Goal: Task Accomplishment & Management: Use online tool/utility

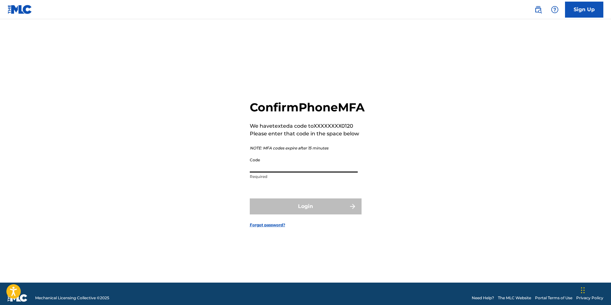
click at [297, 172] on input "Code" at bounding box center [304, 163] width 108 height 18
type input "786594"
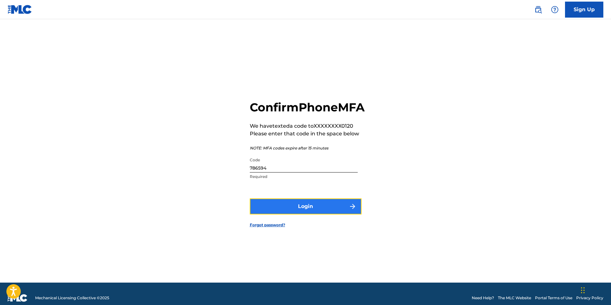
click at [296, 213] on button "Login" at bounding box center [306, 206] width 112 height 16
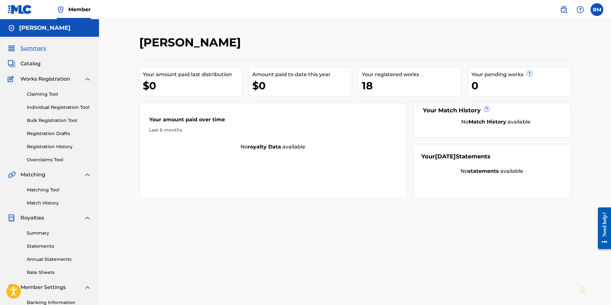
click at [399, 82] on div "18" at bounding box center [411, 85] width 99 height 14
click at [364, 87] on div "18" at bounding box center [411, 85] width 99 height 14
click at [35, 64] on span "Catalog" at bounding box center [30, 64] width 20 height 8
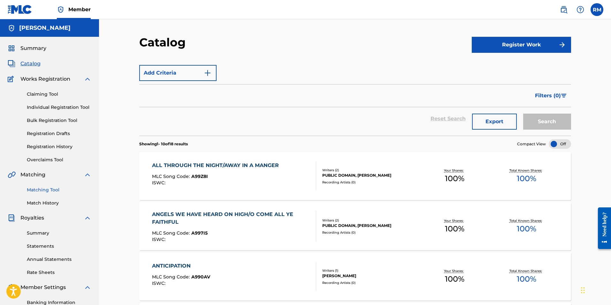
click at [46, 189] on link "Matching Tool" at bounding box center [59, 189] width 65 height 7
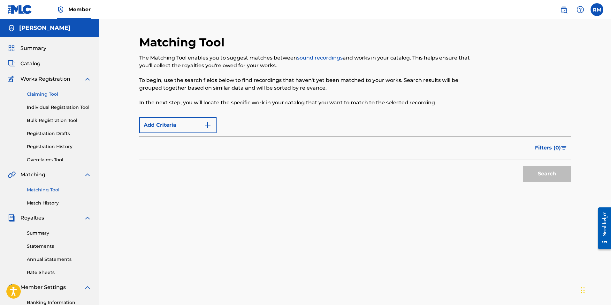
click at [35, 95] on link "Claiming Tool" at bounding box center [59, 94] width 65 height 7
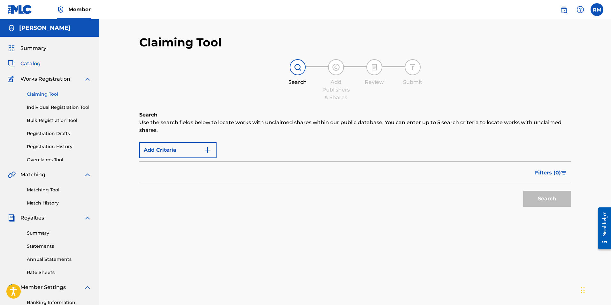
click at [31, 64] on span "Catalog" at bounding box center [30, 64] width 20 height 8
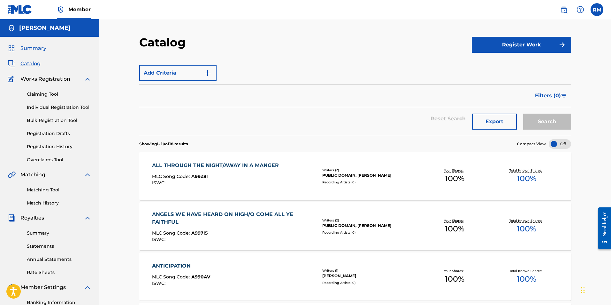
click at [40, 50] on span "Summary" at bounding box center [33, 48] width 26 height 8
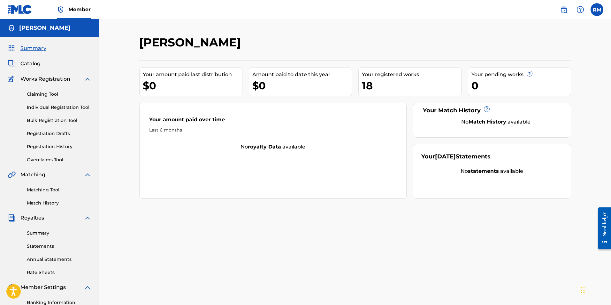
click at [371, 254] on div "Ryan Marvel Your amount paid last distribution $0 Amount paid to date this year…" at bounding box center [355, 200] width 447 height 330
click at [45, 182] on div "Matching Tool Match History" at bounding box center [50, 192] width 84 height 28
click at [44, 189] on link "Matching Tool" at bounding box center [59, 189] width 65 height 7
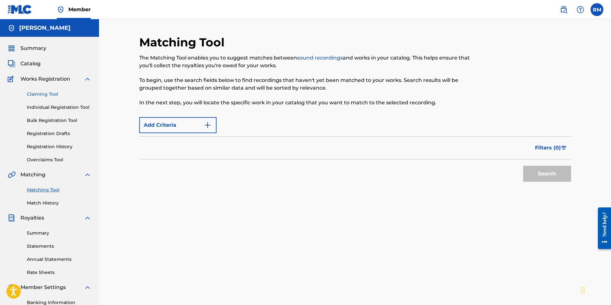
click at [47, 96] on link "Claiming Tool" at bounding box center [59, 94] width 65 height 7
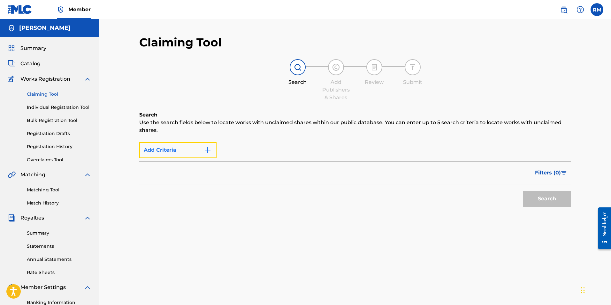
click at [167, 147] on button "Add Criteria" at bounding box center [177, 150] width 77 height 16
click at [209, 149] on img "Search Form" at bounding box center [208, 150] width 8 height 8
click at [205, 151] on div "Max Criteria Reached" at bounding box center [177, 150] width 77 height 16
click at [198, 195] on div "Search" at bounding box center [355, 197] width 432 height 26
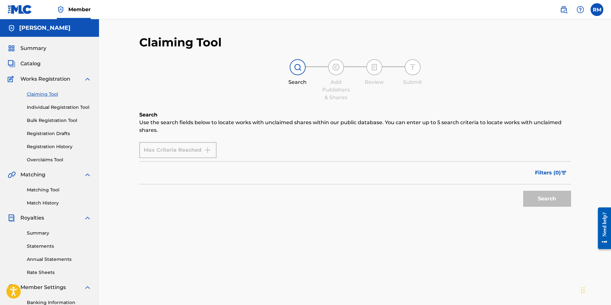
click at [215, 162] on div "Filters ( 0 )" at bounding box center [355, 172] width 432 height 23
click at [208, 155] on div "Max Criteria Reached" at bounding box center [177, 150] width 77 height 16
click at [209, 150] on div "Max Criteria Reached" at bounding box center [177, 150] width 77 height 16
click at [43, 190] on link "Matching Tool" at bounding box center [59, 189] width 65 height 7
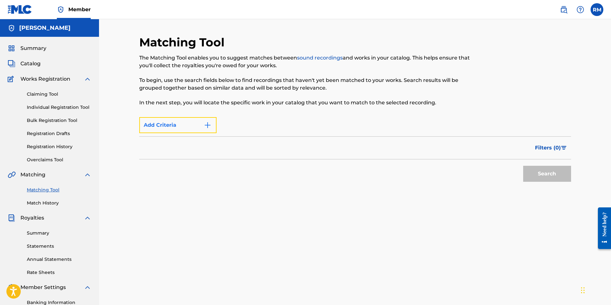
click at [208, 126] on img "Search Form" at bounding box center [208, 125] width 8 height 8
click at [208, 126] on div "Max Criteria Reached" at bounding box center [177, 125] width 77 height 16
click at [218, 151] on div "Filters ( 0 )" at bounding box center [355, 147] width 432 height 23
click at [228, 144] on div "Filters ( 0 )" at bounding box center [355, 147] width 432 height 23
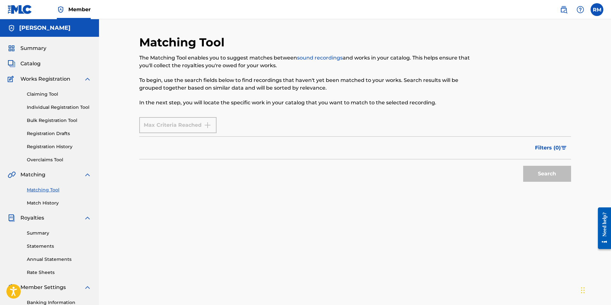
click at [389, 149] on div "Filters ( 0 )" at bounding box center [355, 147] width 432 height 23
drag, startPoint x: 551, startPoint y: 143, endPoint x: 587, endPoint y: 144, distance: 36.1
click at [555, 143] on button "Filters ( 0 )" at bounding box center [551, 148] width 40 height 16
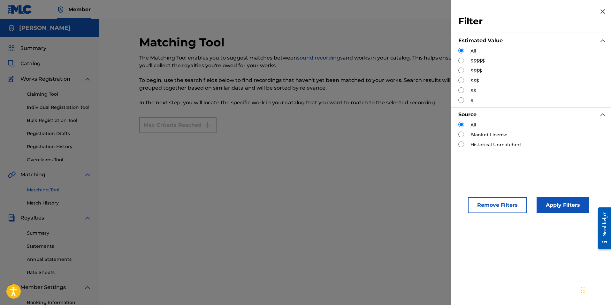
click at [599, 12] on img "Search Form" at bounding box center [603, 12] width 8 height 8
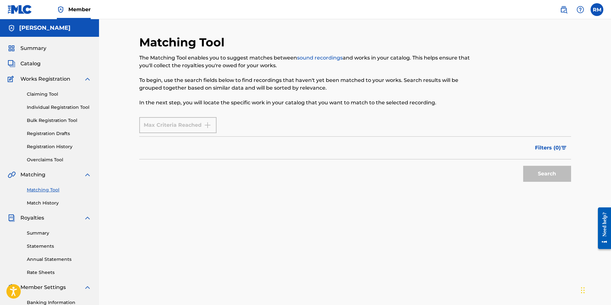
click at [244, 147] on div "Filters ( 0 )" at bounding box center [355, 147] width 432 height 23
click at [174, 149] on div "Filters ( 0 )" at bounding box center [355, 147] width 432 height 23
click at [121, 151] on div "Matching Tool The Matching Tool enables you to suggest matches between sound re…" at bounding box center [355, 192] width 512 height 346
click at [145, 148] on div "Filters ( 0 )" at bounding box center [355, 147] width 432 height 23
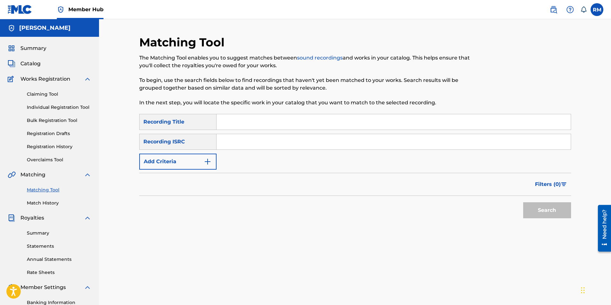
click at [229, 122] on input "Search Form" at bounding box center [394, 121] width 354 height 15
click at [210, 161] on img "Search Form" at bounding box center [208, 162] width 8 height 8
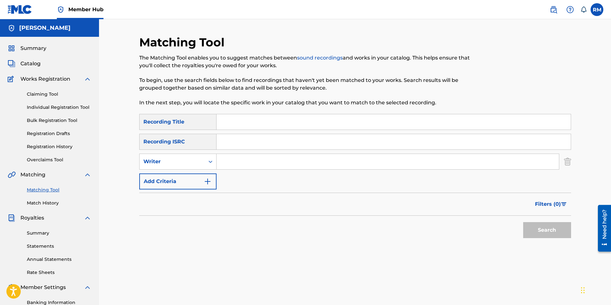
click at [232, 165] on input "Search Form" at bounding box center [388, 161] width 343 height 15
type input "[PERSON_NAME]"
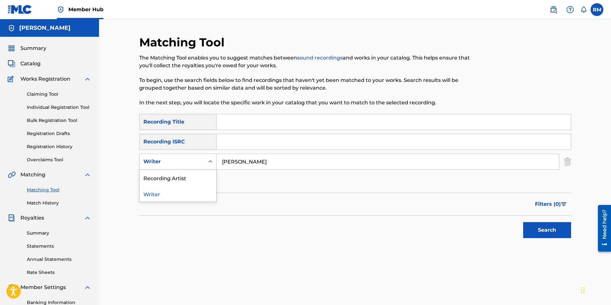
click at [210, 163] on icon "Search Form" at bounding box center [210, 161] width 6 height 6
click at [205, 175] on div "Recording Artist" at bounding box center [178, 177] width 77 height 16
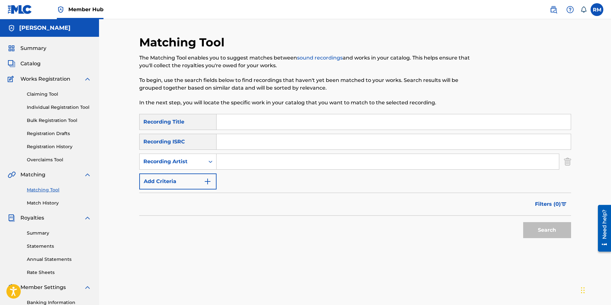
click at [252, 145] on input "Search Form" at bounding box center [394, 141] width 354 height 15
click at [233, 123] on input "Search Form" at bounding box center [394, 121] width 354 height 15
click at [225, 163] on input "Search Form" at bounding box center [388, 161] width 343 height 15
type input "[PERSON_NAME]"
click at [544, 231] on button "Search" at bounding box center [547, 230] width 48 height 16
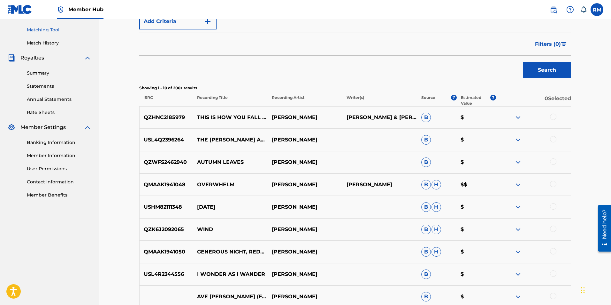
scroll to position [192, 0]
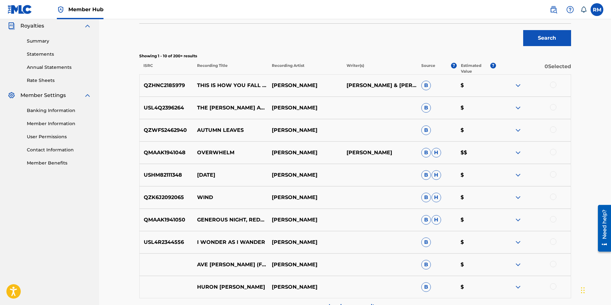
click at [554, 108] on div at bounding box center [553, 107] width 6 height 6
click at [438, 252] on button "Match 1 Group" at bounding box center [449, 252] width 71 height 16
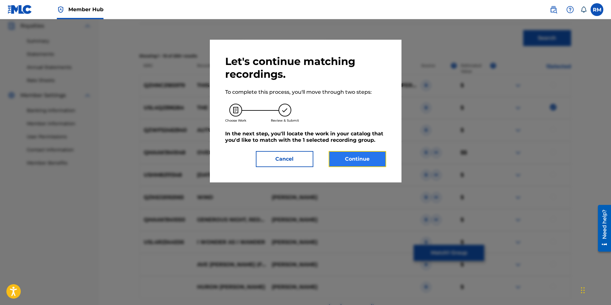
click at [361, 153] on button "Continue" at bounding box center [358, 159] width 58 height 16
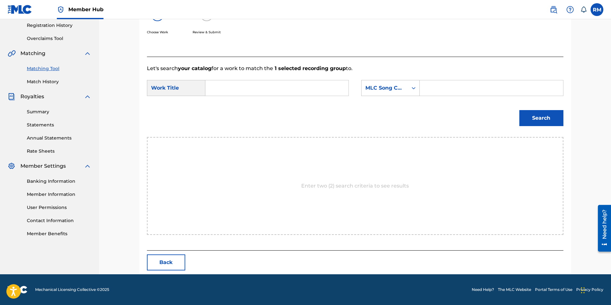
scroll to position [121, 0]
click at [244, 81] on input "Search Form" at bounding box center [277, 87] width 132 height 15
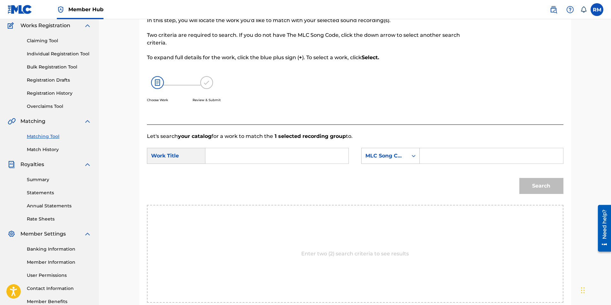
scroll to position [89, 0]
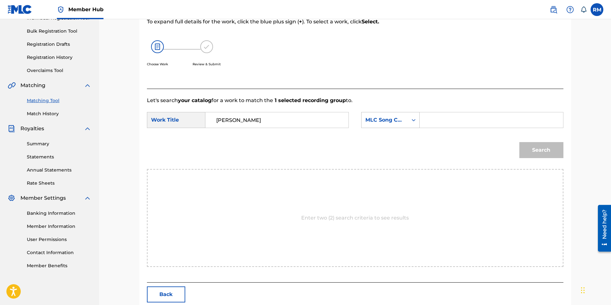
type input "holly"
click at [415, 122] on icon "Search Form" at bounding box center [414, 120] width 6 height 6
click at [402, 186] on div "Publisher Name" at bounding box center [391, 184] width 58 height 16
click at [444, 118] on input "Search Form" at bounding box center [491, 119] width 132 height 15
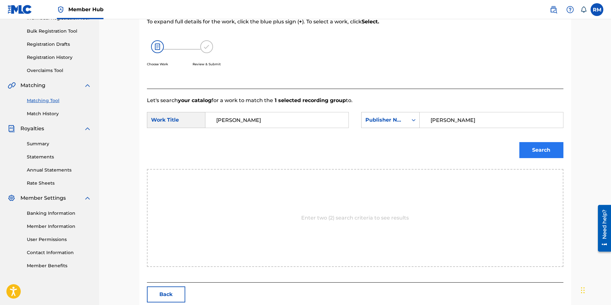
type input "[PERSON_NAME]"
click at [542, 153] on button "Search" at bounding box center [542, 150] width 44 height 16
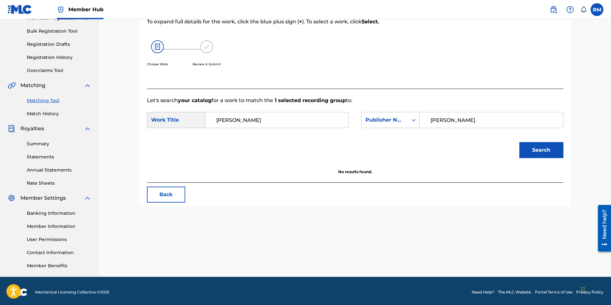
drag, startPoint x: 253, startPoint y: 123, endPoint x: 208, endPoint y: 118, distance: 45.0
click at [208, 118] on div "holly" at bounding box center [276, 120] width 143 height 16
type input "The Holly and the Ivy"
click at [530, 156] on button "Search" at bounding box center [542, 150] width 44 height 16
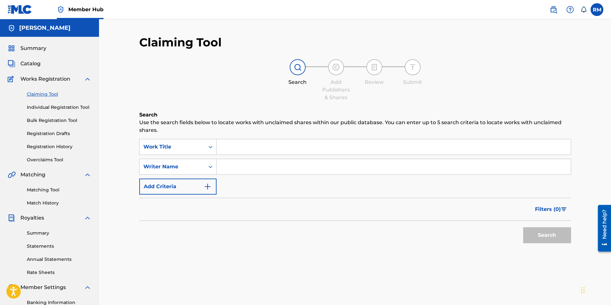
click at [231, 146] on input "Search Form" at bounding box center [394, 146] width 354 height 15
click at [205, 187] on img "Search Form" at bounding box center [208, 186] width 8 height 8
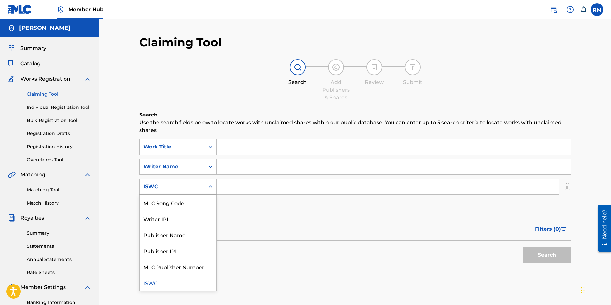
click at [210, 186] on icon "Search Form" at bounding box center [210, 186] width 6 height 6
click at [210, 167] on icon "Search Form" at bounding box center [210, 166] width 6 height 6
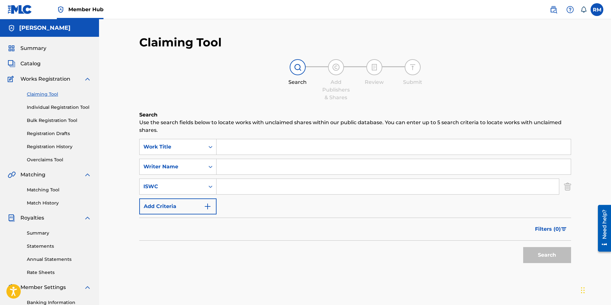
click at [210, 167] on icon "Search Form" at bounding box center [210, 166] width 6 height 6
click at [209, 187] on icon "Search Form" at bounding box center [210, 186] width 6 height 6
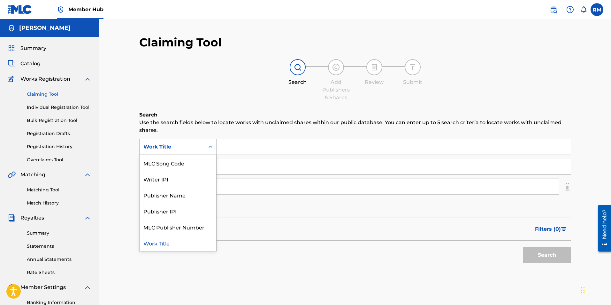
click at [211, 146] on icon "Search Form" at bounding box center [210, 146] width 6 height 6
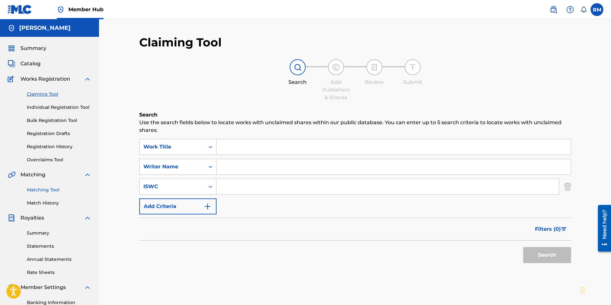
click at [50, 187] on link "Matching Tool" at bounding box center [59, 189] width 65 height 7
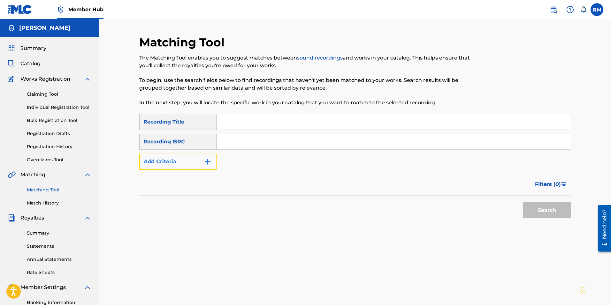
click at [206, 161] on img "Search Form" at bounding box center [208, 162] width 8 height 8
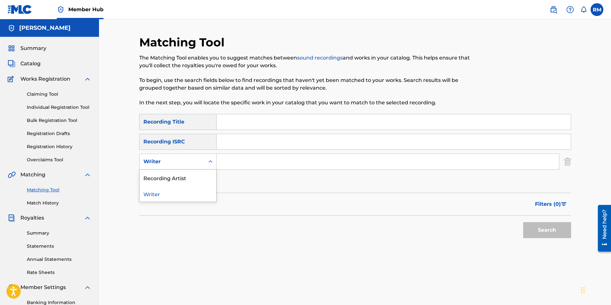
click at [210, 164] on icon "Search Form" at bounding box center [210, 161] width 6 height 6
click at [199, 178] on div "Recording Artist" at bounding box center [178, 177] width 77 height 16
click at [233, 162] on input "Search Form" at bounding box center [388, 161] width 343 height 15
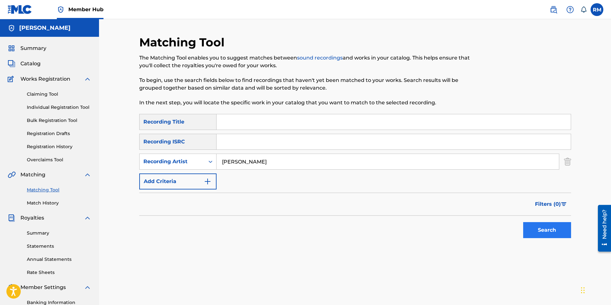
type input "[PERSON_NAME]"
click at [560, 225] on button "Search" at bounding box center [547, 230] width 48 height 16
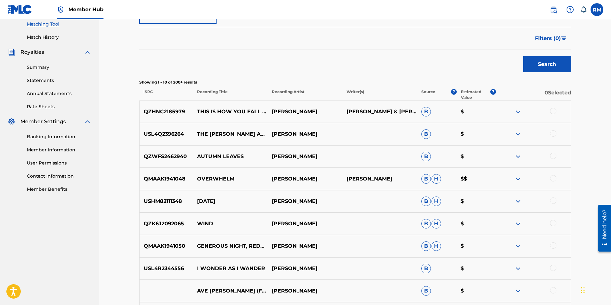
scroll to position [224, 0]
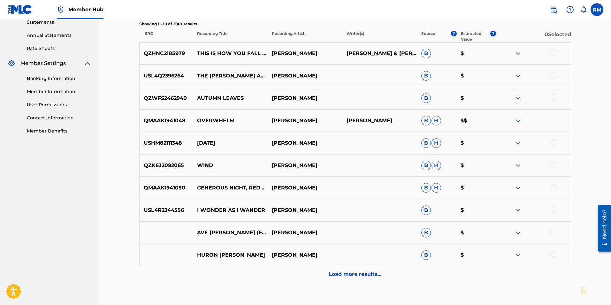
click at [556, 120] on div at bounding box center [553, 120] width 6 height 6
click at [455, 251] on button "Match 1 Group" at bounding box center [449, 252] width 71 height 16
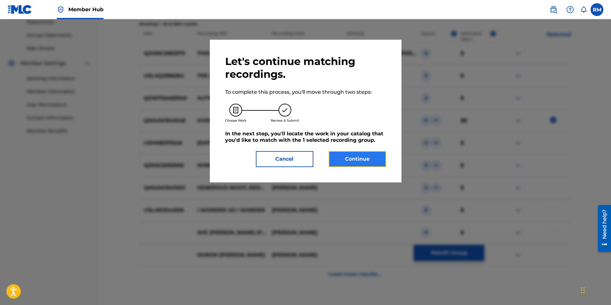
click at [358, 159] on button "Continue" at bounding box center [358, 159] width 58 height 16
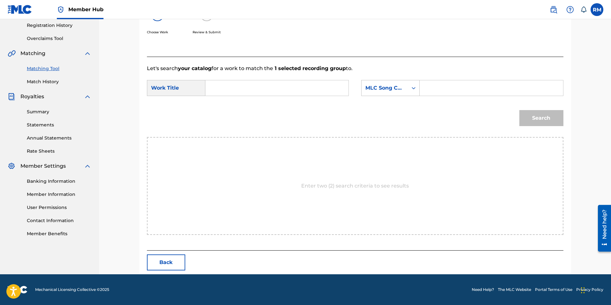
click at [226, 92] on input "Search Form" at bounding box center [277, 87] width 132 height 15
type input "overwhelm"
click at [413, 88] on icon "Search Form" at bounding box center [414, 88] width 4 height 2
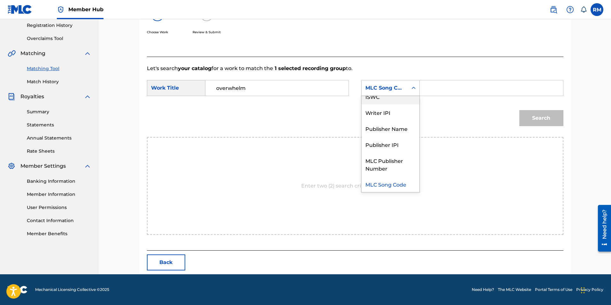
scroll to position [0, 0]
click at [395, 108] on div "Writer Name" at bounding box center [391, 104] width 58 height 16
click at [432, 91] on input "Search Form" at bounding box center [491, 87] width 132 height 15
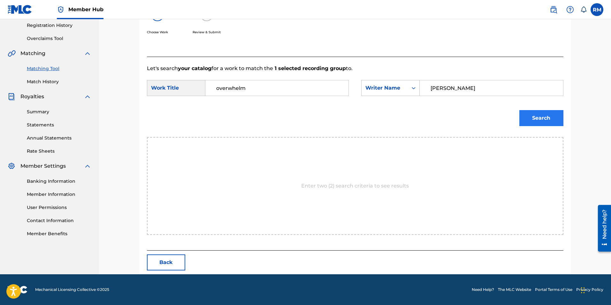
type input "[PERSON_NAME]"
click at [544, 121] on button "Search" at bounding box center [542, 118] width 44 height 16
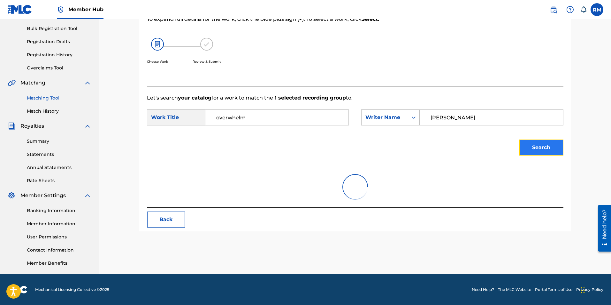
scroll to position [92, 0]
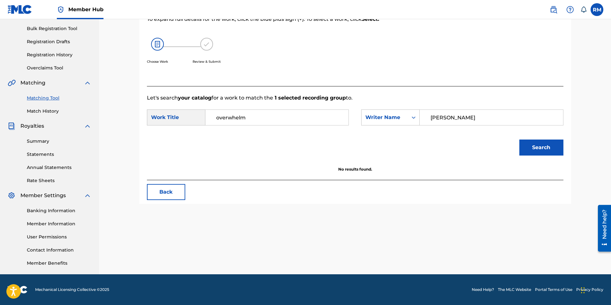
click at [219, 119] on input "overwhelm" at bounding box center [277, 117] width 132 height 15
type input "Overwhelm"
click at [545, 144] on button "Search" at bounding box center [542, 147] width 44 height 16
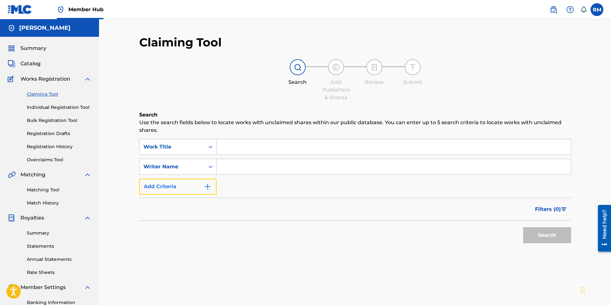
click at [210, 190] on img "Search Form" at bounding box center [208, 186] width 8 height 8
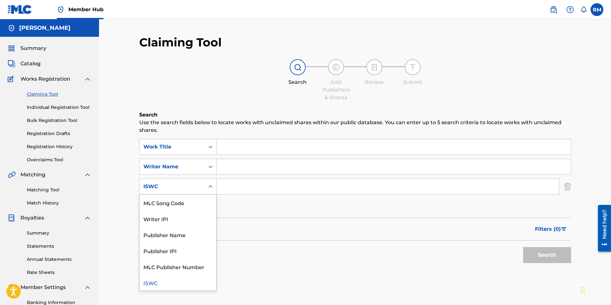
click at [209, 189] on icon "Search Form" at bounding box center [210, 186] width 6 height 6
click at [210, 189] on icon "Search Form" at bounding box center [210, 186] width 6 height 6
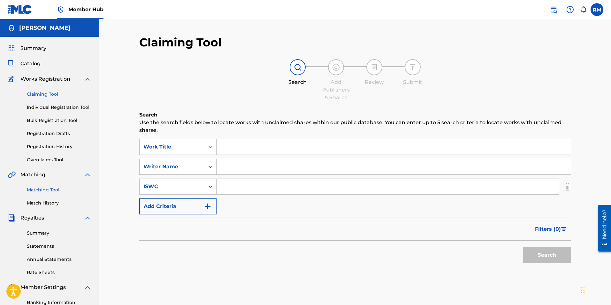
click at [47, 188] on link "Matching Tool" at bounding box center [59, 189] width 65 height 7
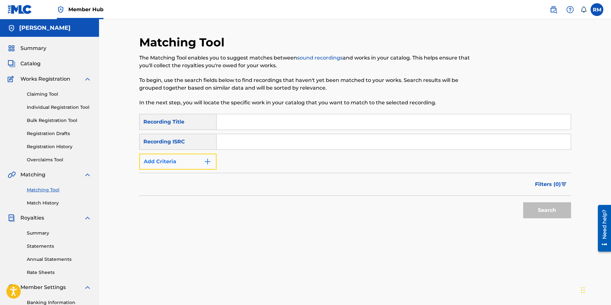
click at [207, 162] on img "Search Form" at bounding box center [208, 162] width 8 height 8
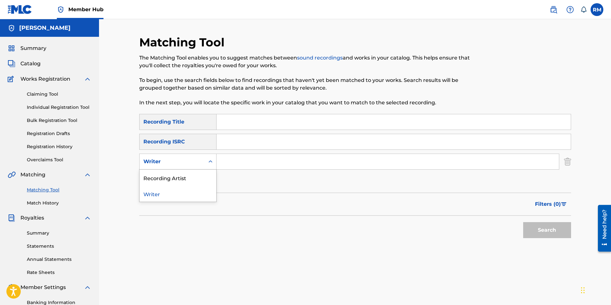
click at [207, 163] on icon "Search Form" at bounding box center [210, 161] width 6 height 6
click at [187, 183] on div "Recording Artist" at bounding box center [178, 177] width 77 height 16
click at [242, 155] on input "Search Form" at bounding box center [388, 161] width 343 height 15
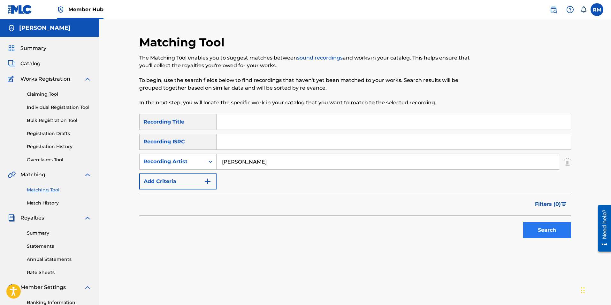
type input "[PERSON_NAME]"
click at [546, 229] on button "Search" at bounding box center [547, 230] width 48 height 16
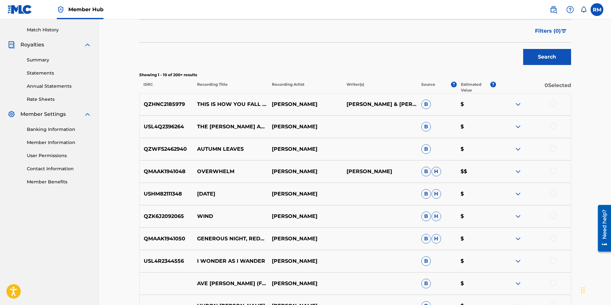
scroll to position [264, 0]
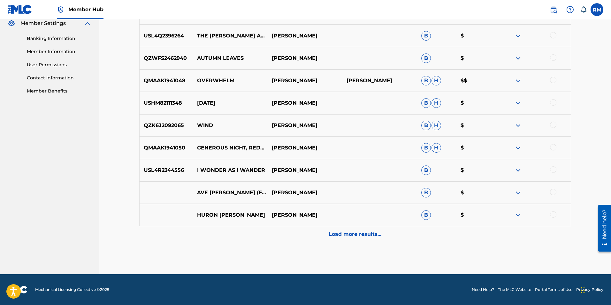
click at [551, 215] on div at bounding box center [553, 214] width 6 height 6
click at [453, 253] on button "Match 1 Group" at bounding box center [449, 252] width 71 height 16
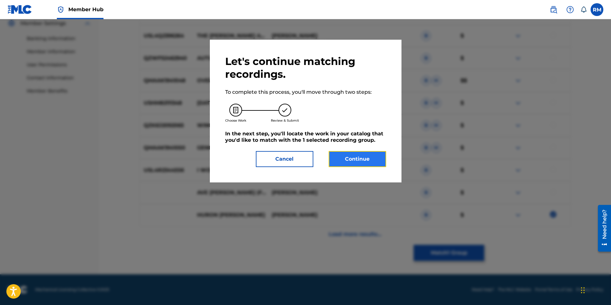
click at [375, 157] on button "Continue" at bounding box center [358, 159] width 58 height 16
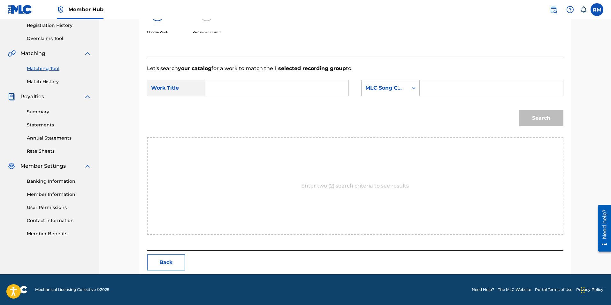
click at [251, 91] on input "Search Form" at bounding box center [277, 87] width 132 height 15
click at [240, 106] on div "huron c arol" at bounding box center [229, 106] width 36 height 19
type input "huron carol"
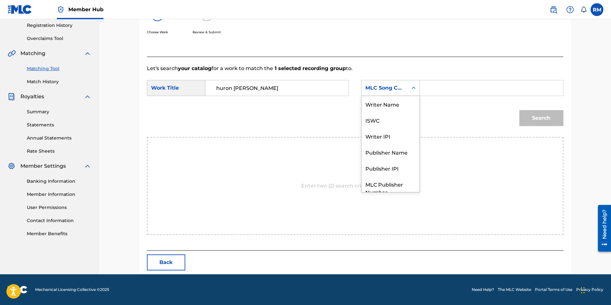
click at [412, 88] on icon "Search Form" at bounding box center [414, 88] width 6 height 6
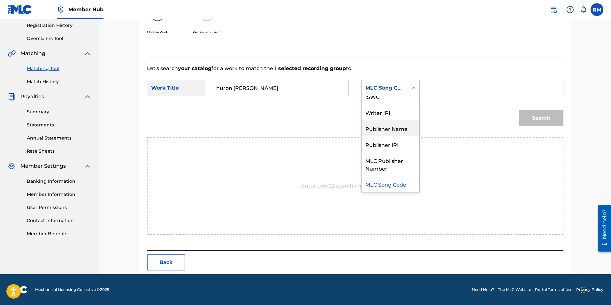
click at [393, 128] on div "Publisher Name" at bounding box center [391, 128] width 58 height 16
click at [447, 84] on input "Search Form" at bounding box center [491, 87] width 132 height 15
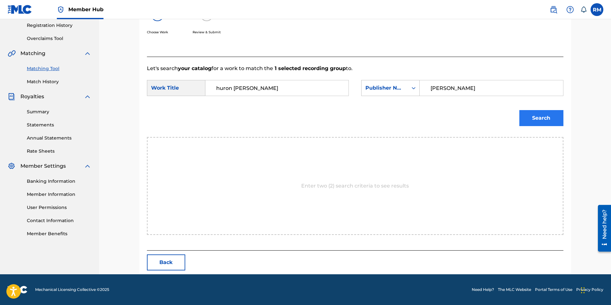
type input "[PERSON_NAME]"
click at [536, 113] on button "Search" at bounding box center [542, 118] width 44 height 16
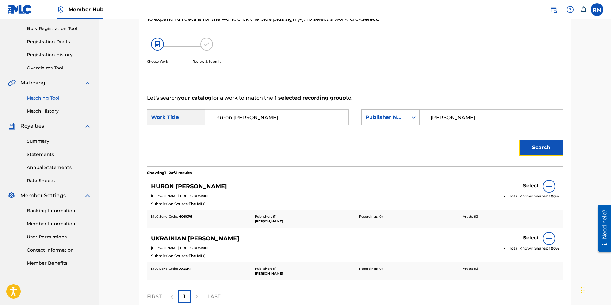
scroll to position [121, 0]
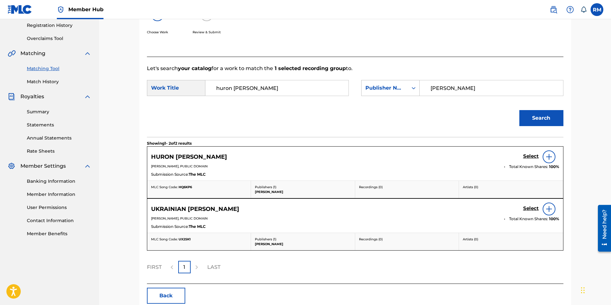
click at [546, 158] on img at bounding box center [550, 157] width 8 height 8
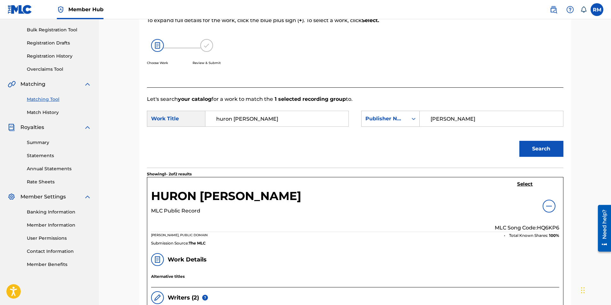
scroll to position [89, 0]
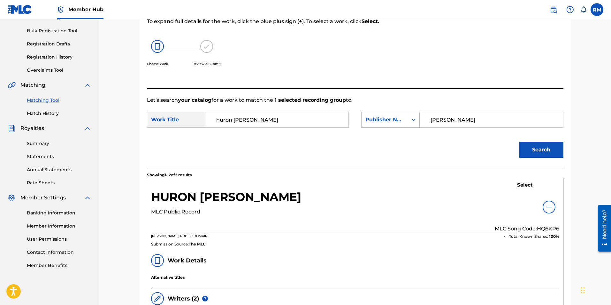
click at [326, 215] on div "HURON CAROL MLC Public Record Select MLC Song Code: HQ6KP6" at bounding box center [355, 207] width 408 height 51
click at [551, 208] on img at bounding box center [550, 207] width 8 height 8
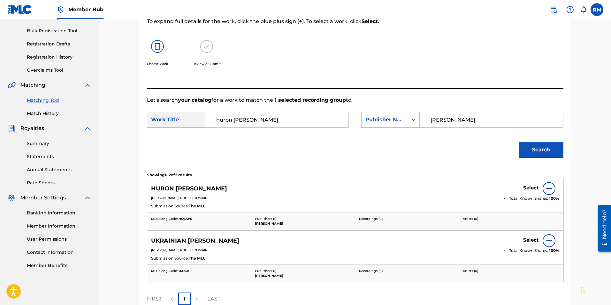
click at [323, 198] on p "[PERSON_NAME], PUBLIC DOMAIN" at bounding box center [325, 197] width 349 height 5
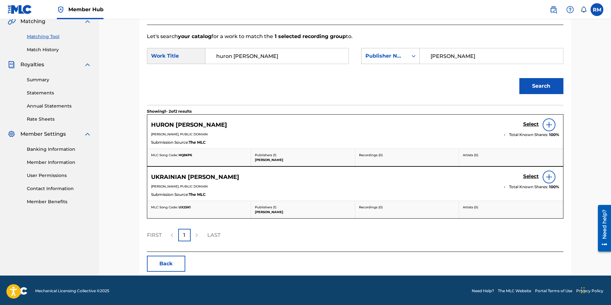
scroll to position [154, 0]
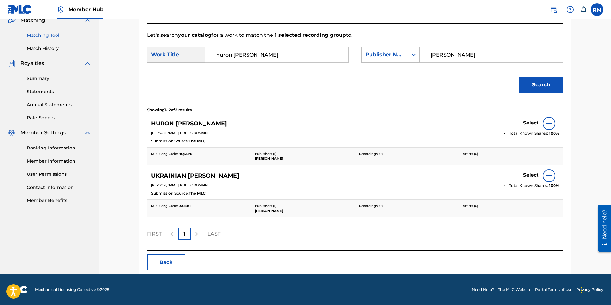
click at [548, 122] on img at bounding box center [550, 124] width 8 height 8
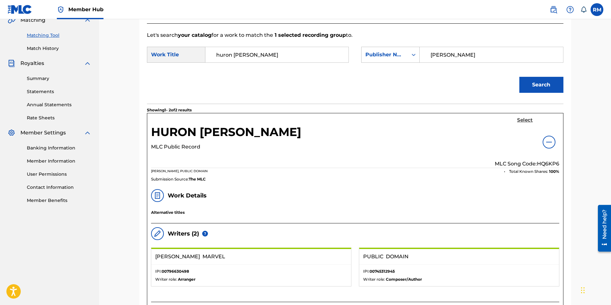
click at [523, 121] on h5 "Select" at bounding box center [525, 120] width 16 height 6
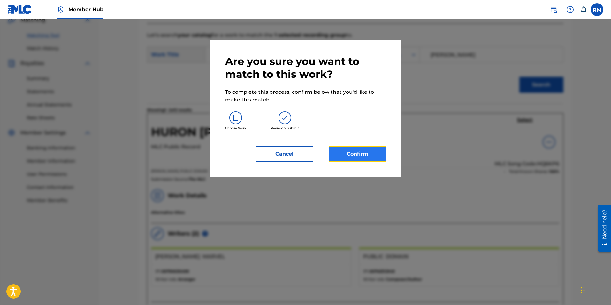
click at [360, 153] on button "Confirm" at bounding box center [358, 154] width 58 height 16
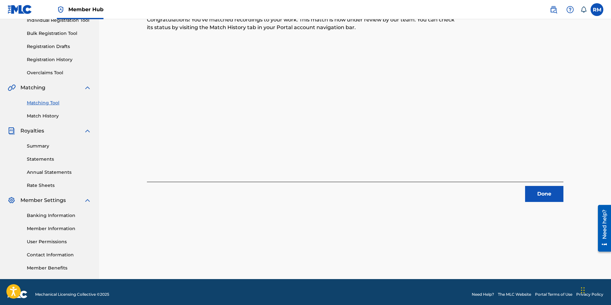
scroll to position [0, 0]
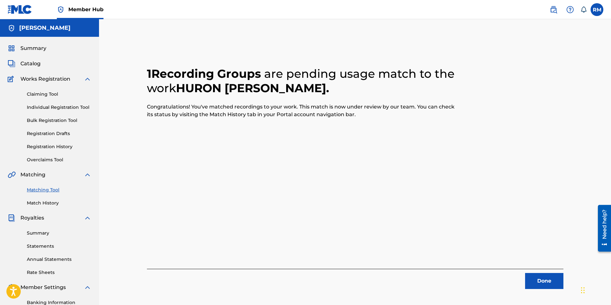
click at [40, 189] on link "Matching Tool" at bounding box center [59, 189] width 65 height 7
click at [50, 191] on link "Matching Tool" at bounding box center [59, 189] width 65 height 7
click at [536, 273] on button "Done" at bounding box center [544, 281] width 38 height 16
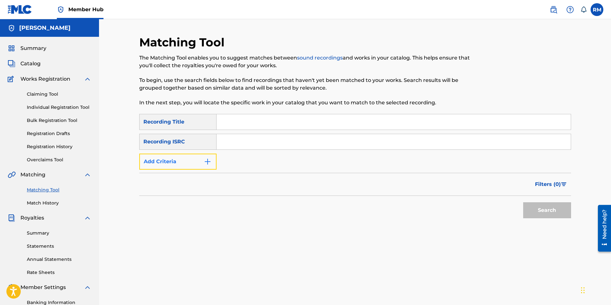
click at [209, 160] on img "Search Form" at bounding box center [208, 162] width 8 height 8
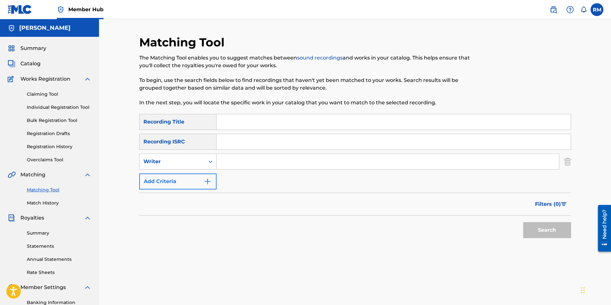
click at [209, 160] on icon "Search Form" at bounding box center [210, 161] width 6 height 6
click at [202, 173] on div "Recording Artist" at bounding box center [178, 177] width 77 height 16
click at [217, 165] on input "Search Form" at bounding box center [388, 161] width 343 height 15
type input "[PERSON_NAME]"
click at [543, 234] on button "Search" at bounding box center [547, 230] width 48 height 16
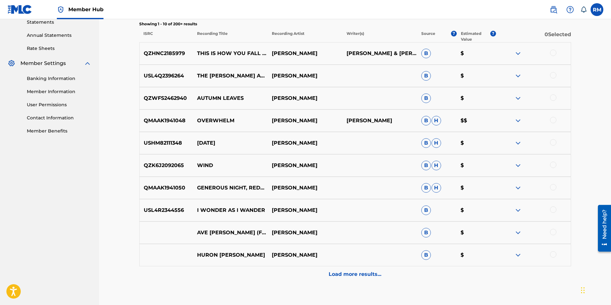
scroll to position [256, 0]
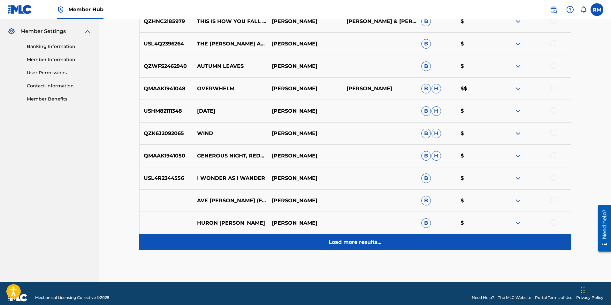
click at [370, 242] on p "Load more results..." at bounding box center [355, 242] width 53 height 8
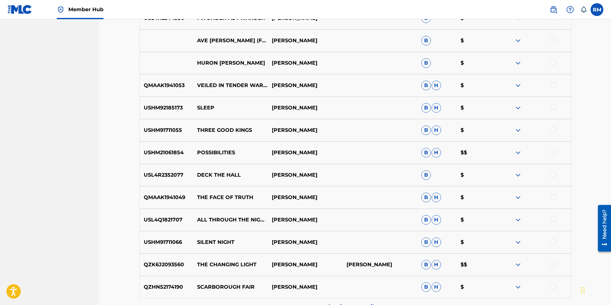
scroll to position [447, 0]
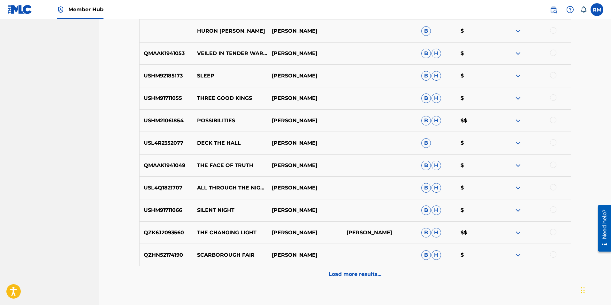
click at [553, 231] on div at bounding box center [553, 231] width 6 height 6
click at [462, 252] on button "Match 1 Group" at bounding box center [449, 252] width 71 height 16
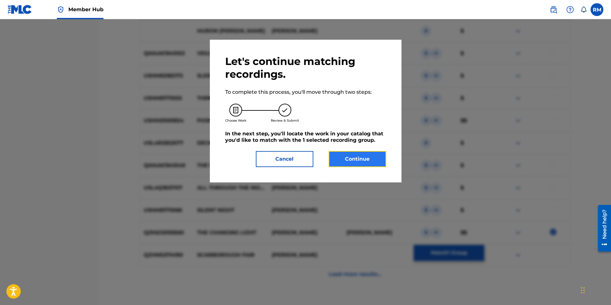
click at [354, 156] on button "Continue" at bounding box center [358, 159] width 58 height 16
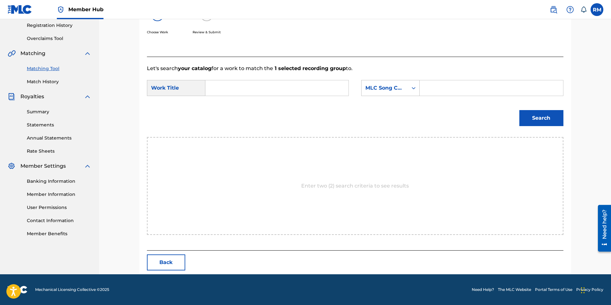
scroll to position [121, 0]
click at [215, 85] on input "Search Form" at bounding box center [277, 87] width 132 height 15
type input "The changing light"
click at [438, 86] on input "Search Form" at bounding box center [491, 87] width 132 height 15
click at [411, 90] on icon "Search Form" at bounding box center [414, 88] width 6 height 6
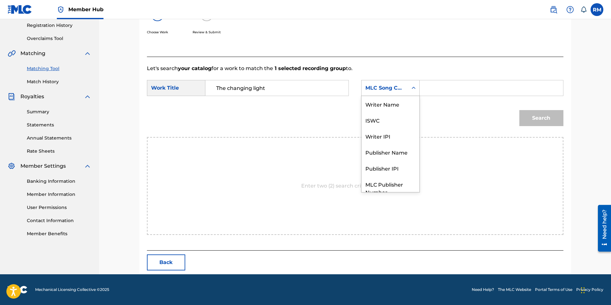
scroll to position [24, 0]
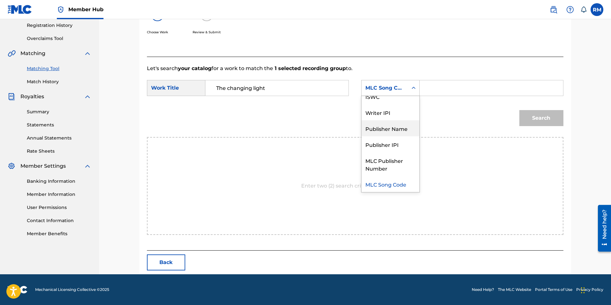
click at [390, 127] on div "Publisher Name" at bounding box center [391, 128] width 58 height 16
click at [436, 89] on input "Search Form" at bounding box center [491, 87] width 132 height 15
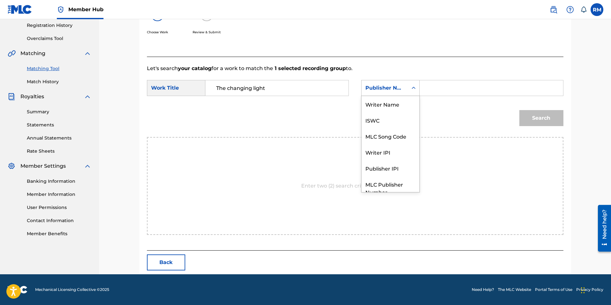
click at [414, 88] on icon "Search Form" at bounding box center [414, 88] width 6 height 6
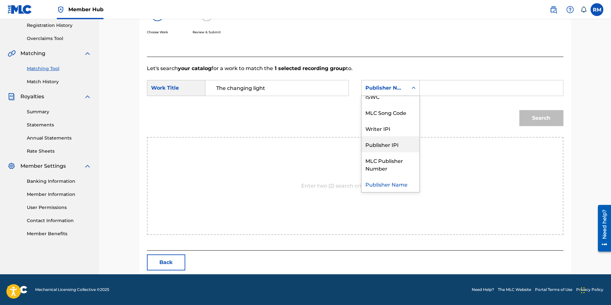
scroll to position [0, 0]
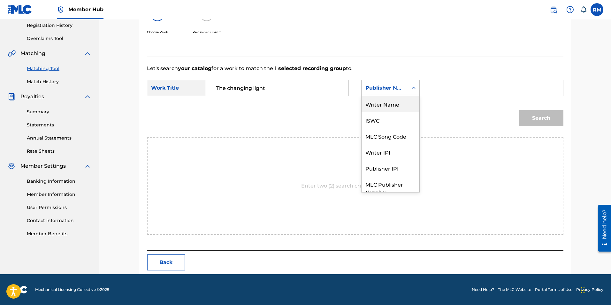
click at [397, 103] on div "Writer Name" at bounding box center [391, 104] width 58 height 16
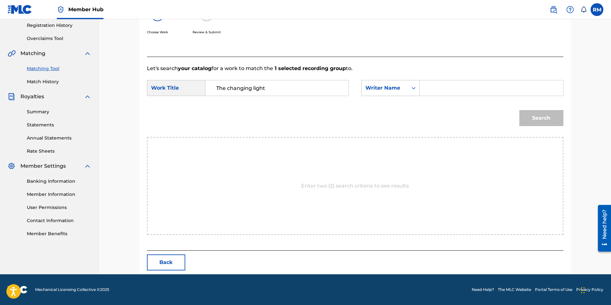
click at [468, 83] on input "Search Form" at bounding box center [491, 87] width 132 height 15
type input "[PERSON_NAME]"
click at [527, 120] on button "Search" at bounding box center [542, 118] width 44 height 16
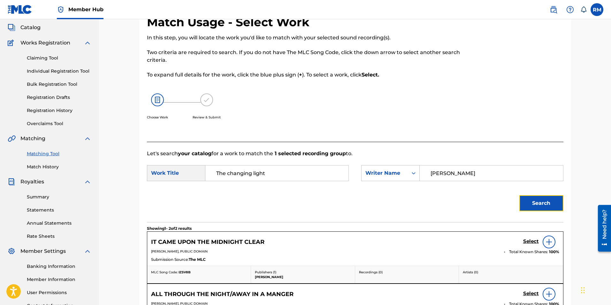
scroll to position [27, 0]
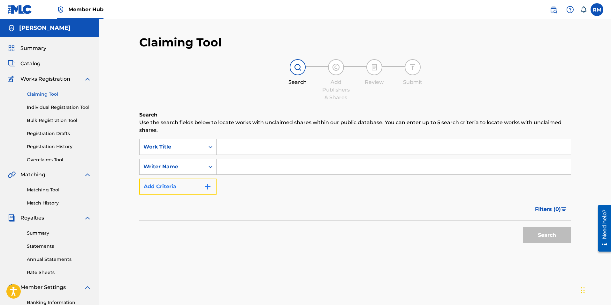
click at [207, 182] on button "Add Criteria" at bounding box center [177, 186] width 77 height 16
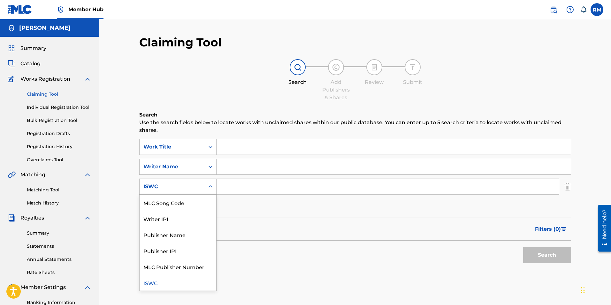
click at [207, 186] on div "Search Form" at bounding box center [211, 187] width 12 height 12
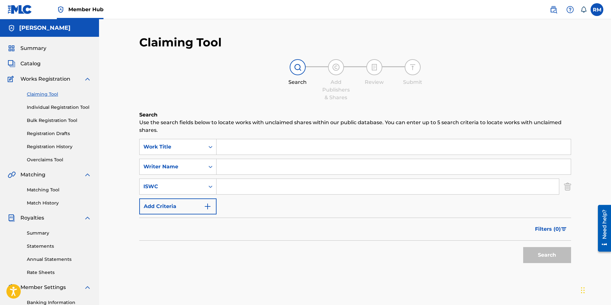
click at [215, 108] on div "Claiming Tool Search Add Publishers & Shares Review Submit Search Use the searc…" at bounding box center [355, 166] width 432 height 263
click at [257, 148] on input "Search Form" at bounding box center [394, 146] width 354 height 15
click at [257, 147] on input "the changin glight" at bounding box center [394, 146] width 354 height 15
click at [552, 254] on button "Search" at bounding box center [547, 255] width 48 height 16
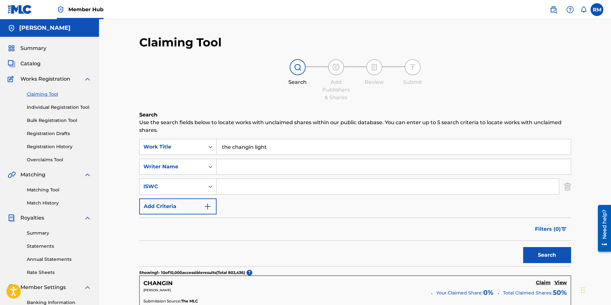
click at [253, 149] on input "the changin light" at bounding box center [394, 146] width 354 height 15
click at [281, 148] on input "the changing light" at bounding box center [394, 146] width 354 height 15
type input "the changing light"
click at [538, 250] on button "Search" at bounding box center [547, 255] width 48 height 16
click at [223, 170] on input "Search Form" at bounding box center [394, 166] width 354 height 15
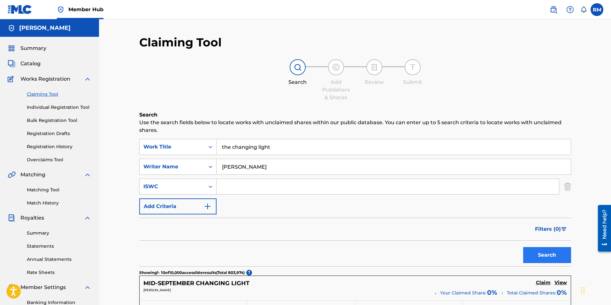
type input "[PERSON_NAME]"
click at [554, 256] on button "Search" at bounding box center [547, 255] width 48 height 16
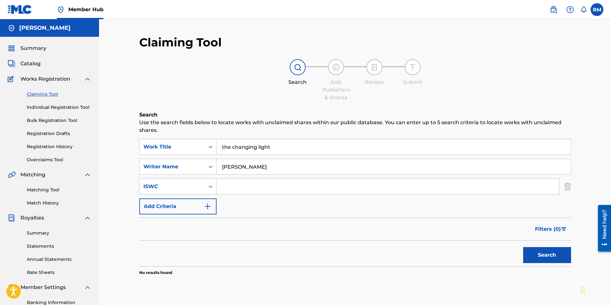
click at [224, 147] on input "the changing light" at bounding box center [394, 146] width 354 height 15
click at [236, 146] on input "The changing light" at bounding box center [394, 146] width 354 height 15
click at [261, 147] on input "The Changing light" at bounding box center [394, 146] width 354 height 15
click at [283, 145] on input "The Changing Light" at bounding box center [394, 146] width 354 height 15
type input "The Changing Light"
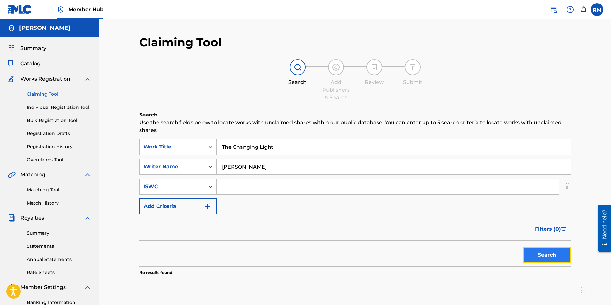
click at [552, 259] on button "Search" at bounding box center [547, 255] width 48 height 16
click at [50, 188] on link "Matching Tool" at bounding box center [59, 189] width 65 height 7
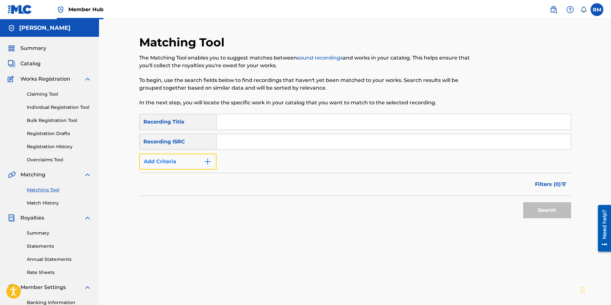
click at [205, 164] on img "Search Form" at bounding box center [208, 162] width 8 height 8
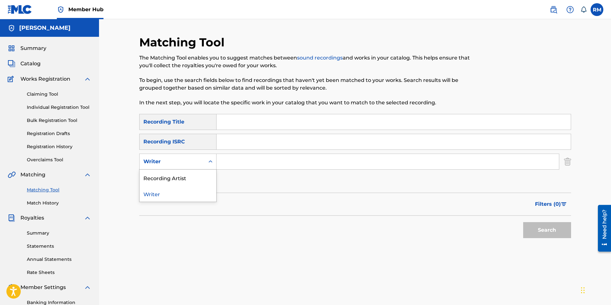
click at [211, 164] on icon "Search Form" at bounding box center [210, 161] width 6 height 6
click at [228, 160] on input "Search Form" at bounding box center [388, 161] width 343 height 15
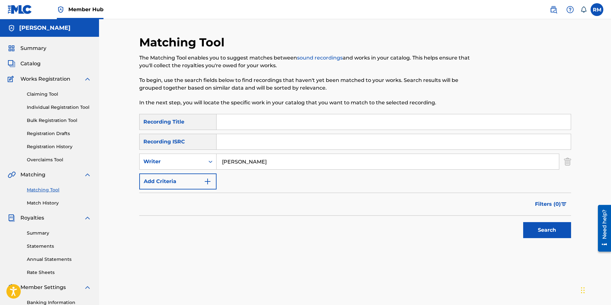
type input "[PERSON_NAME]"
click at [523, 222] on button "Search" at bounding box center [547, 230] width 48 height 16
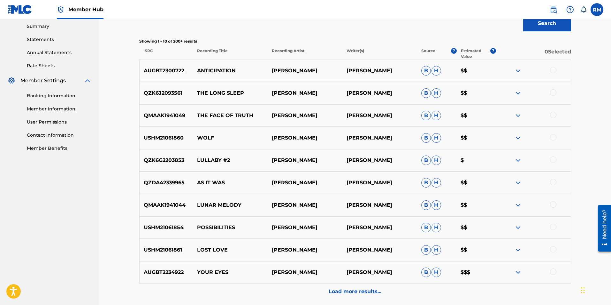
scroll to position [224, 0]
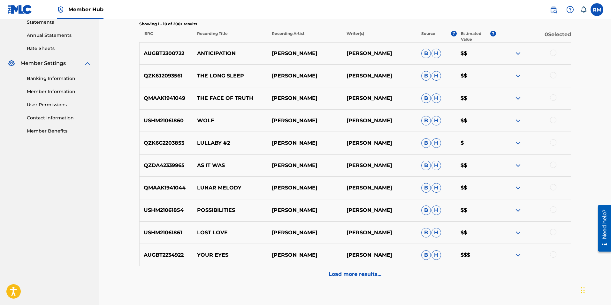
click at [555, 255] on div at bounding box center [553, 254] width 6 height 6
click at [456, 254] on button "Match 1 Group" at bounding box center [449, 252] width 71 height 16
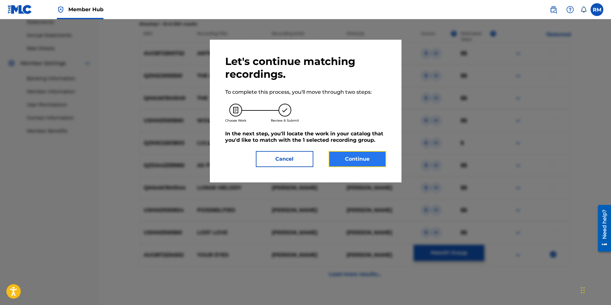
click at [362, 164] on button "Continue" at bounding box center [358, 159] width 58 height 16
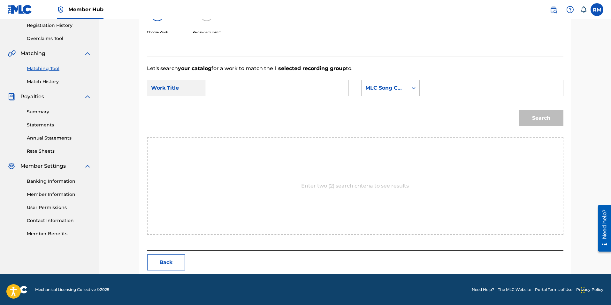
scroll to position [121, 0]
click at [240, 91] on input "Search Form" at bounding box center [277, 87] width 132 height 15
click at [228, 111] on strong "eyes" at bounding box center [222, 110] width 12 height 6
type input "your eyes"
click at [439, 89] on input "Search Form" at bounding box center [491, 87] width 132 height 15
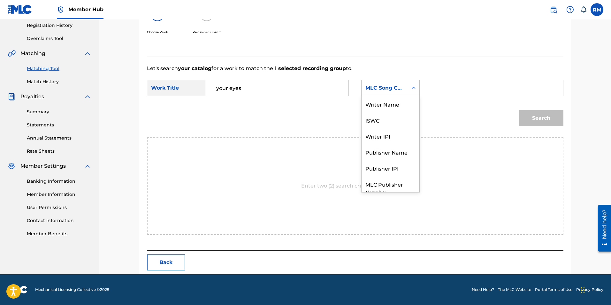
click at [416, 88] on icon "Search Form" at bounding box center [414, 88] width 6 height 6
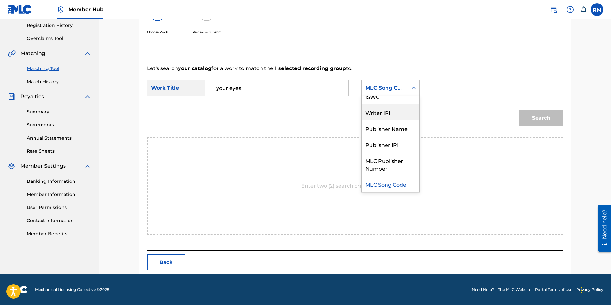
scroll to position [0, 0]
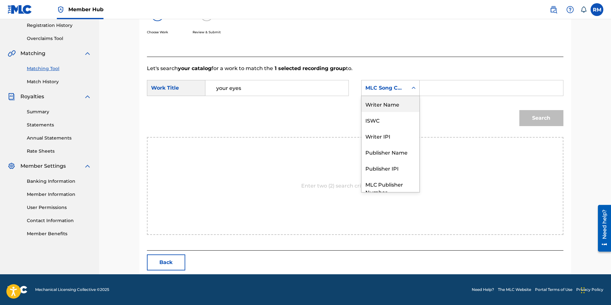
click at [394, 103] on div "Writer Name" at bounding box center [391, 104] width 58 height 16
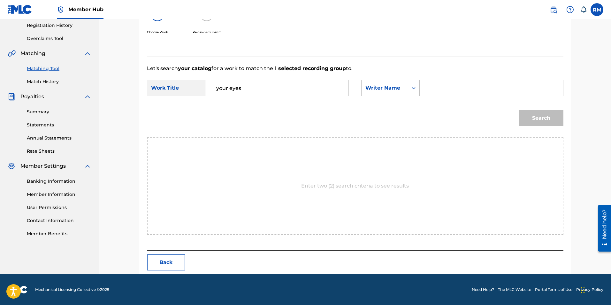
click at [424, 88] on div "Search Form" at bounding box center [491, 88] width 143 height 16
click at [431, 89] on input "Search Form" at bounding box center [491, 87] width 132 height 15
type input "[PERSON_NAME]"
click at [553, 121] on button "Search" at bounding box center [542, 118] width 44 height 16
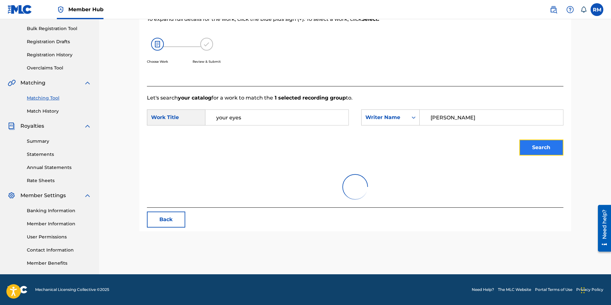
scroll to position [102, 0]
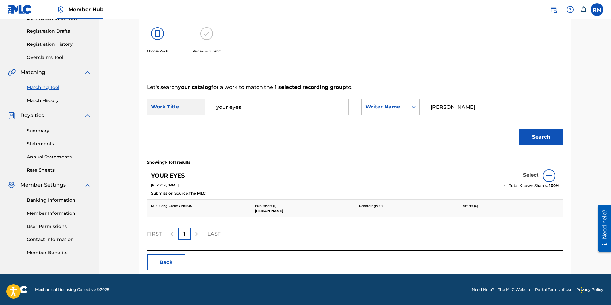
click at [532, 175] on h5 "Select" at bounding box center [531, 175] width 16 height 6
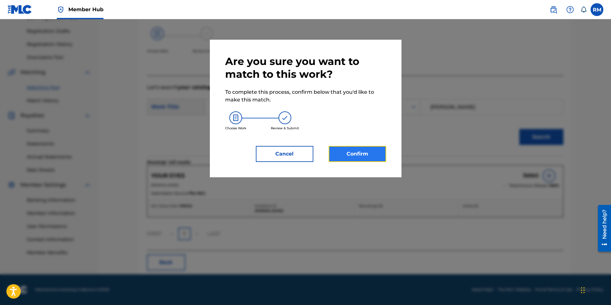
click at [360, 159] on button "Confirm" at bounding box center [358, 154] width 58 height 16
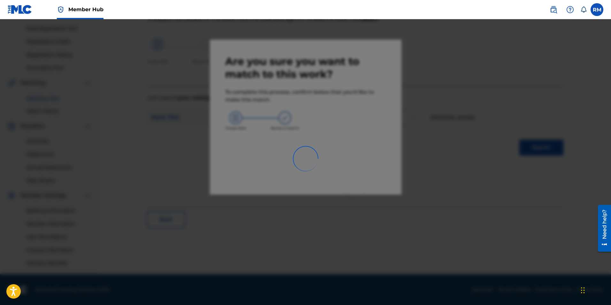
scroll to position [92, 0]
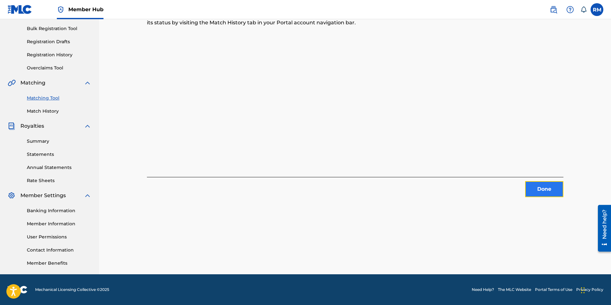
click at [549, 187] on button "Done" at bounding box center [544, 189] width 38 height 16
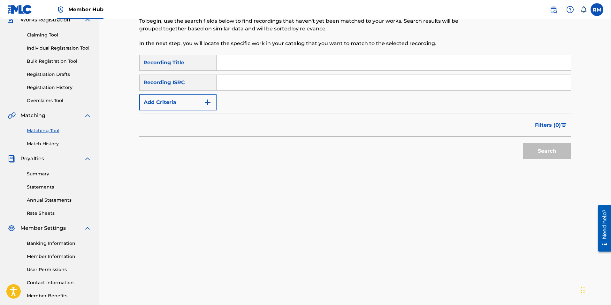
scroll to position [0, 0]
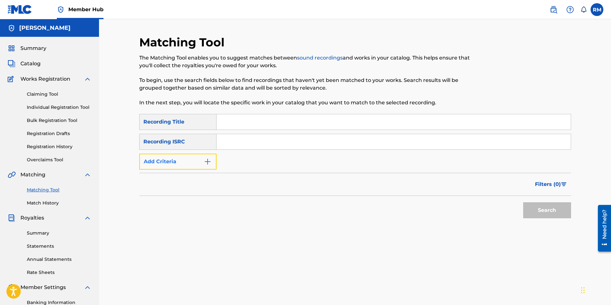
click at [208, 163] on img "Search Form" at bounding box center [208, 162] width 8 height 8
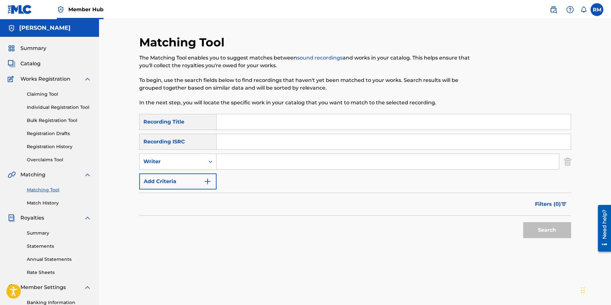
click at [229, 159] on input "Search Form" at bounding box center [388, 161] width 343 height 15
type input "[PERSON_NAME]"
click at [561, 231] on button "Search" at bounding box center [547, 230] width 48 height 16
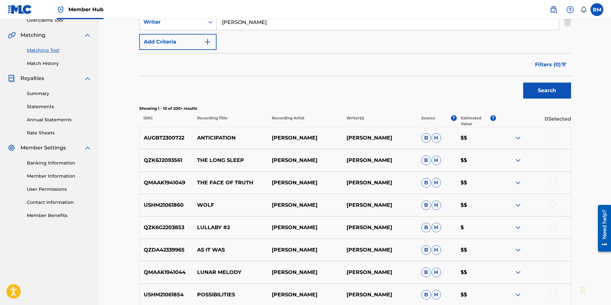
scroll to position [160, 0]
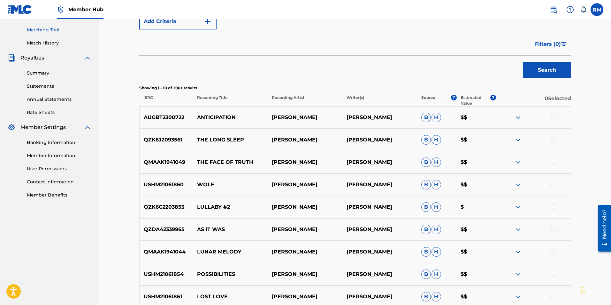
click at [553, 117] on div at bounding box center [553, 116] width 6 height 6
click at [467, 250] on button "Match 1 Group" at bounding box center [449, 252] width 71 height 16
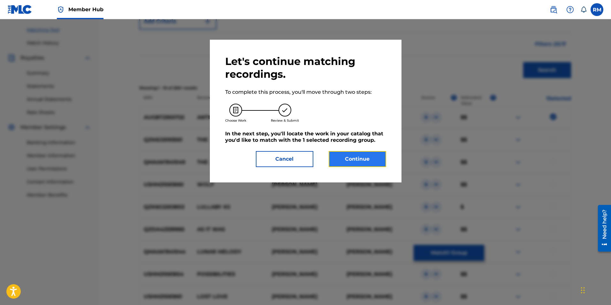
click at [358, 157] on button "Continue" at bounding box center [358, 159] width 58 height 16
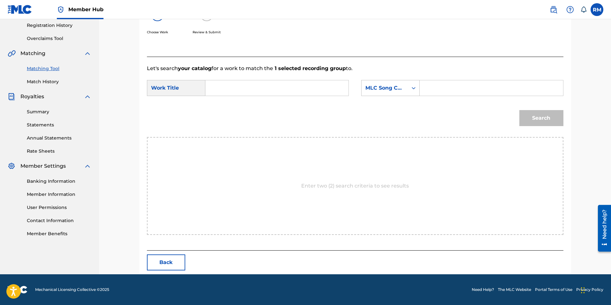
scroll to position [121, 0]
click at [235, 89] on input "Search Form" at bounding box center [277, 87] width 132 height 15
click at [234, 102] on span "pation" at bounding box center [239, 102] width 17 height 6
type input "anticipation"
click at [453, 88] on input "Search Form" at bounding box center [491, 87] width 132 height 15
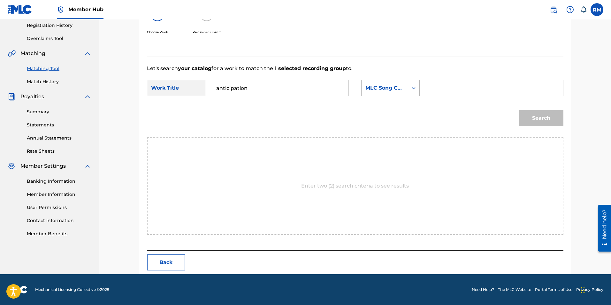
click at [412, 88] on icon "Search Form" at bounding box center [414, 88] width 4 height 2
click at [421, 103] on form "SearchWithCriteria161c7b78-4175-4b3f-a46c-22fb459ab0a1 Work Title anticipation …" at bounding box center [355, 104] width 417 height 65
click at [416, 94] on div "Search Form" at bounding box center [414, 87] width 12 height 15
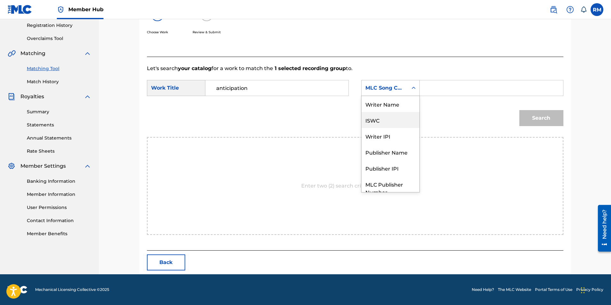
click at [410, 105] on div "Writer Name" at bounding box center [391, 104] width 58 height 16
click at [434, 88] on input "Search Form" at bounding box center [491, 87] width 132 height 15
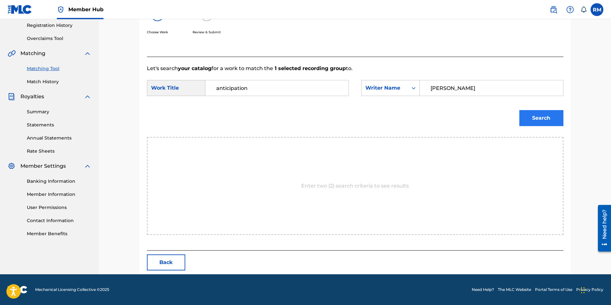
type input "[PERSON_NAME]"
click at [524, 113] on button "Search" at bounding box center [542, 118] width 44 height 16
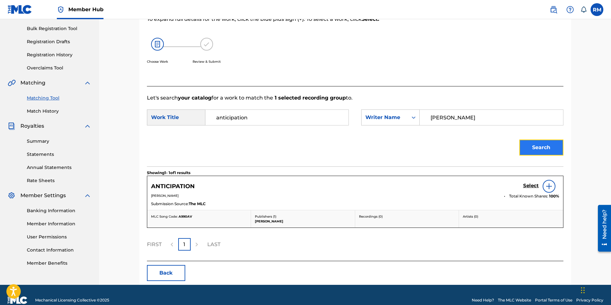
scroll to position [102, 0]
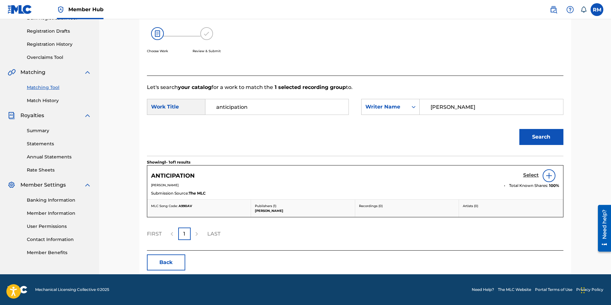
click at [531, 174] on h5 "Select" at bounding box center [531, 175] width 16 height 6
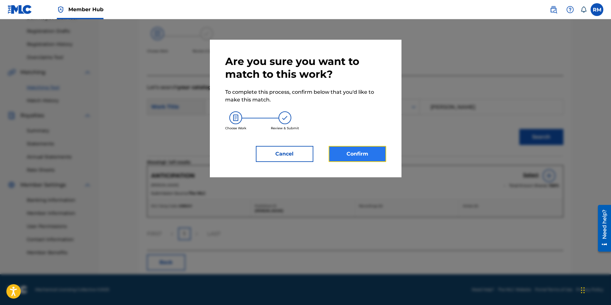
click at [351, 155] on button "Confirm" at bounding box center [358, 154] width 58 height 16
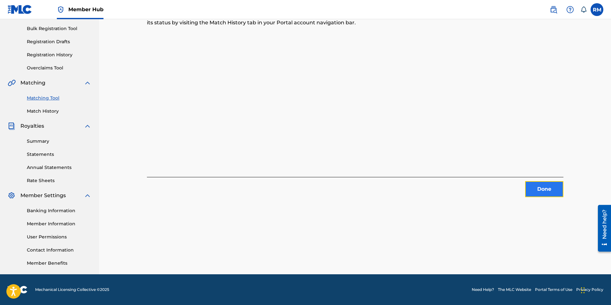
click at [548, 187] on button "Done" at bounding box center [544, 189] width 38 height 16
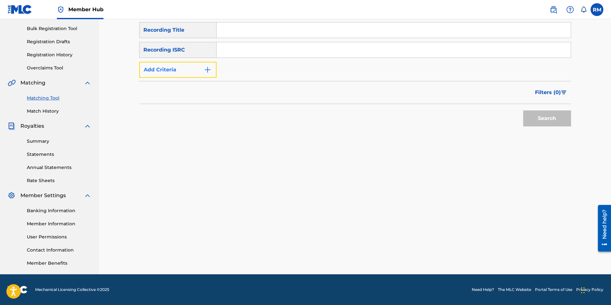
click at [204, 70] on img "Search Form" at bounding box center [208, 70] width 8 height 8
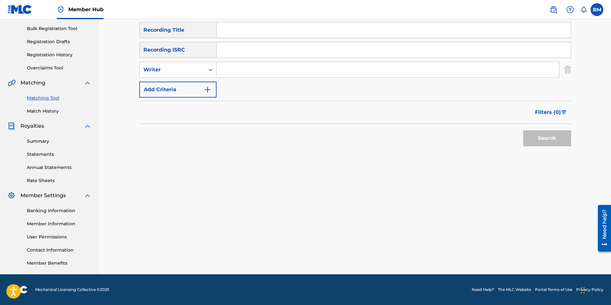
click at [240, 69] on input "Search Form" at bounding box center [388, 69] width 343 height 15
type input "[PERSON_NAME]"
click at [563, 141] on button "Search" at bounding box center [547, 138] width 48 height 16
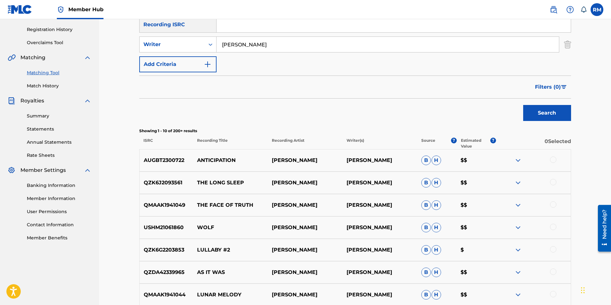
scroll to position [156, 0]
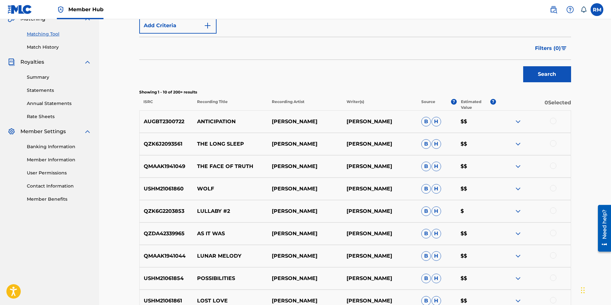
click at [551, 213] on div at bounding box center [533, 211] width 75 height 8
click at [552, 212] on div at bounding box center [553, 210] width 6 height 6
click at [454, 259] on button "Match 1 Group" at bounding box center [449, 252] width 71 height 16
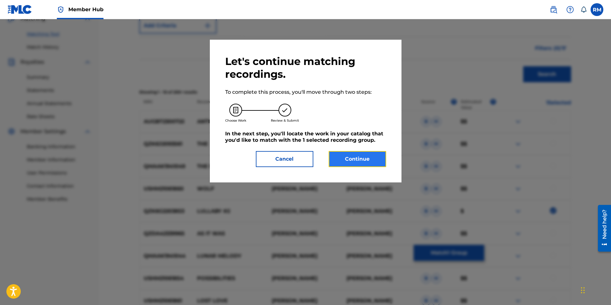
click at [348, 156] on button "Continue" at bounding box center [358, 159] width 58 height 16
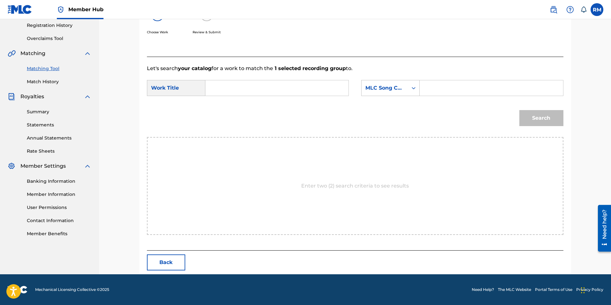
click at [209, 88] on div "Search Form" at bounding box center [276, 88] width 143 height 16
click at [214, 88] on input "Search Form" at bounding box center [277, 87] width 132 height 15
click at [214, 88] on input "lullaby #2" at bounding box center [277, 87] width 132 height 15
type input "lullaby #2"
click at [414, 90] on icon "Search Form" at bounding box center [414, 88] width 6 height 6
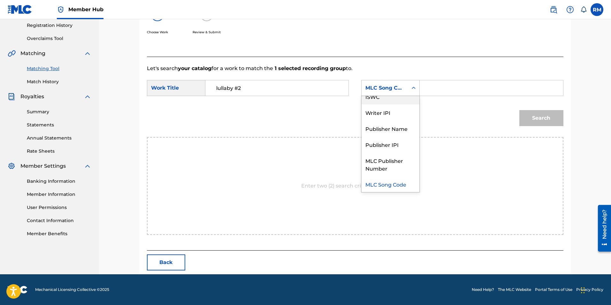
scroll to position [0, 0]
click at [404, 103] on div "Writer Name" at bounding box center [391, 104] width 58 height 16
click at [424, 92] on div "Search Form" at bounding box center [491, 88] width 143 height 16
click at [427, 91] on input "Search Form" at bounding box center [491, 87] width 132 height 15
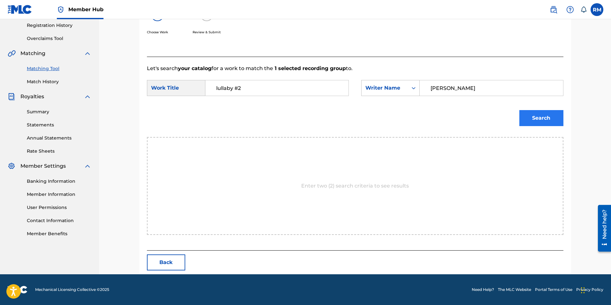
type input "[PERSON_NAME]"
click at [536, 119] on button "Search" at bounding box center [542, 118] width 44 height 16
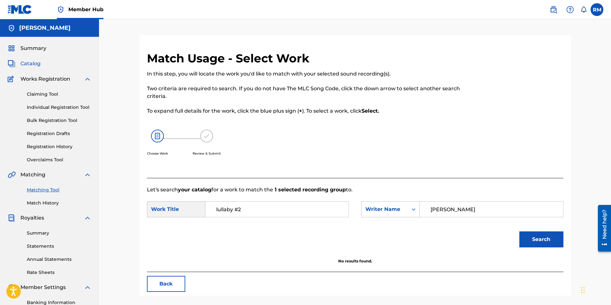
click at [33, 64] on span "Catalog" at bounding box center [30, 64] width 20 height 8
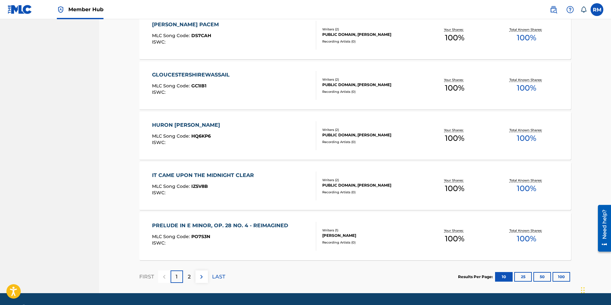
scroll to position [415, 0]
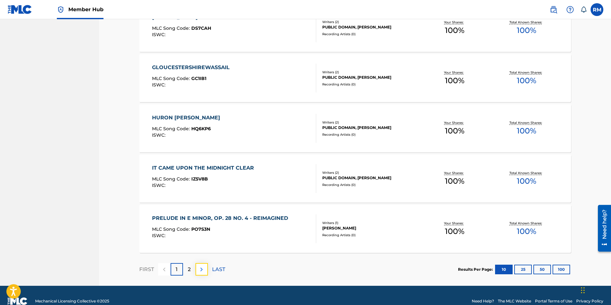
click at [201, 272] on img at bounding box center [202, 269] width 8 height 8
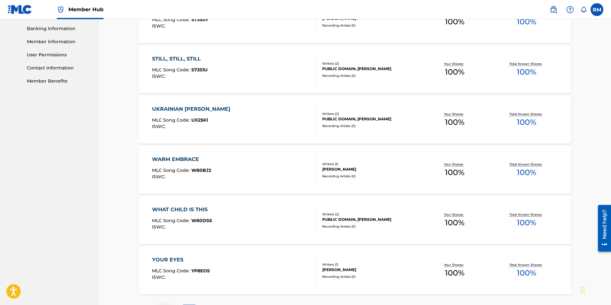
scroll to position [231, 0]
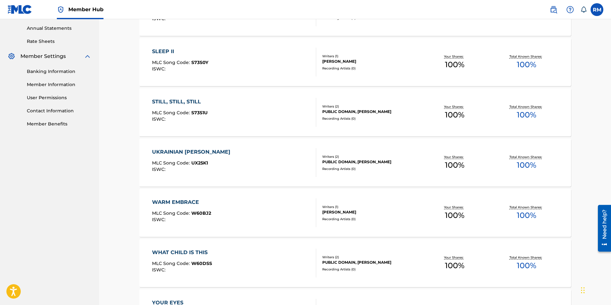
click at [258, 222] on div "WARM EMBRACE MLC Song Code : W60BJ2 ISWC :" at bounding box center [234, 212] width 164 height 29
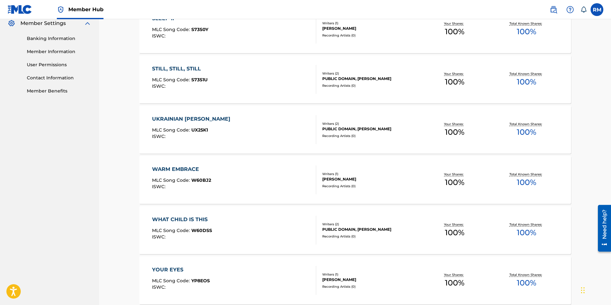
scroll to position [295, 0]
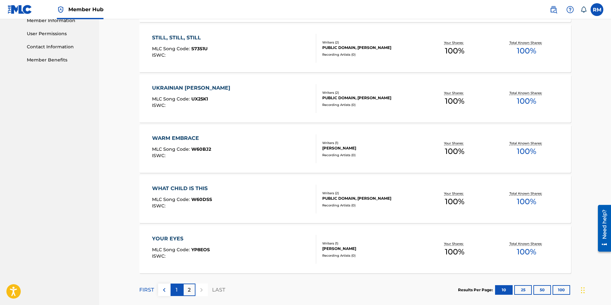
click at [178, 289] on div "1" at bounding box center [177, 289] width 12 height 12
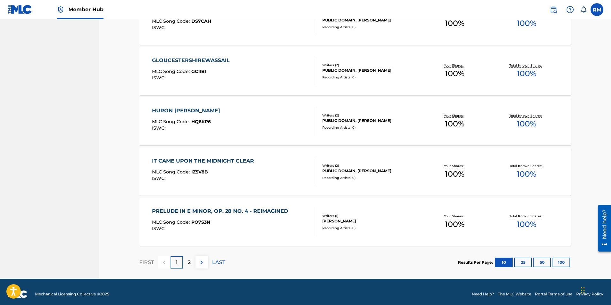
scroll to position [427, 0]
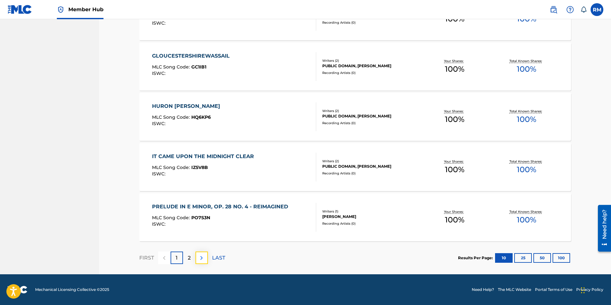
click at [201, 257] on img at bounding box center [202, 258] width 8 height 8
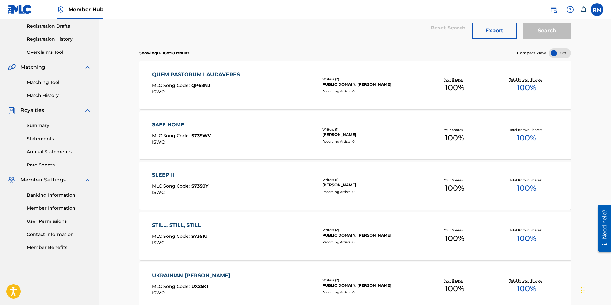
scroll to position [71, 0]
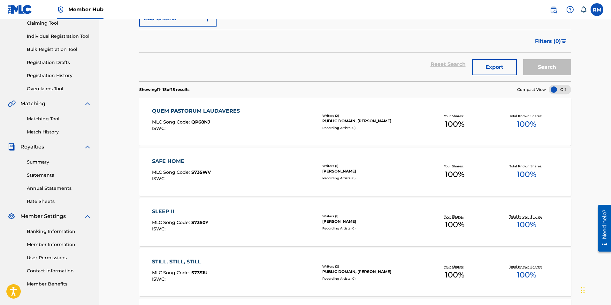
click at [193, 122] on span "QP68NJ" at bounding box center [200, 122] width 19 height 6
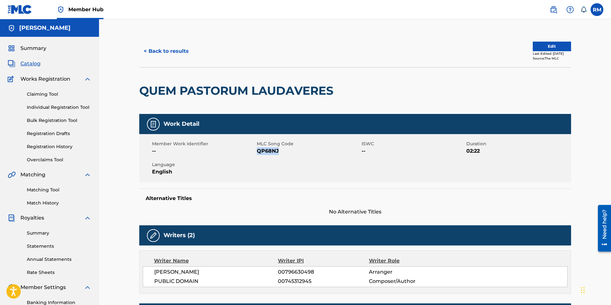
drag, startPoint x: 258, startPoint y: 150, endPoint x: 278, endPoint y: 149, distance: 19.9
click at [278, 149] on span "QP68NJ" at bounding box center [308, 151] width 103 height 8
copy span "QP68NJ"
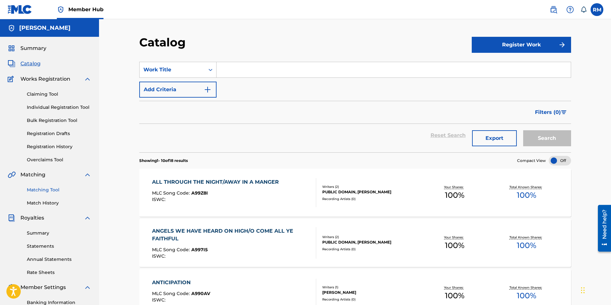
click at [50, 190] on link "Matching Tool" at bounding box center [59, 189] width 65 height 7
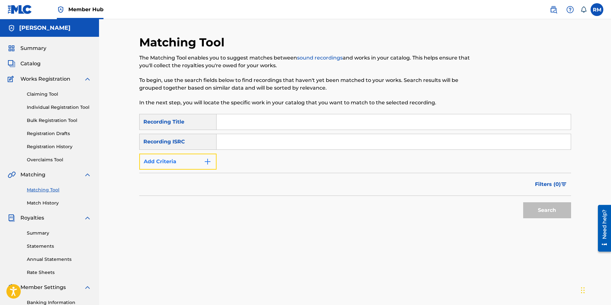
click at [208, 164] on img "Search Form" at bounding box center [208, 162] width 8 height 8
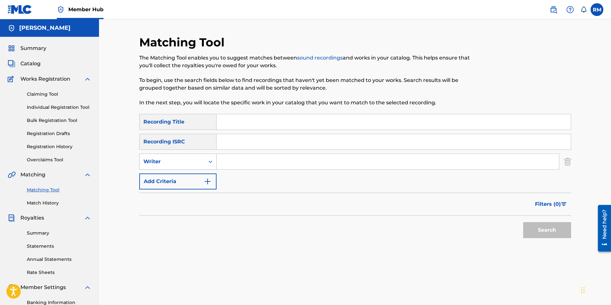
click at [211, 163] on icon "Search Form" at bounding box center [210, 161] width 6 height 6
click at [190, 180] on div "Recording Artist" at bounding box center [178, 177] width 77 height 16
click at [244, 161] on input "Search Form" at bounding box center [388, 161] width 343 height 15
type input "[PERSON_NAME]"
click at [523, 222] on button "Search" at bounding box center [547, 230] width 48 height 16
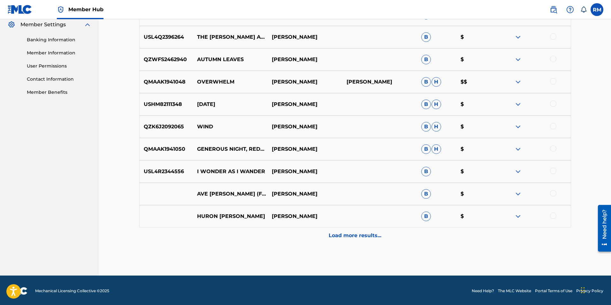
scroll to position [264, 0]
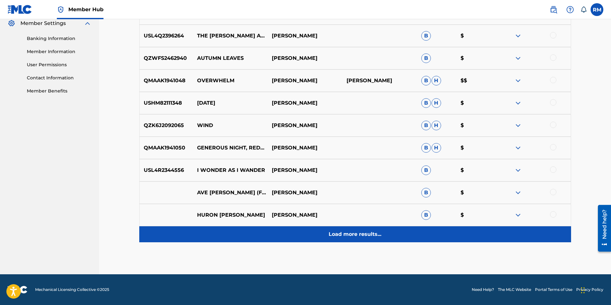
click at [344, 236] on p "Load more results..." at bounding box center [355, 234] width 53 height 8
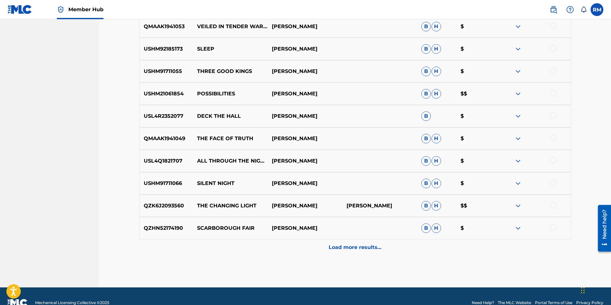
scroll to position [487, 0]
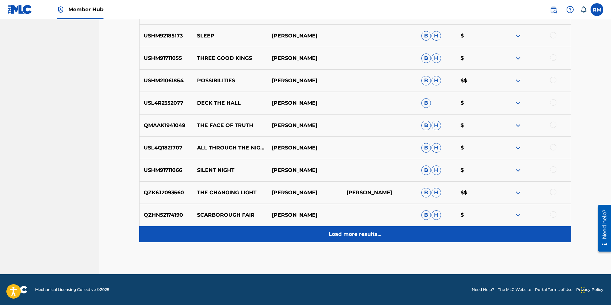
click at [349, 234] on p "Load more results..." at bounding box center [355, 234] width 53 height 8
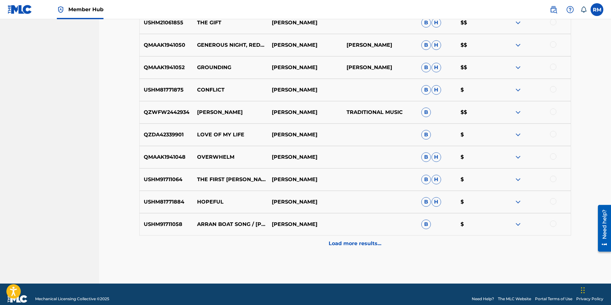
scroll to position [711, 0]
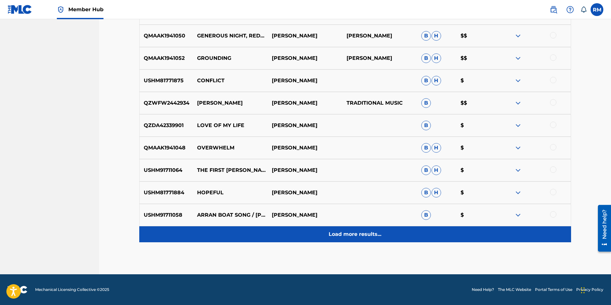
click at [334, 237] on p "Load more results..." at bounding box center [355, 234] width 53 height 8
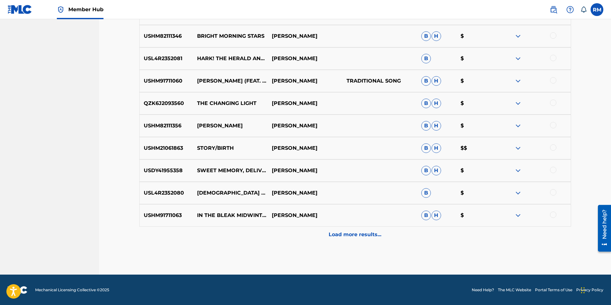
scroll to position [935, 0]
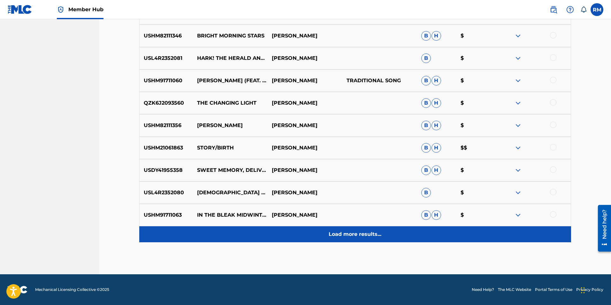
click at [348, 232] on p "Load more results..." at bounding box center [355, 234] width 53 height 8
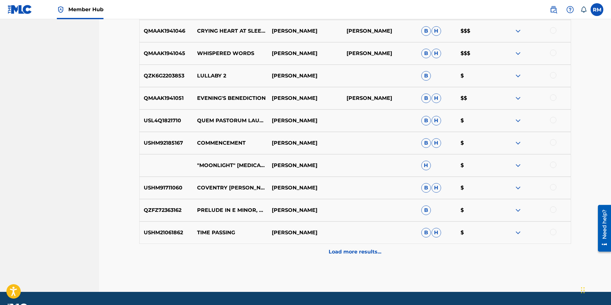
scroll to position [1127, 0]
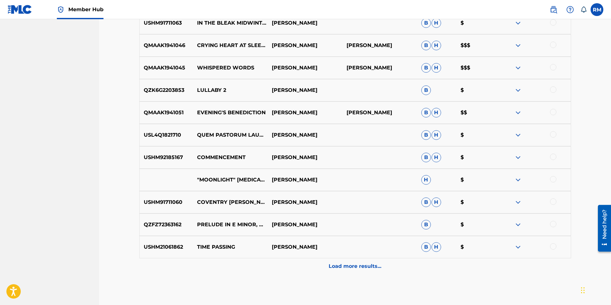
click at [516, 224] on img at bounding box center [519, 225] width 8 height 8
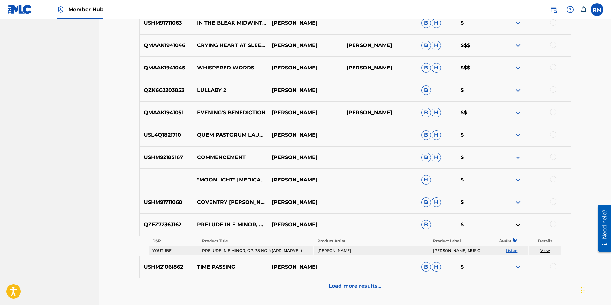
click at [551, 224] on div at bounding box center [553, 224] width 6 height 6
click at [459, 254] on button "Match 1 Group" at bounding box center [449, 252] width 71 height 16
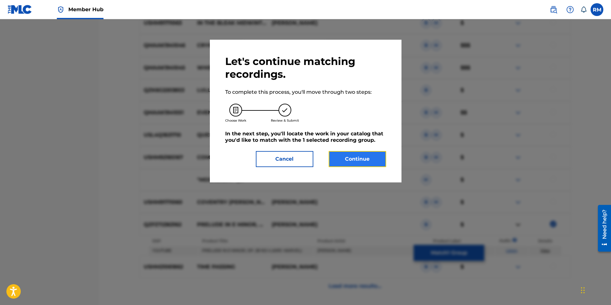
click at [353, 158] on button "Continue" at bounding box center [358, 159] width 58 height 16
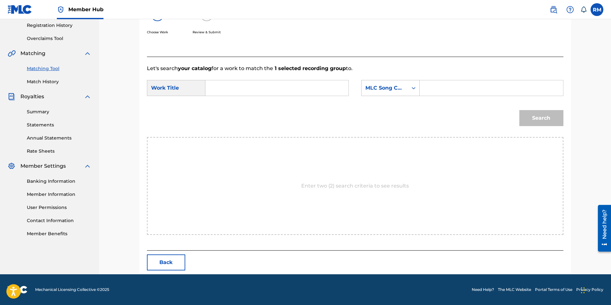
click at [214, 89] on input "Search Form" at bounding box center [277, 87] width 132 height 15
click at [221, 111] on span "de in e minor, op. 28 no. 4 - reimagined" at bounding box center [231, 121] width 30 height 44
type input "prelude in e minor, op. 28 no. 4 - reimagined"
click at [412, 92] on div "Search Form" at bounding box center [414, 88] width 12 height 12
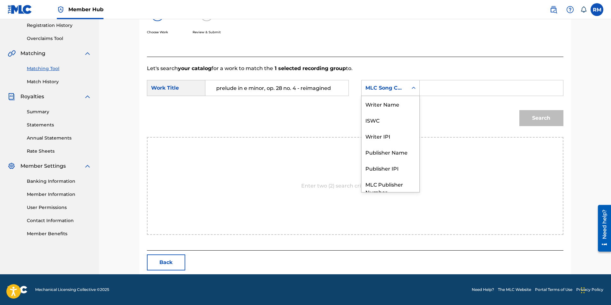
scroll to position [24, 0]
click at [412, 92] on div "Search Form" at bounding box center [414, 88] width 12 height 12
click at [427, 87] on input "Search Form" at bounding box center [491, 87] width 132 height 15
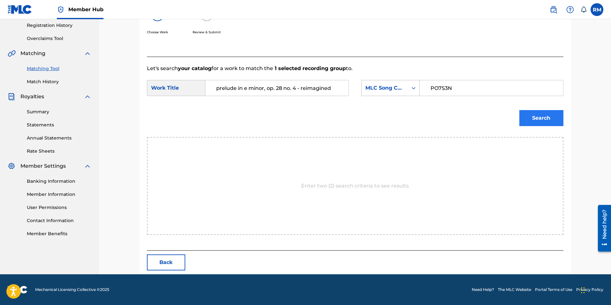
type input "PO7S3N"
click at [538, 120] on button "Search" at bounding box center [542, 118] width 44 height 16
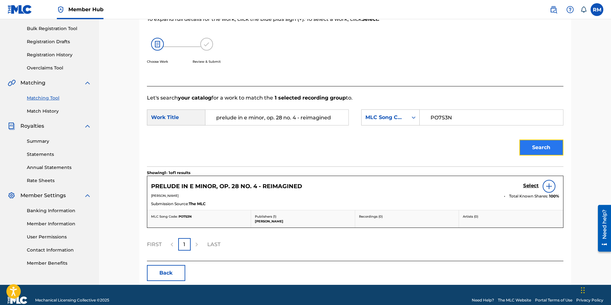
scroll to position [102, 0]
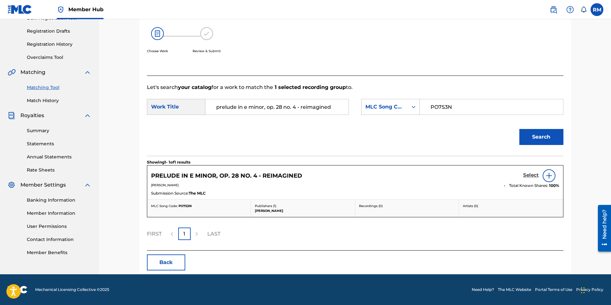
click at [534, 174] on h5 "Select" at bounding box center [531, 175] width 16 height 6
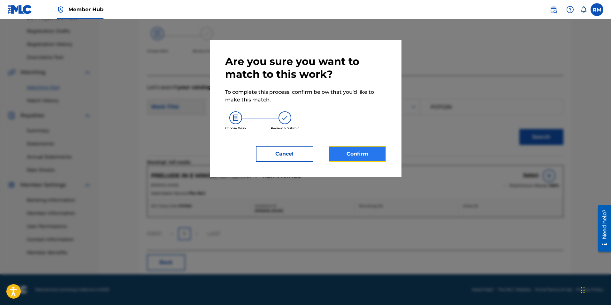
click at [368, 154] on button "Confirm" at bounding box center [358, 154] width 58 height 16
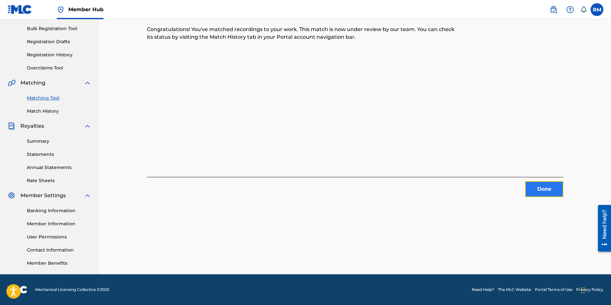
click at [542, 191] on button "Done" at bounding box center [544, 189] width 38 height 16
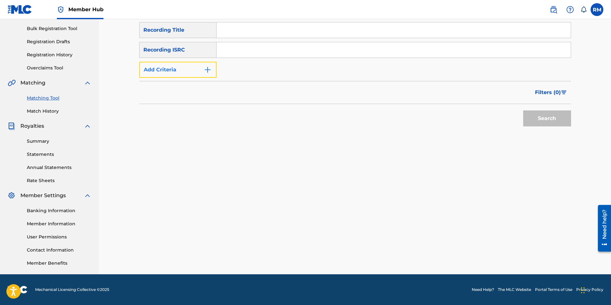
click at [210, 70] on img "Search Form" at bounding box center [208, 70] width 8 height 8
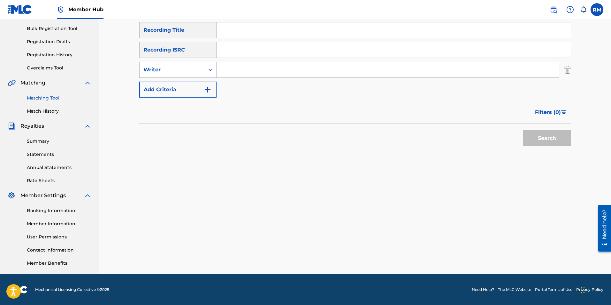
click at [221, 68] on input "Search Form" at bounding box center [388, 69] width 343 height 15
type input "[PERSON_NAME]"
click at [547, 137] on button "Search" at bounding box center [547, 138] width 48 height 16
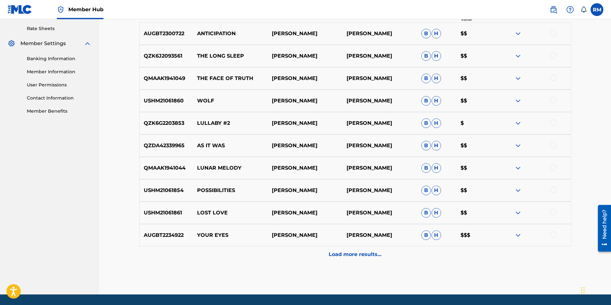
scroll to position [252, 0]
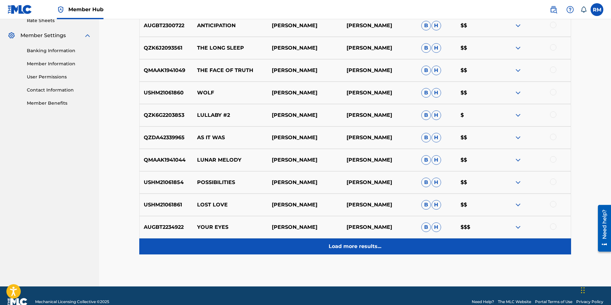
click at [384, 244] on div "Load more results..." at bounding box center [355, 246] width 432 height 16
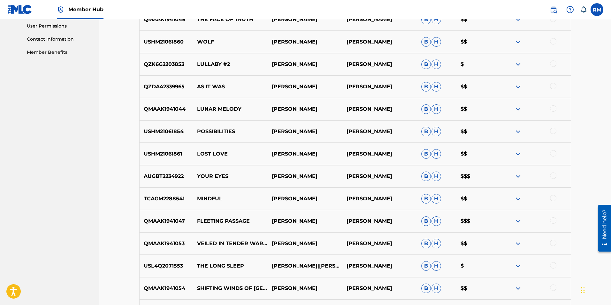
scroll to position [475, 0]
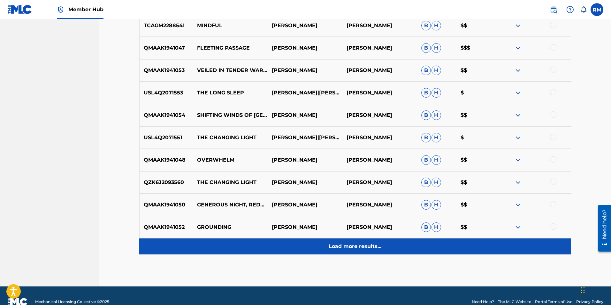
click at [332, 242] on div "Load more results..." at bounding box center [355, 246] width 432 height 16
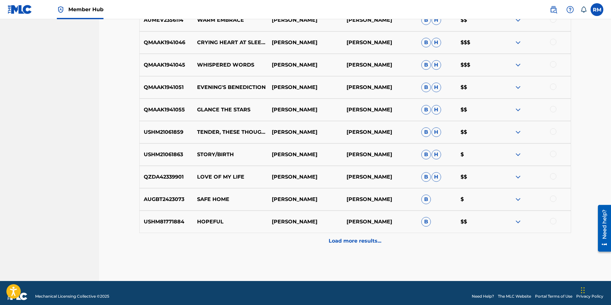
scroll to position [711, 0]
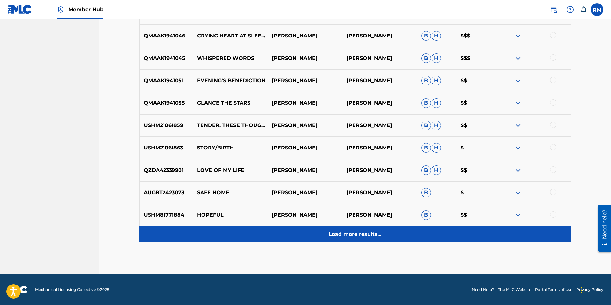
click at [355, 228] on div "Load more results..." at bounding box center [355, 234] width 432 height 16
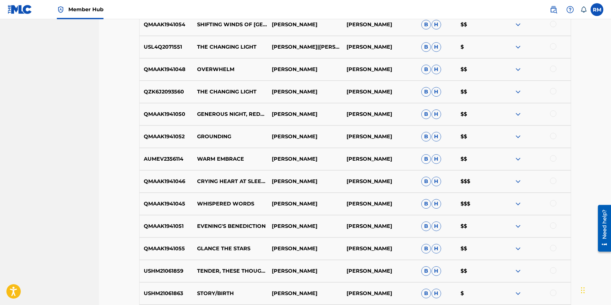
scroll to position [551, 0]
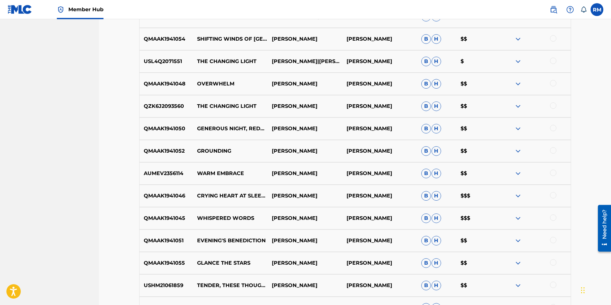
click at [550, 173] on div at bounding box center [533, 173] width 75 height 8
click at [554, 172] on div at bounding box center [553, 172] width 6 height 6
click at [451, 252] on button "Match 1 Group" at bounding box center [449, 252] width 71 height 16
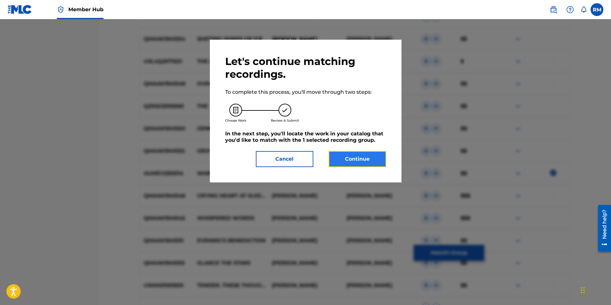
click at [354, 157] on button "Continue" at bounding box center [358, 159] width 58 height 16
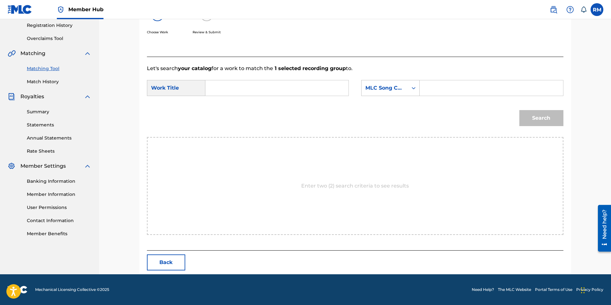
scroll to position [121, 0]
click at [227, 92] on input "Search Form" at bounding box center [277, 87] width 132 height 15
click at [229, 103] on strong "warm" at bounding box center [224, 102] width 16 height 6
type input "warm embrace"
click at [424, 87] on div "Search Form" at bounding box center [491, 88] width 143 height 16
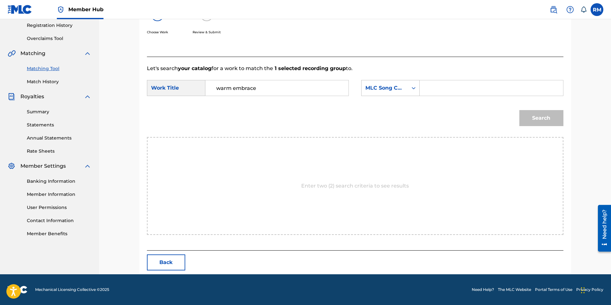
click at [477, 86] on input "Search Form" at bounding box center [491, 87] width 132 height 15
click at [530, 118] on button "Search" at bounding box center [542, 118] width 44 height 16
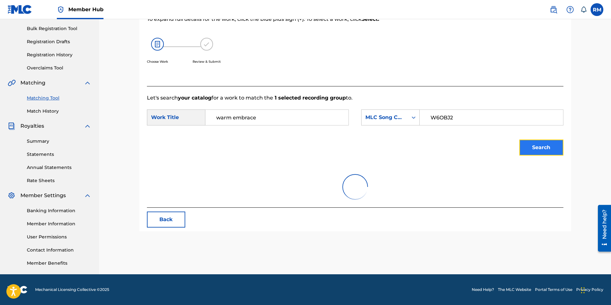
scroll to position [92, 0]
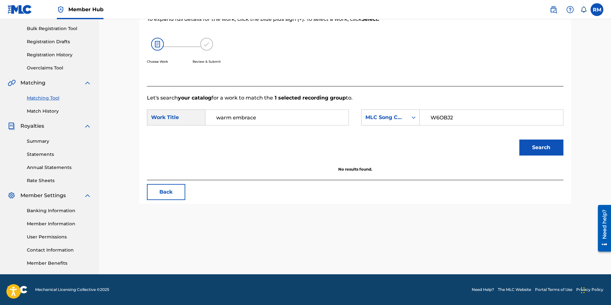
click at [443, 116] on input "W6OBJ2" at bounding box center [491, 117] width 132 height 15
type input "W60BJ2"
click at [536, 142] on button "Search" at bounding box center [542, 147] width 44 height 16
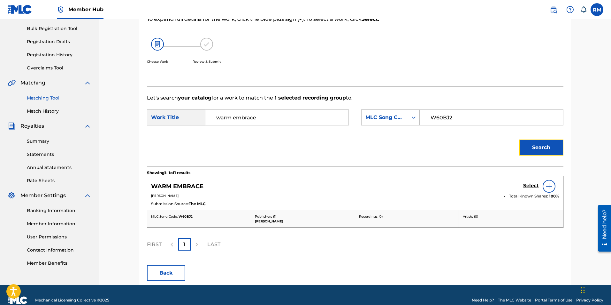
scroll to position [102, 0]
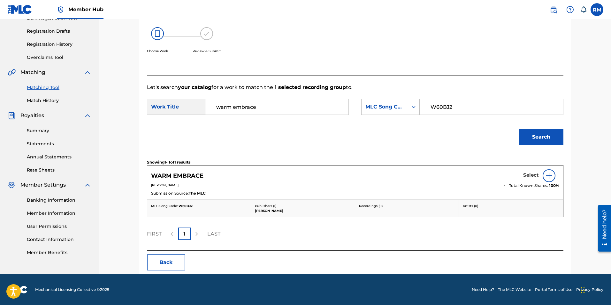
click at [532, 174] on h5 "Select" at bounding box center [531, 175] width 16 height 6
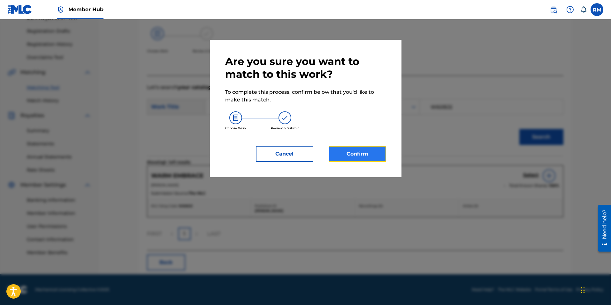
click at [372, 153] on button "Confirm" at bounding box center [358, 154] width 58 height 16
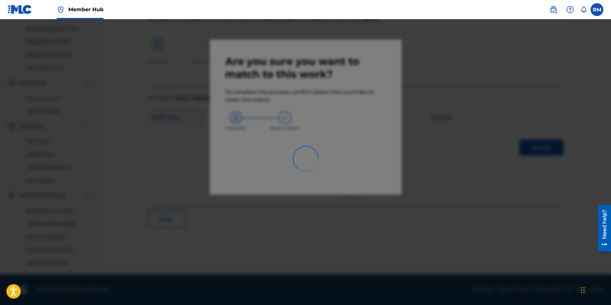
scroll to position [92, 0]
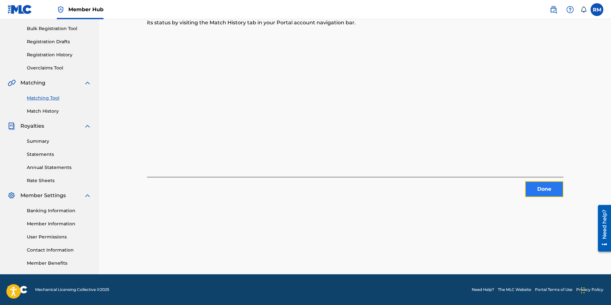
click at [544, 184] on button "Done" at bounding box center [544, 189] width 38 height 16
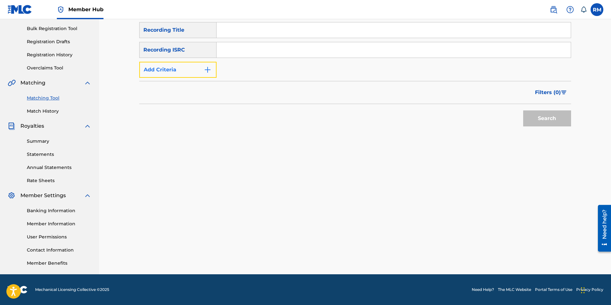
click at [206, 66] on img "Search Form" at bounding box center [208, 70] width 8 height 8
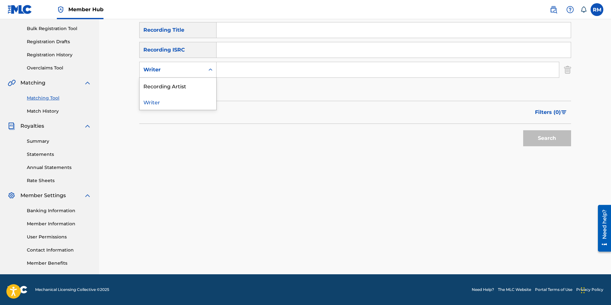
click at [209, 69] on icon "Search Form" at bounding box center [210, 69] width 6 height 6
click at [210, 69] on icon "Search Form" at bounding box center [210, 69] width 6 height 6
click at [203, 84] on div "Recording Artist" at bounding box center [178, 86] width 77 height 16
click at [226, 72] on input "Search Form" at bounding box center [388, 69] width 343 height 15
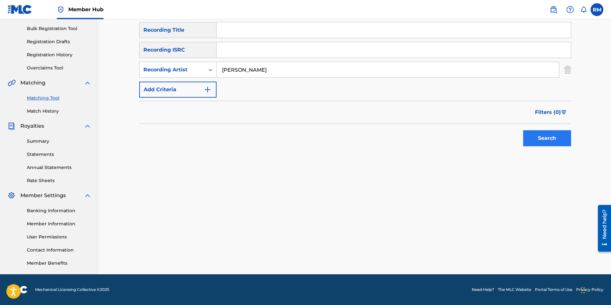
type input "[PERSON_NAME]"
click at [546, 139] on button "Search" at bounding box center [547, 138] width 48 height 16
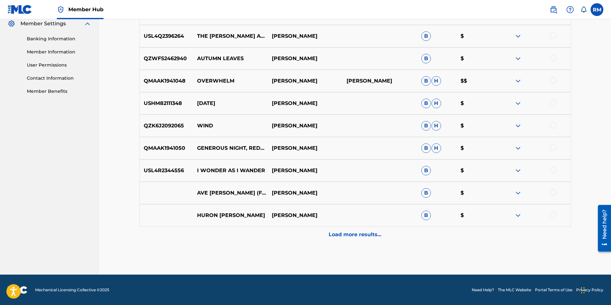
scroll to position [264, 0]
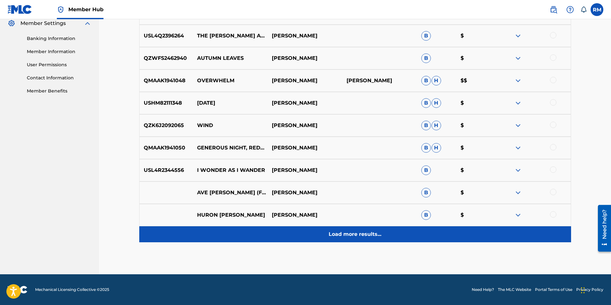
click at [354, 235] on p "Load more results..." at bounding box center [355, 234] width 53 height 8
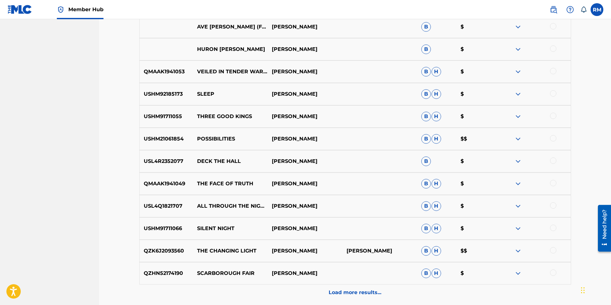
scroll to position [455, 0]
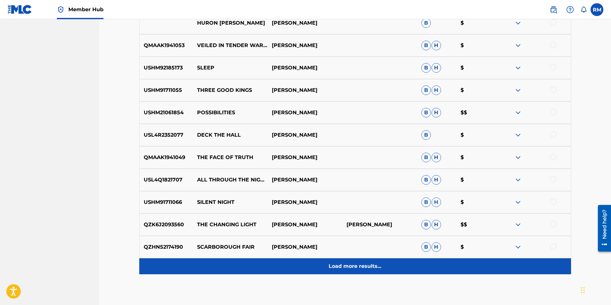
click at [349, 264] on p "Load more results..." at bounding box center [355, 266] width 53 height 8
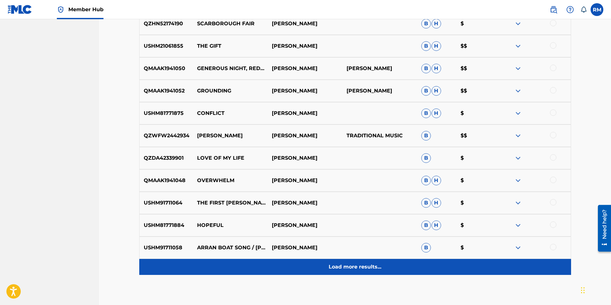
scroll to position [679, 0]
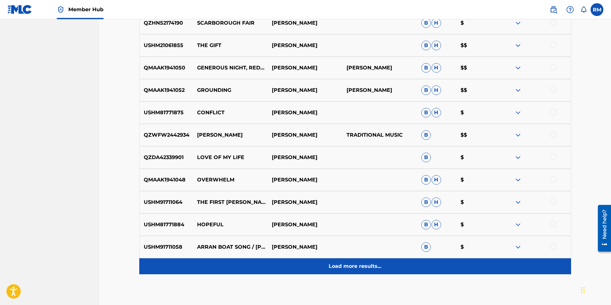
click at [362, 263] on p "Load more results..." at bounding box center [355, 266] width 53 height 8
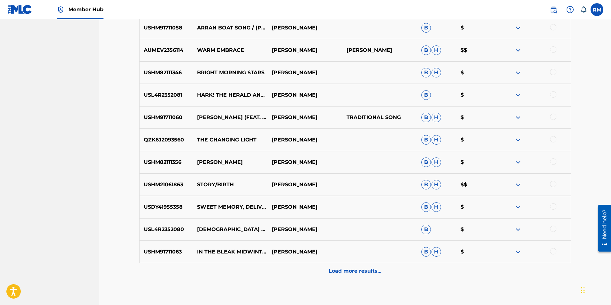
scroll to position [903, 0]
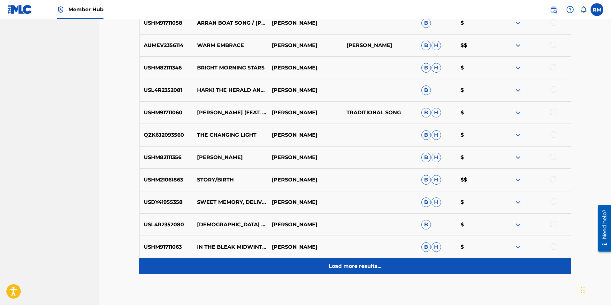
click at [362, 264] on p "Load more results..." at bounding box center [355, 266] width 53 height 8
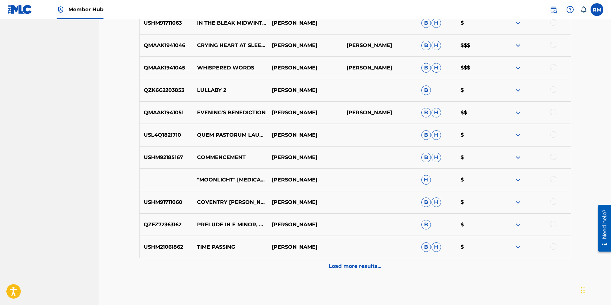
scroll to position [1158, 0]
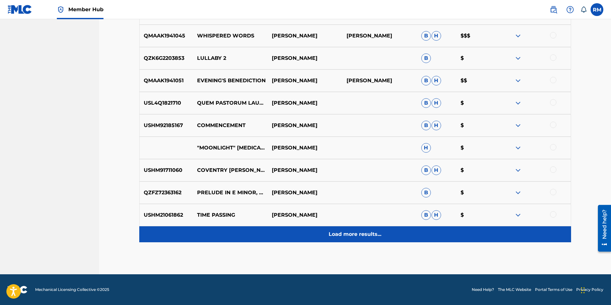
click at [374, 233] on p "Load more results..." at bounding box center [355, 234] width 53 height 8
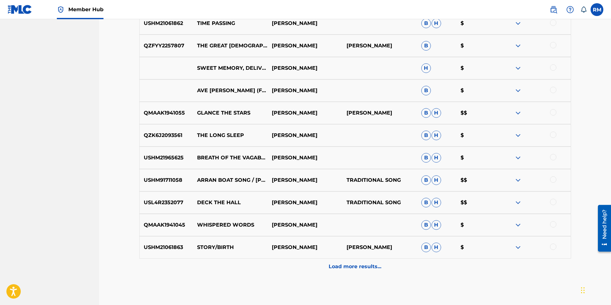
scroll to position [1350, 0]
click at [555, 89] on div at bounding box center [553, 89] width 6 height 6
click at [454, 256] on button "Match 1 Group" at bounding box center [449, 252] width 71 height 16
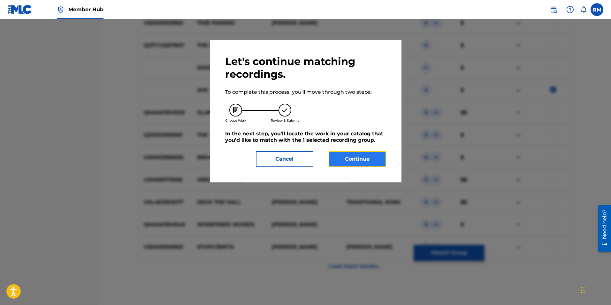
click at [361, 159] on button "Continue" at bounding box center [358, 159] width 58 height 16
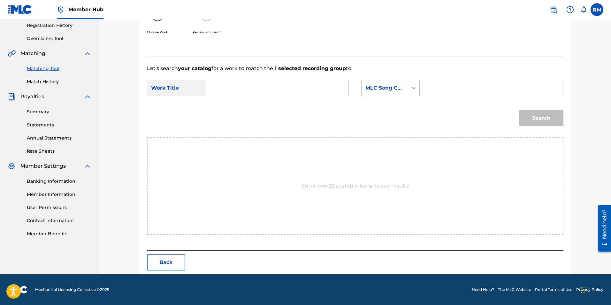
click at [220, 90] on input "Search Form" at bounding box center [277, 87] width 132 height 15
click at [228, 108] on div "ave [PERSON_NAME]" at bounding box center [229, 103] width 36 height 12
type input "ave [PERSON_NAME]"
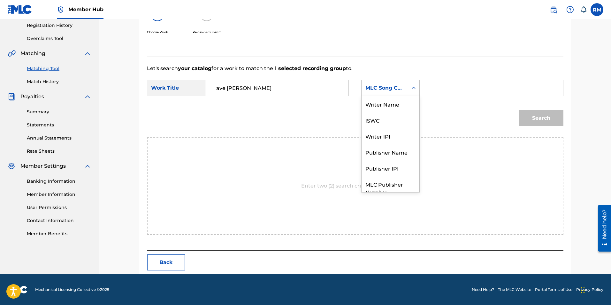
click at [414, 86] on icon "Search Form" at bounding box center [414, 88] width 6 height 6
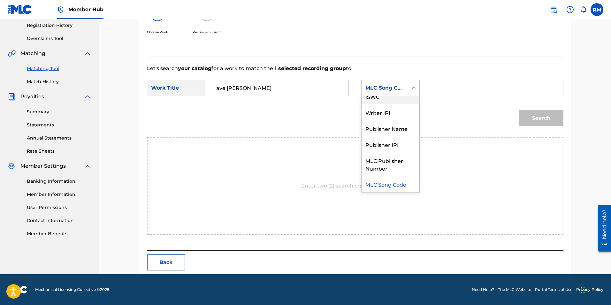
scroll to position [0, 0]
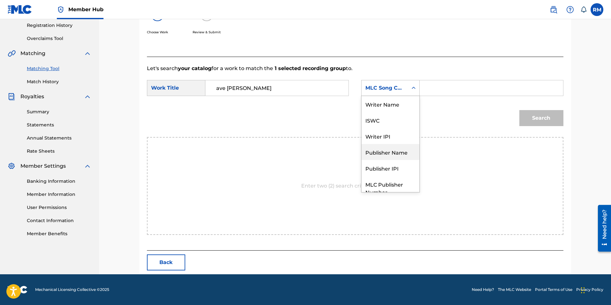
click at [405, 159] on div "Publisher Name" at bounding box center [391, 152] width 58 height 16
click at [436, 93] on input "Search Form" at bounding box center [491, 87] width 132 height 15
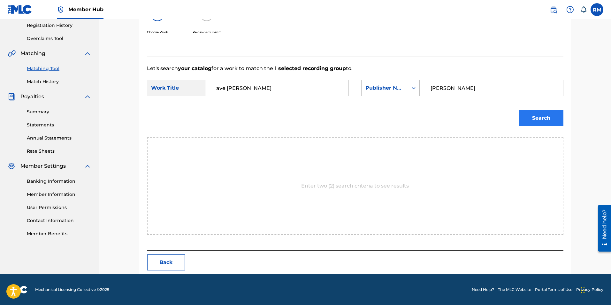
type input "[PERSON_NAME]"
click at [556, 112] on button "Search" at bounding box center [542, 118] width 44 height 16
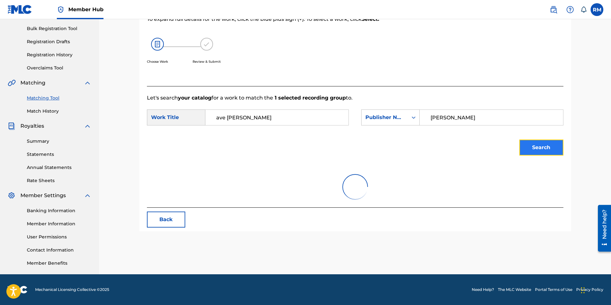
scroll to position [121, 0]
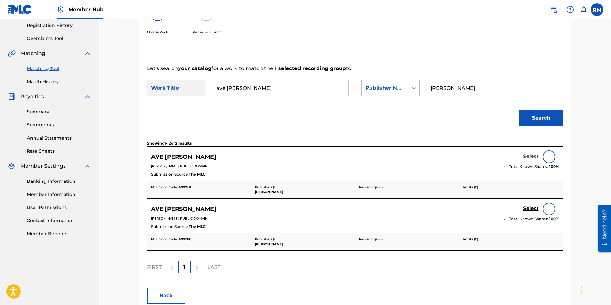
click at [536, 157] on h5 "Select" at bounding box center [531, 156] width 16 height 6
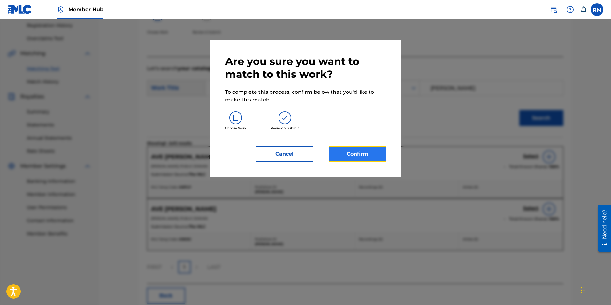
click at [364, 158] on button "Confirm" at bounding box center [358, 154] width 58 height 16
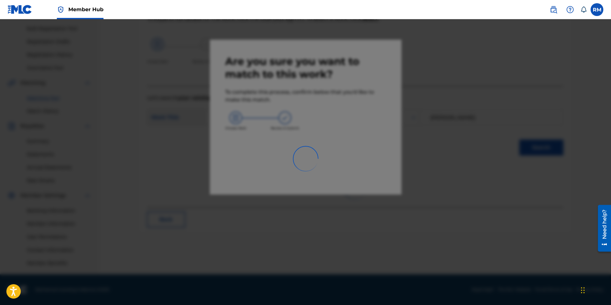
scroll to position [92, 0]
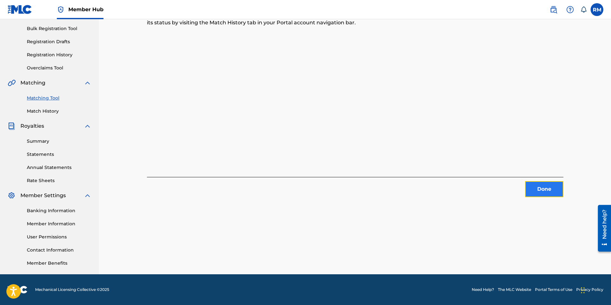
click at [534, 189] on button "Done" at bounding box center [544, 189] width 38 height 16
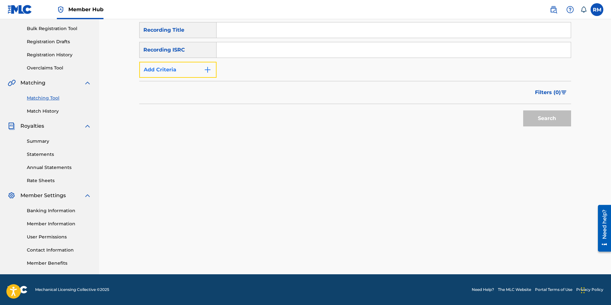
click at [212, 70] on button "Add Criteria" at bounding box center [177, 70] width 77 height 16
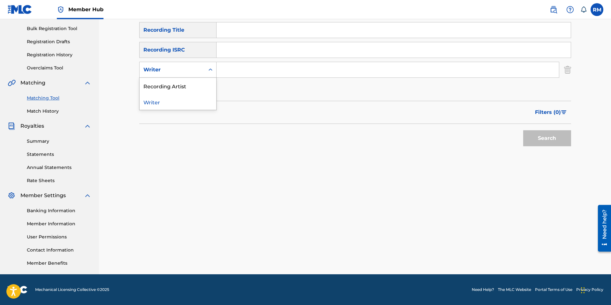
click at [215, 71] on div "Search Form" at bounding box center [211, 70] width 12 height 12
click at [200, 83] on div "Recording Artist" at bounding box center [178, 86] width 77 height 16
click at [228, 67] on input "Search Form" at bounding box center [388, 69] width 343 height 15
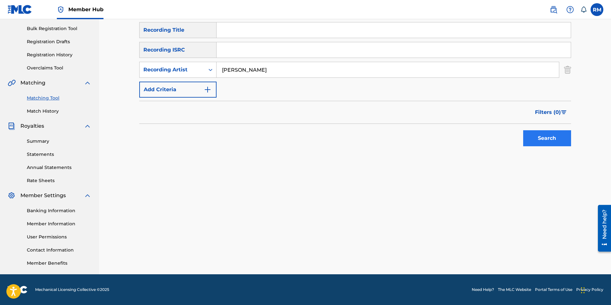
type input "[PERSON_NAME]"
click at [534, 140] on button "Search" at bounding box center [547, 138] width 48 height 16
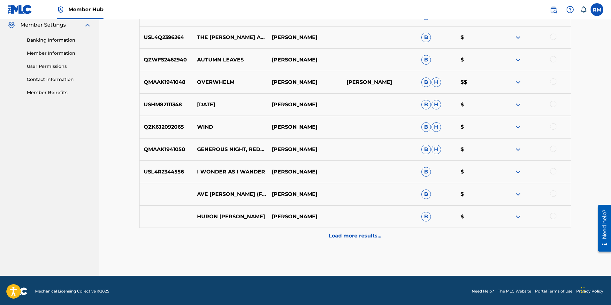
scroll to position [264, 0]
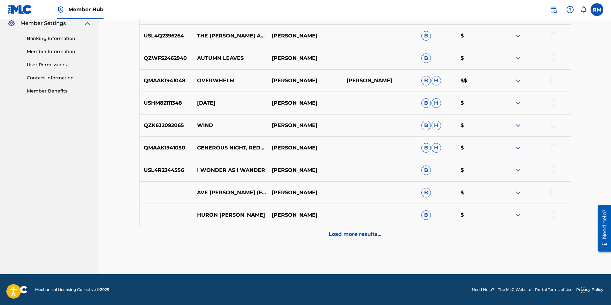
click at [553, 193] on div at bounding box center [553, 192] width 6 height 6
click at [473, 250] on button "Match 1 Group" at bounding box center [449, 252] width 71 height 16
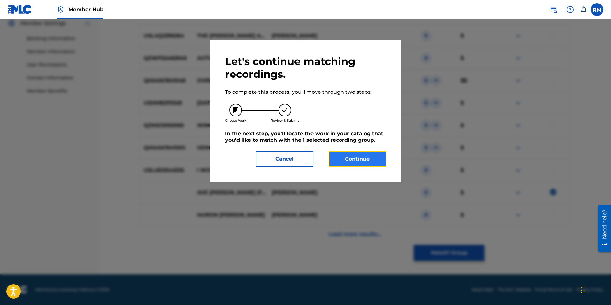
click at [349, 157] on button "Continue" at bounding box center [358, 159] width 58 height 16
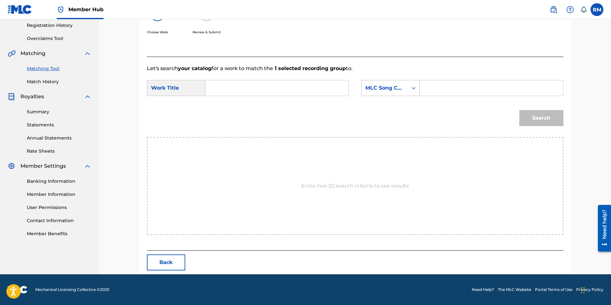
click at [232, 88] on input "Search Form" at bounding box center [277, 87] width 132 height 15
click at [234, 117] on span "[PERSON_NAME]" at bounding box center [248, 114] width 45 height 6
type input "ave [PERSON_NAME] d"
click at [429, 90] on input "Search Form" at bounding box center [491, 87] width 132 height 15
click at [415, 89] on icon "Search Form" at bounding box center [414, 88] width 6 height 6
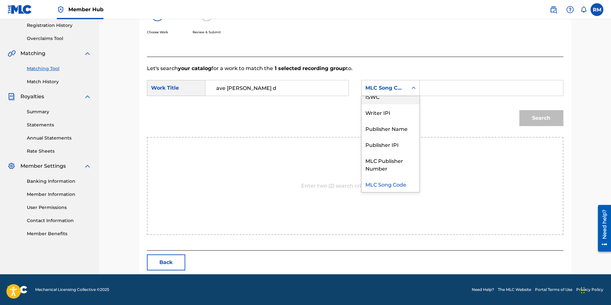
scroll to position [0, 0]
click at [392, 106] on div "Writer Name" at bounding box center [391, 104] width 58 height 16
drag, startPoint x: 471, startPoint y: 76, endPoint x: 456, endPoint y: 78, distance: 15.1
click at [471, 77] on form "SearchWithCriteria440283b5-9666-401a-a3f3-0c2c602d0a8f Work Title ave [PERSON_N…" at bounding box center [355, 104] width 417 height 65
click at [412, 87] on icon "Search Form" at bounding box center [414, 88] width 6 height 6
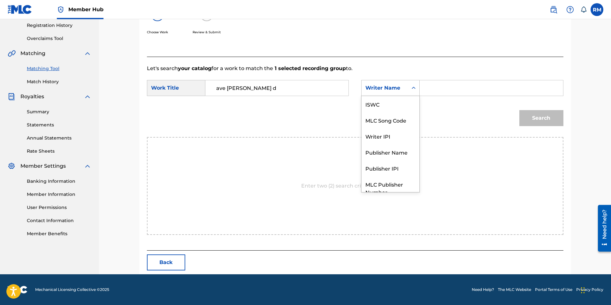
scroll to position [24, 0]
click at [387, 133] on div "Publisher Name" at bounding box center [391, 128] width 58 height 16
click at [433, 92] on input "Search Form" at bounding box center [491, 87] width 132 height 15
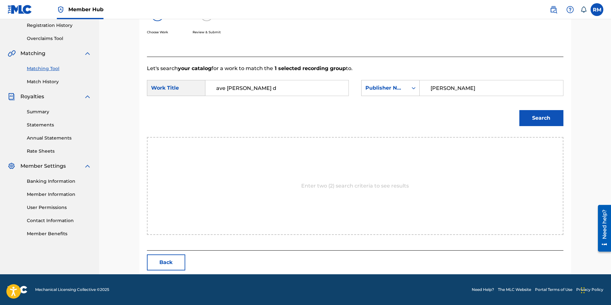
type input "[PERSON_NAME]"
click at [520, 110] on button "Search" at bounding box center [542, 118] width 44 height 16
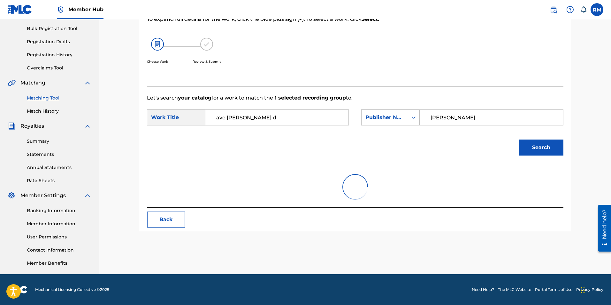
scroll to position [121, 0]
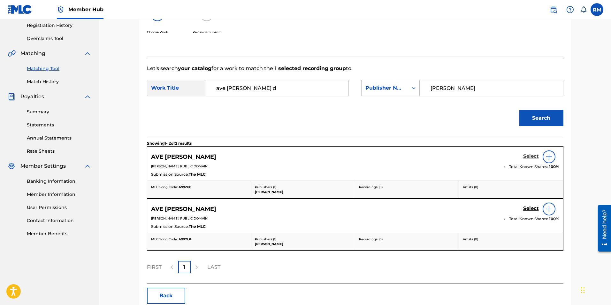
click at [534, 156] on h5 "Select" at bounding box center [531, 156] width 16 height 6
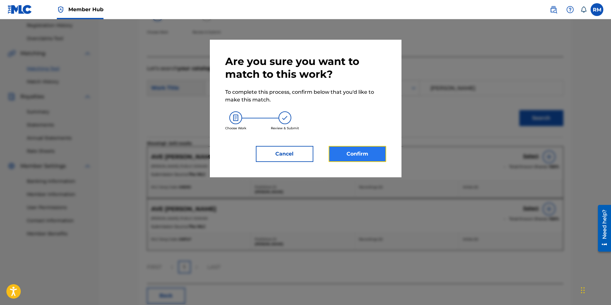
click at [347, 157] on button "Confirm" at bounding box center [358, 154] width 58 height 16
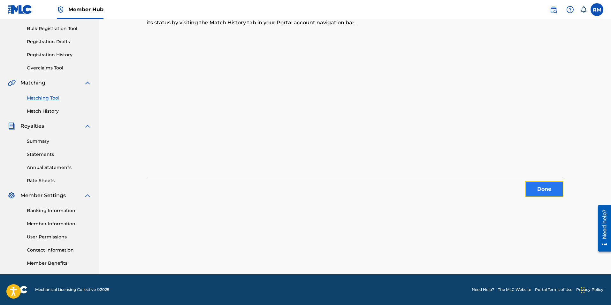
click at [540, 188] on button "Done" at bounding box center [544, 189] width 38 height 16
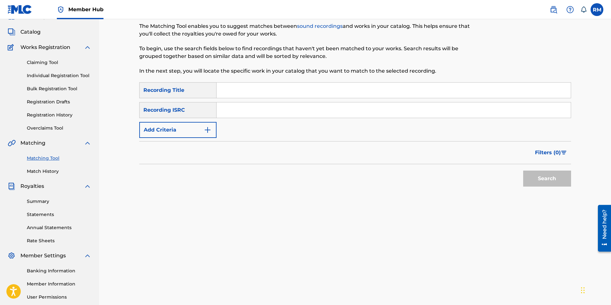
scroll to position [28, 0]
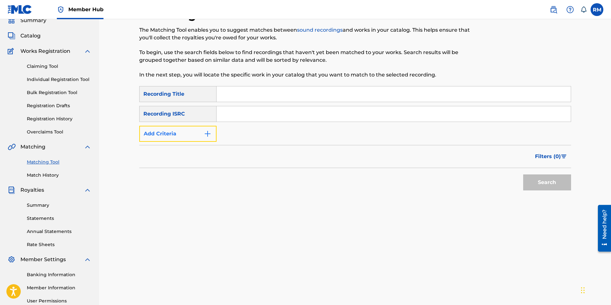
click at [208, 133] on img "Search Form" at bounding box center [208, 134] width 8 height 8
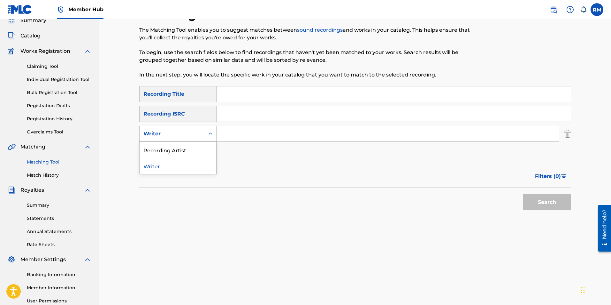
click at [208, 133] on icon "Search Form" at bounding box center [210, 133] width 6 height 6
click at [200, 158] on div "Writer" at bounding box center [178, 166] width 77 height 16
click at [200, 153] on button "Add Criteria" at bounding box center [177, 153] width 77 height 16
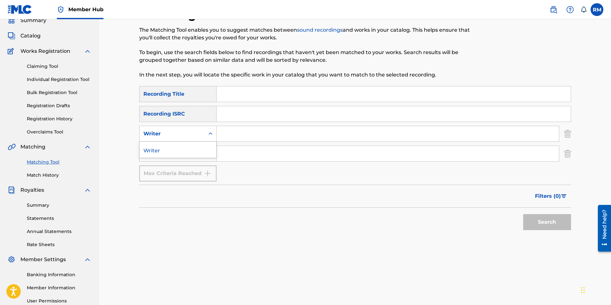
click at [209, 132] on icon "Search Form" at bounding box center [210, 133] width 6 height 6
click at [204, 152] on div "Writer" at bounding box center [178, 150] width 77 height 16
click at [209, 134] on icon "Search Form" at bounding box center [210, 133] width 6 height 6
click at [236, 155] on input "Search Form" at bounding box center [388, 153] width 343 height 15
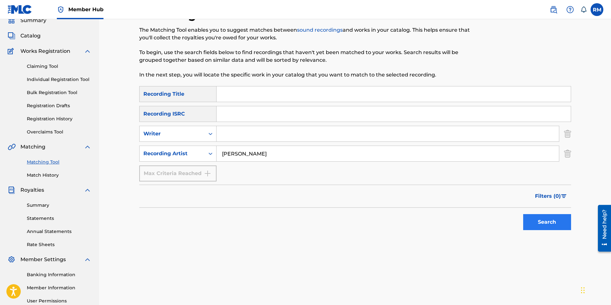
type input "[PERSON_NAME]"
click at [538, 221] on button "Search" at bounding box center [547, 222] width 48 height 16
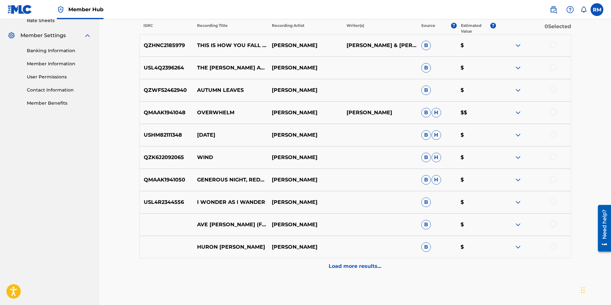
scroll to position [283, 0]
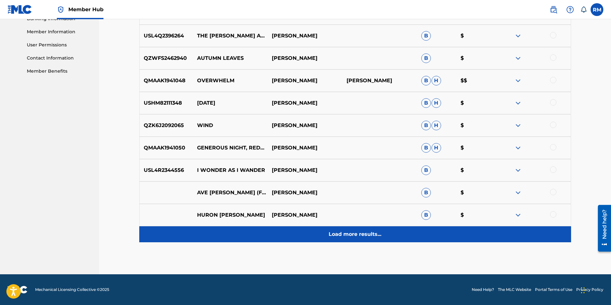
click at [380, 238] on div "Load more results..." at bounding box center [355, 234] width 432 height 16
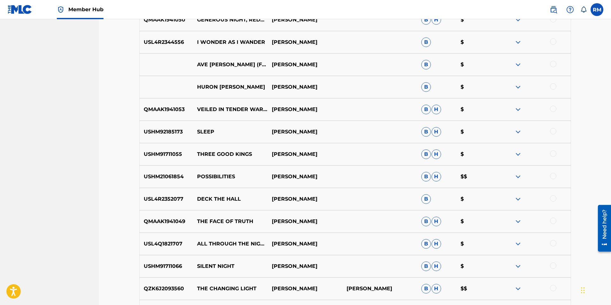
scroll to position [475, 0]
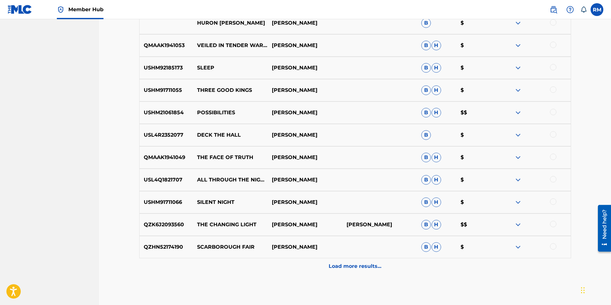
click at [554, 180] on div at bounding box center [553, 179] width 6 height 6
click at [453, 250] on button "Match 1 Group" at bounding box center [449, 252] width 71 height 16
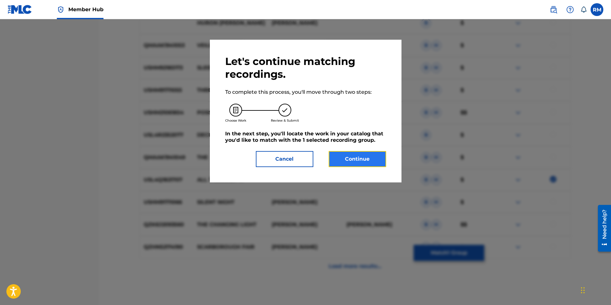
click at [366, 161] on button "Continue" at bounding box center [358, 159] width 58 height 16
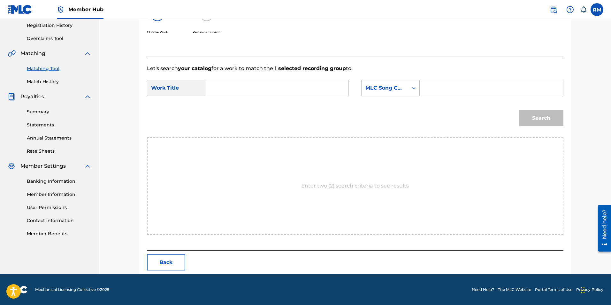
click at [228, 93] on input "Search Form" at bounding box center [277, 87] width 132 height 15
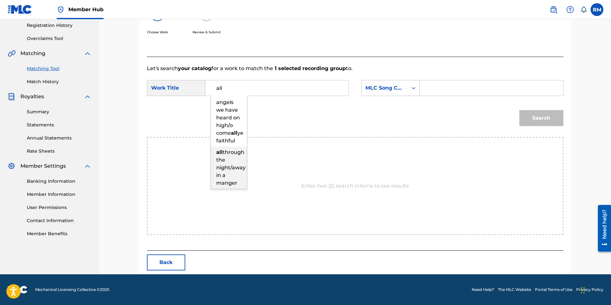
click at [225, 168] on span "through the night/away in a manger" at bounding box center [230, 167] width 29 height 37
type input "all through the night/away in a manger"
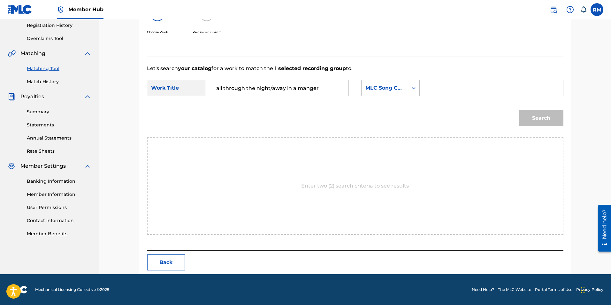
click at [421, 93] on div "Search Form" at bounding box center [491, 88] width 143 height 16
click at [418, 90] on div "Search Form" at bounding box center [414, 88] width 12 height 12
click at [391, 126] on div "Publisher Name" at bounding box center [391, 128] width 58 height 16
click at [425, 91] on input "Search Form" at bounding box center [491, 87] width 132 height 15
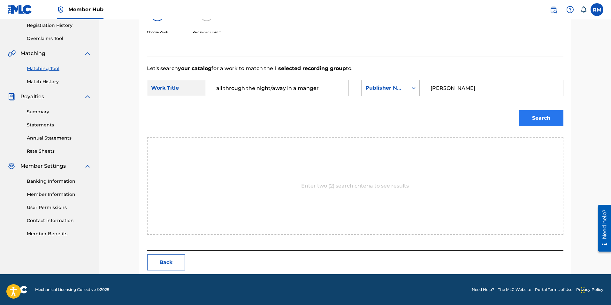
type input "[PERSON_NAME]"
click at [542, 116] on button "Search" at bounding box center [542, 118] width 44 height 16
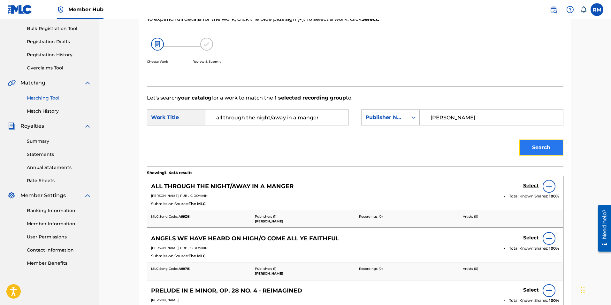
scroll to position [121, 0]
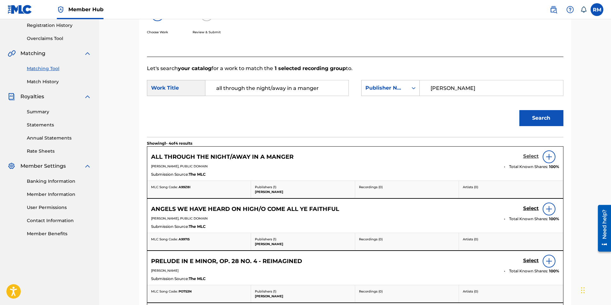
click at [533, 157] on h5 "Select" at bounding box center [531, 156] width 16 height 6
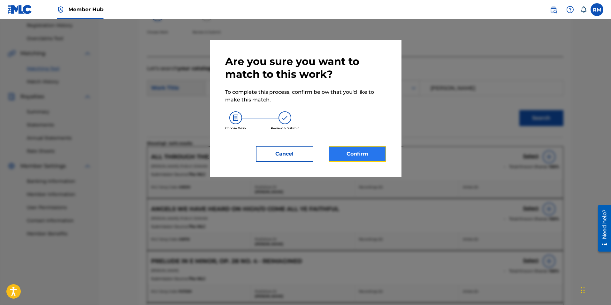
click at [355, 151] on button "Confirm" at bounding box center [358, 154] width 58 height 16
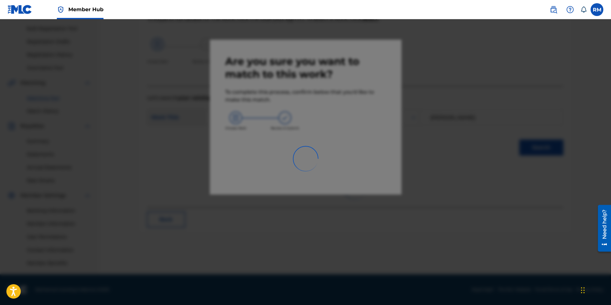
scroll to position [92, 0]
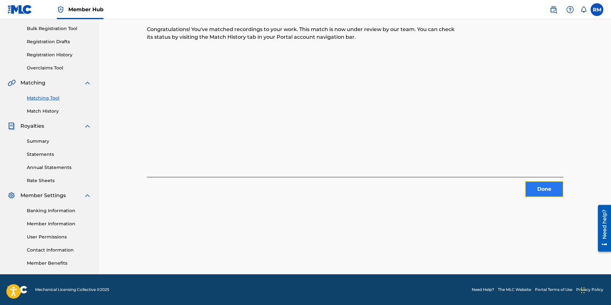
click at [531, 184] on button "Done" at bounding box center [544, 189] width 38 height 16
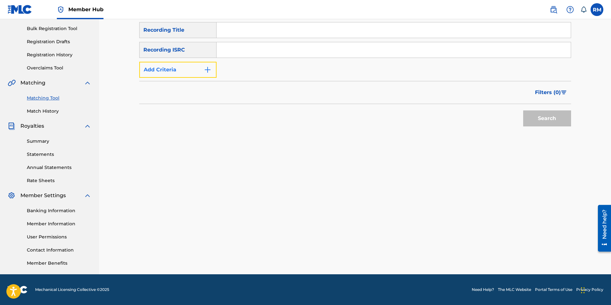
click at [211, 68] on img "Search Form" at bounding box center [208, 70] width 8 height 8
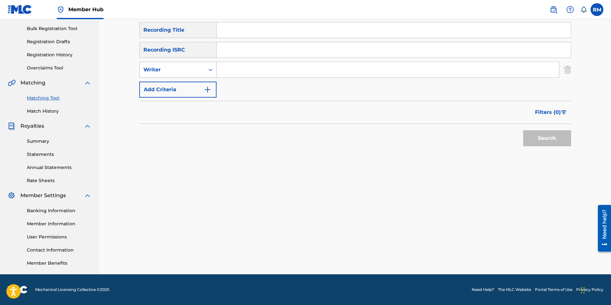
click at [210, 69] on icon "Search Form" at bounding box center [210, 69] width 6 height 6
click at [203, 83] on div "Recording Artist" at bounding box center [178, 86] width 77 height 16
click at [225, 66] on input "Search Form" at bounding box center [388, 69] width 343 height 15
type input "[PERSON_NAME]"
click at [541, 136] on button "Search" at bounding box center [547, 138] width 48 height 16
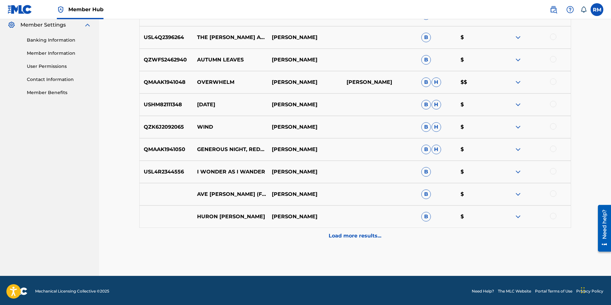
scroll to position [264, 0]
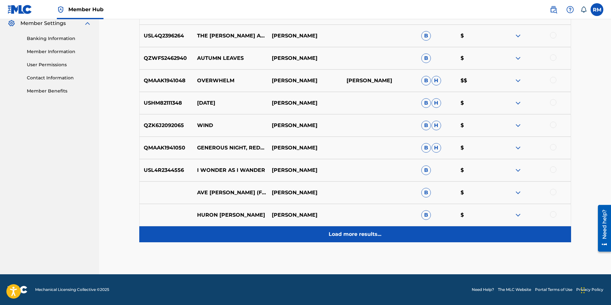
click at [372, 234] on p "Load more results..." at bounding box center [355, 234] width 53 height 8
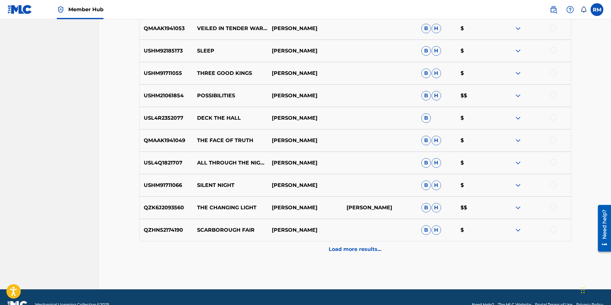
scroll to position [487, 0]
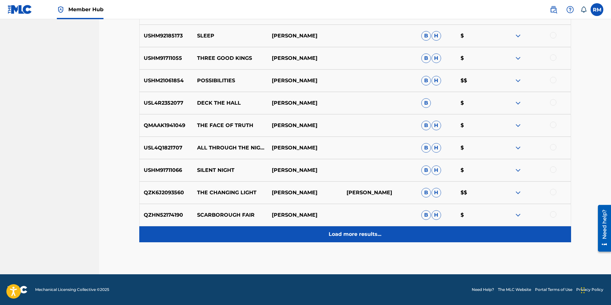
click at [354, 235] on p "Load more results..." at bounding box center [355, 234] width 53 height 8
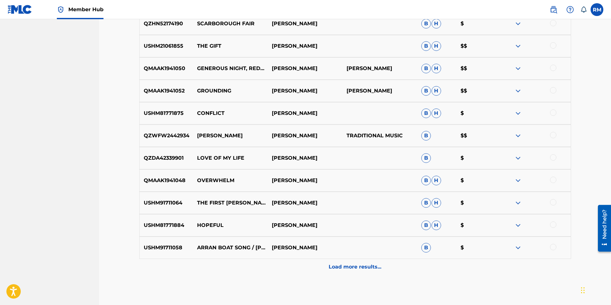
scroll to position [679, 0]
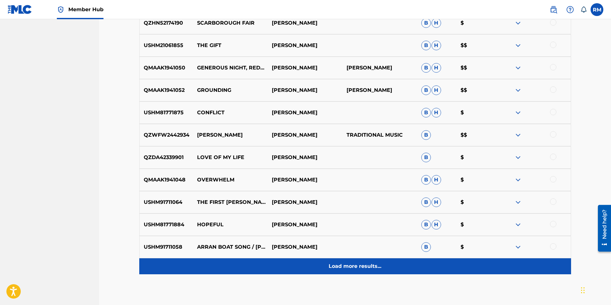
click at [359, 264] on p "Load more results..." at bounding box center [355, 266] width 53 height 8
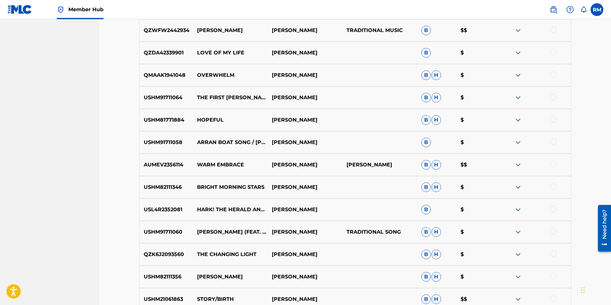
scroll to position [807, 0]
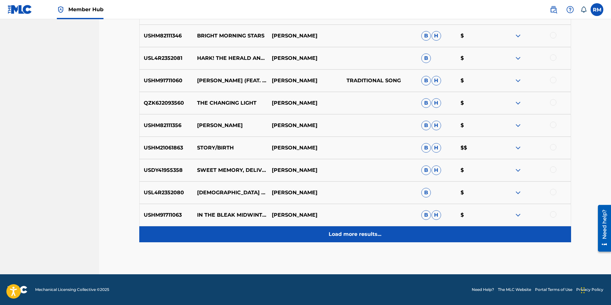
click at [364, 234] on p "Load more results..." at bounding box center [355, 234] width 53 height 8
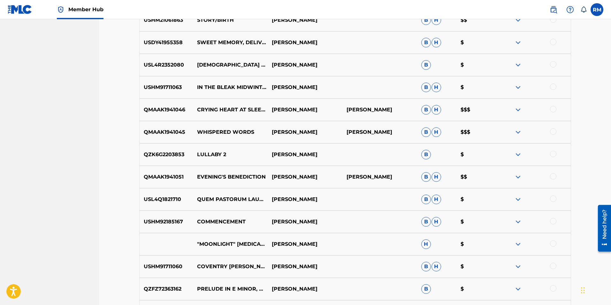
scroll to position [1063, 0]
click at [554, 198] on div at bounding box center [553, 198] width 6 height 6
click at [443, 252] on button "Match 1 Group" at bounding box center [449, 252] width 71 height 16
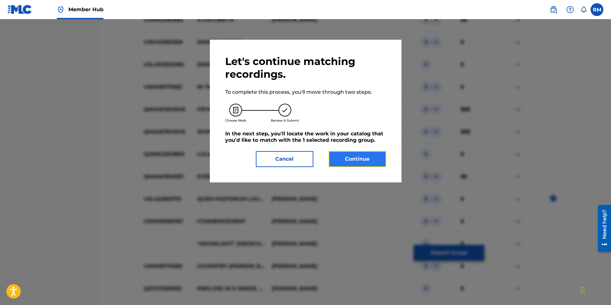
click at [349, 163] on button "Continue" at bounding box center [358, 159] width 58 height 16
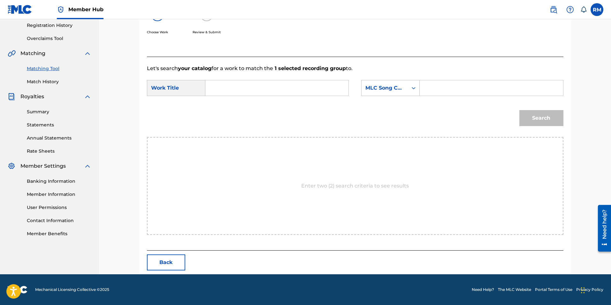
scroll to position [121, 0]
click at [213, 76] on form "SearchWithCriteria440283b5-9666-401a-a3f3-0c2c602d0a8f Work Title SearchWithCri…" at bounding box center [355, 104] width 417 height 65
click at [216, 91] on input "Search Form" at bounding box center [277, 87] width 132 height 15
click at [222, 114] on div "quem [DEMOGRAPHIC_DATA] laudaveres" at bounding box center [229, 106] width 36 height 19
type input "quem [DEMOGRAPHIC_DATA] laudaveres"
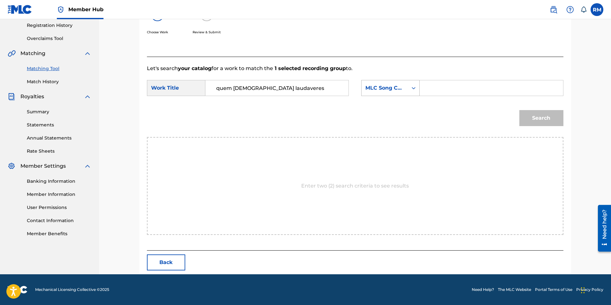
click at [417, 89] on icon "Search Form" at bounding box center [414, 88] width 6 height 6
click at [468, 92] on input "Search Form" at bounding box center [491, 87] width 132 height 15
paste input "QP68NJ"
type input "QP68NJ"
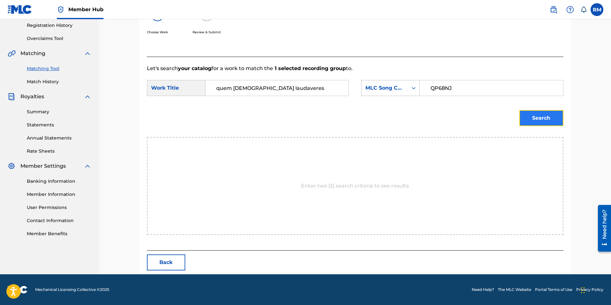
click at [542, 121] on button "Search" at bounding box center [542, 118] width 44 height 16
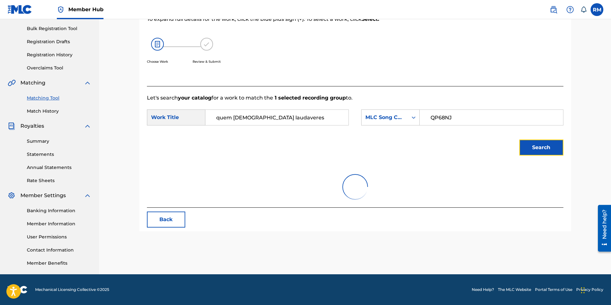
scroll to position [102, 0]
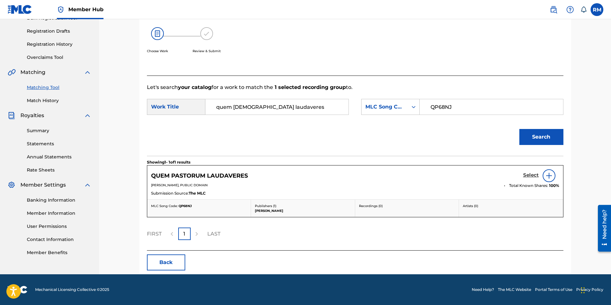
click at [527, 174] on h5 "Select" at bounding box center [531, 175] width 16 height 6
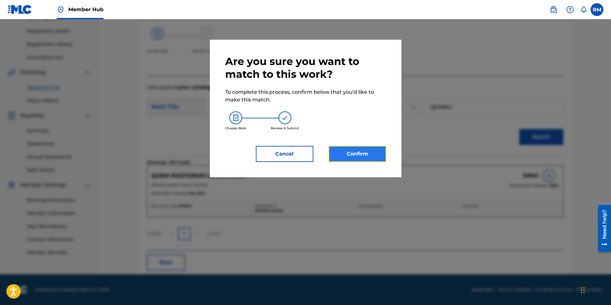
click at [368, 159] on button "Confirm" at bounding box center [358, 154] width 58 height 16
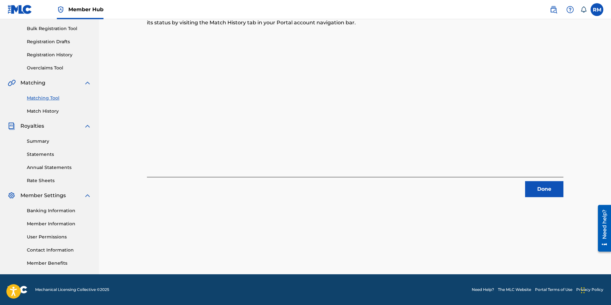
click at [565, 190] on div "1 Recording Groups are pending usage match to the work QUEM PASTORUM LAUDAVERES…" at bounding box center [355, 77] width 432 height 237
click at [551, 190] on button "Done" at bounding box center [544, 189] width 38 height 16
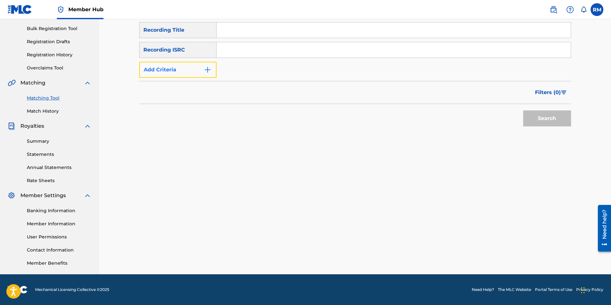
click at [207, 73] on img "Search Form" at bounding box center [208, 70] width 8 height 8
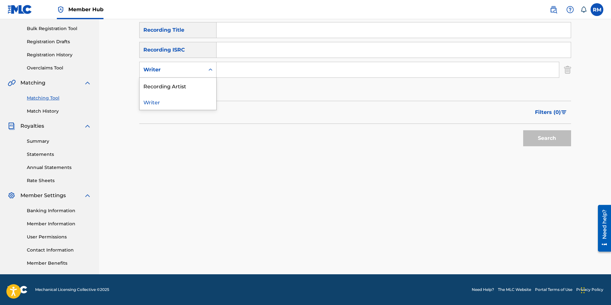
click at [211, 72] on icon "Search Form" at bounding box center [210, 69] width 6 height 6
click at [198, 82] on div "Recording Artist" at bounding box center [178, 86] width 77 height 16
click at [219, 71] on input "Search Form" at bounding box center [388, 69] width 343 height 15
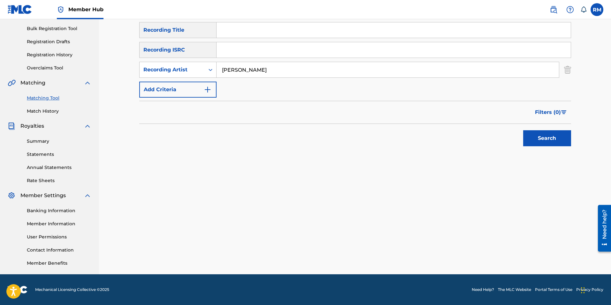
type input "[PERSON_NAME]"
click at [544, 135] on button "Search" at bounding box center [547, 138] width 48 height 16
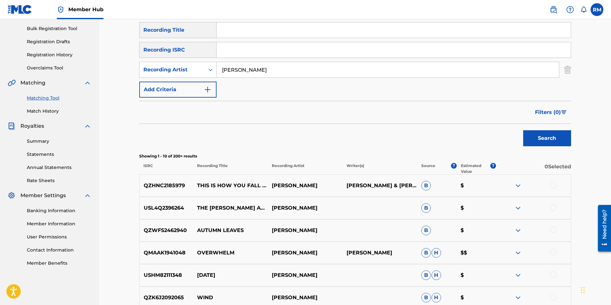
click at [489, 150] on div "SearchWithCriteria456e4060-d976-481e-b819-a56fb4a5bb3f Recording Title SearchWi…" at bounding box center [355, 218] width 432 height 392
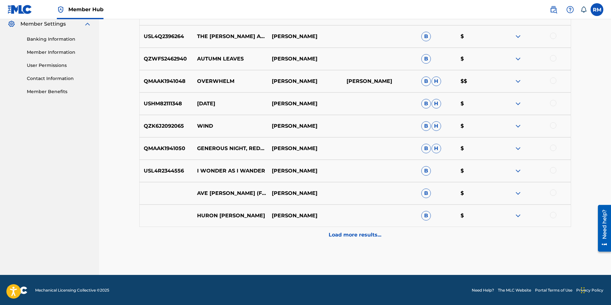
scroll to position [264, 0]
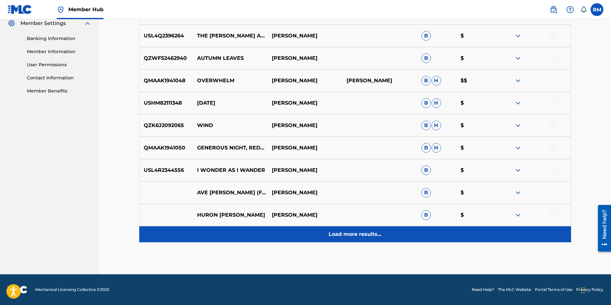
click at [350, 236] on p "Load more results..." at bounding box center [355, 234] width 53 height 8
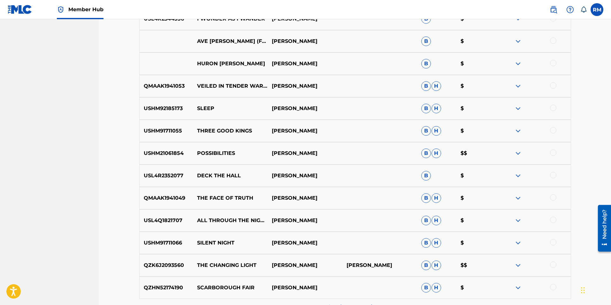
scroll to position [487, 0]
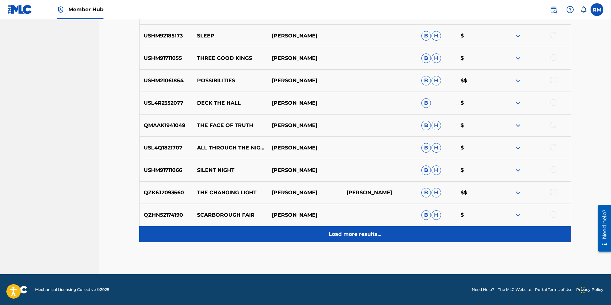
click at [351, 235] on p "Load more results..." at bounding box center [355, 234] width 53 height 8
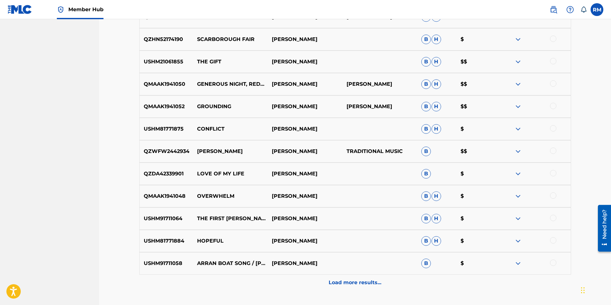
scroll to position [711, 0]
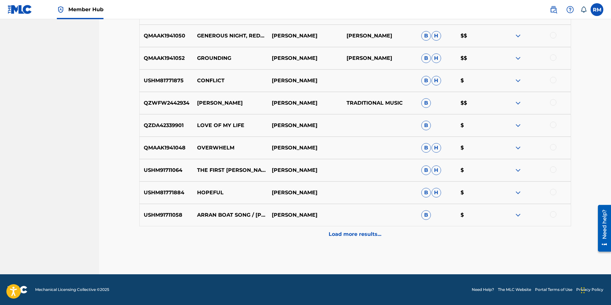
click at [351, 235] on p "Load more results..." at bounding box center [355, 234] width 53 height 8
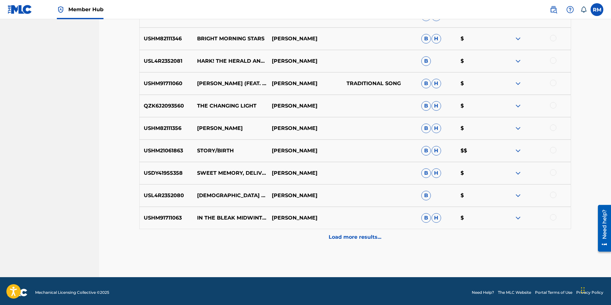
scroll to position [935, 0]
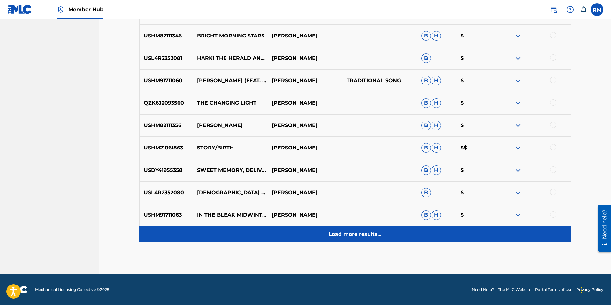
click at [353, 236] on p "Load more results..." at bounding box center [355, 234] width 53 height 8
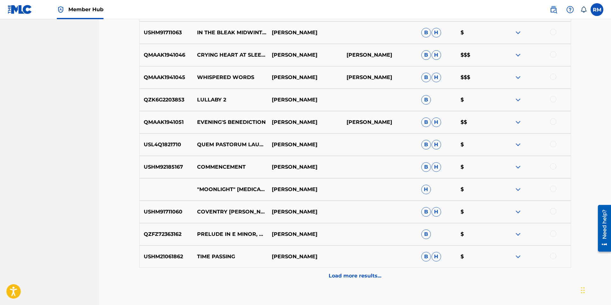
scroll to position [1127, 0]
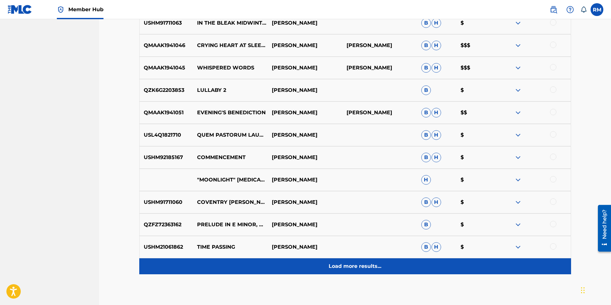
click at [354, 265] on p "Load more results..." at bounding box center [355, 266] width 53 height 8
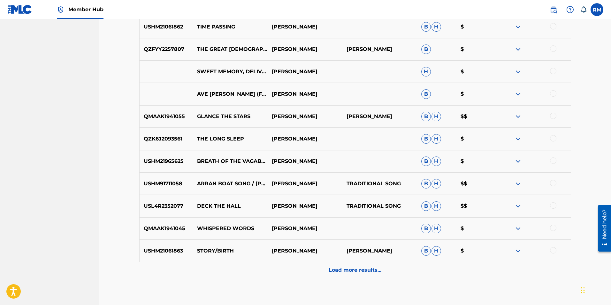
scroll to position [1350, 0]
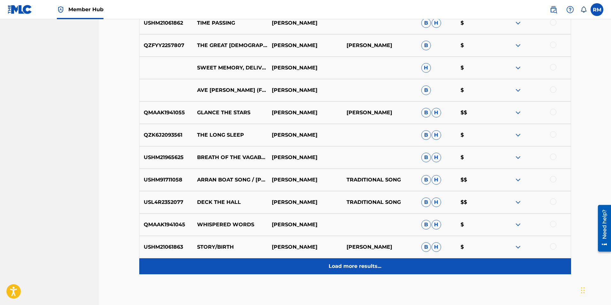
click at [361, 265] on p "Load more results..." at bounding box center [355, 266] width 53 height 8
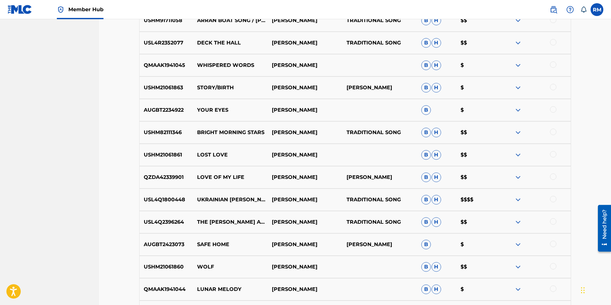
scroll to position [1510, 0]
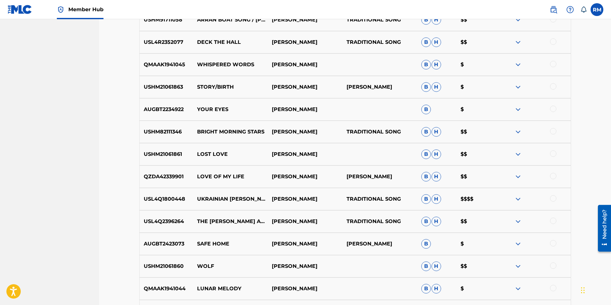
click at [553, 109] on div at bounding box center [553, 108] width 6 height 6
click at [455, 255] on button "Match 1 Group" at bounding box center [449, 252] width 71 height 16
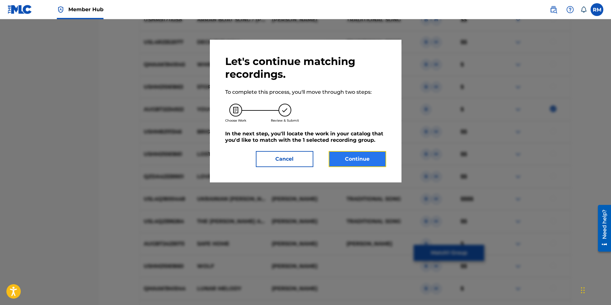
click at [359, 157] on button "Continue" at bounding box center [358, 159] width 58 height 16
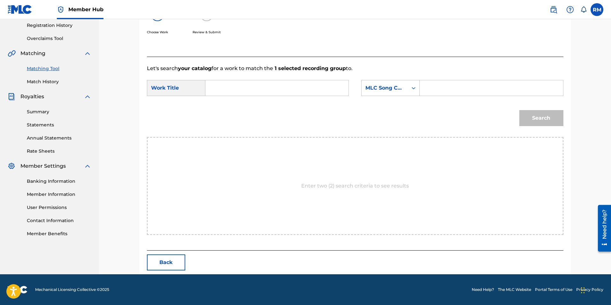
scroll to position [121, 0]
click at [243, 88] on input "Search Form" at bounding box center [277, 87] width 132 height 15
click at [228, 103] on div "your eye s" at bounding box center [229, 106] width 36 height 19
type input "your eyes"
click at [450, 88] on input "Search Form" at bounding box center [491, 87] width 132 height 15
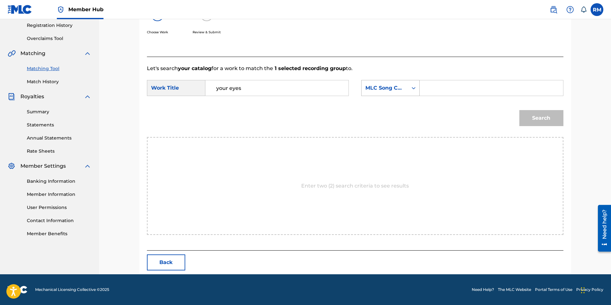
click at [417, 90] on icon "Search Form" at bounding box center [414, 88] width 6 height 6
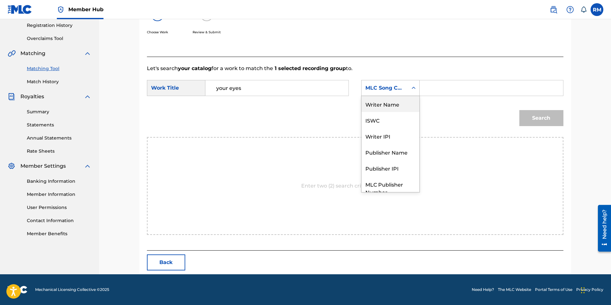
click at [386, 105] on div "Writer Name" at bounding box center [391, 104] width 58 height 16
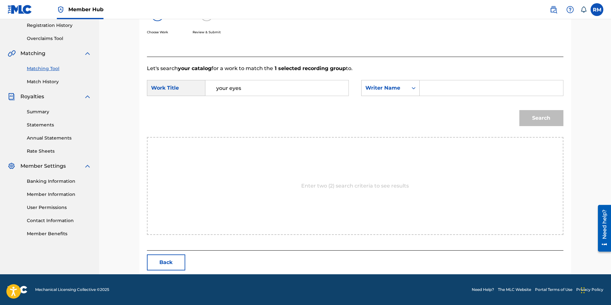
click at [429, 85] on input "Search Form" at bounding box center [491, 87] width 132 height 15
type input "[PERSON_NAME]"
click at [534, 113] on button "Search" at bounding box center [542, 118] width 44 height 16
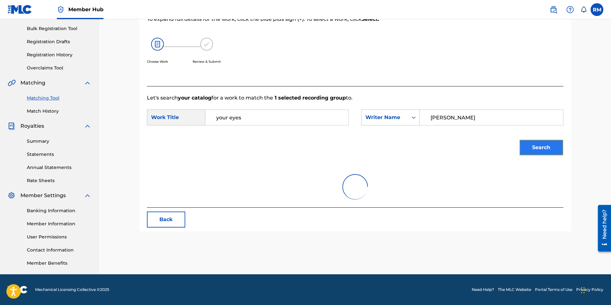
scroll to position [102, 0]
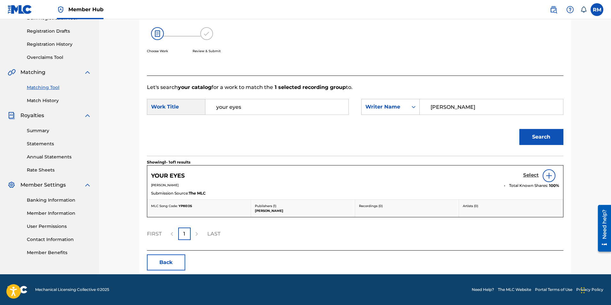
click at [527, 174] on h5 "Select" at bounding box center [531, 175] width 16 height 6
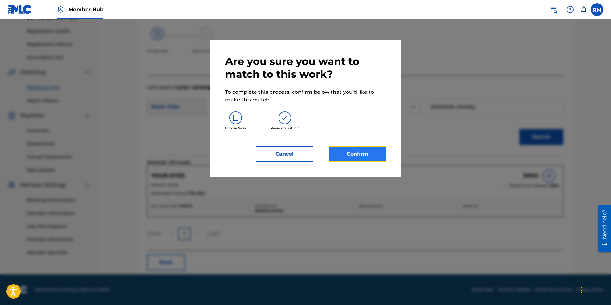
click at [373, 159] on button "Confirm" at bounding box center [358, 154] width 58 height 16
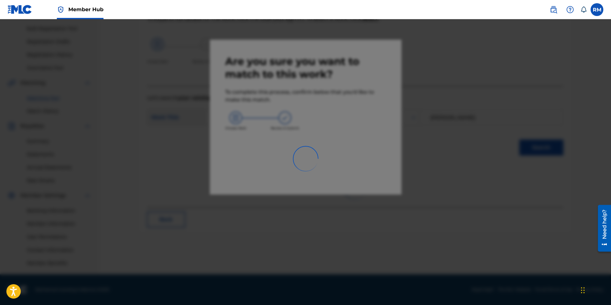
scroll to position [92, 0]
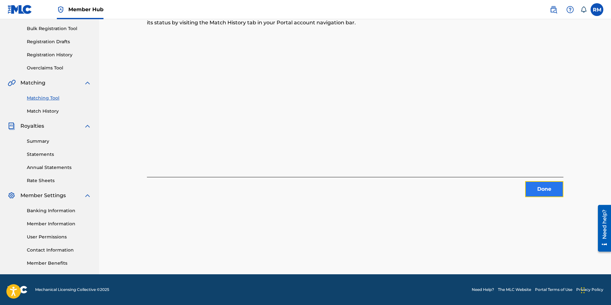
click at [551, 191] on button "Done" at bounding box center [544, 189] width 38 height 16
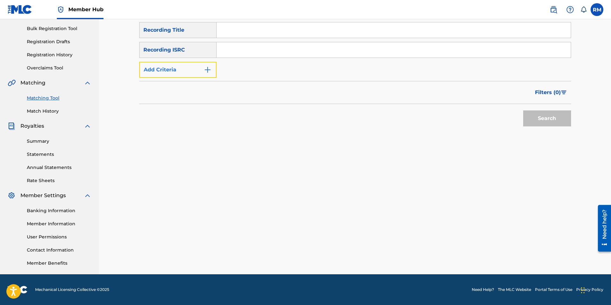
click at [210, 69] on img "Search Form" at bounding box center [208, 70] width 8 height 8
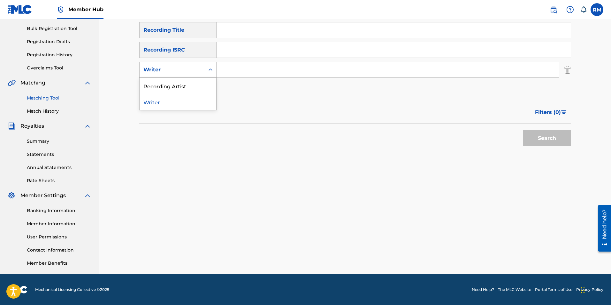
click at [206, 71] on div "Search Form" at bounding box center [211, 70] width 12 height 12
click at [203, 82] on div "Recording Artist" at bounding box center [178, 86] width 77 height 16
click at [220, 67] on input "Search Form" at bounding box center [388, 69] width 343 height 15
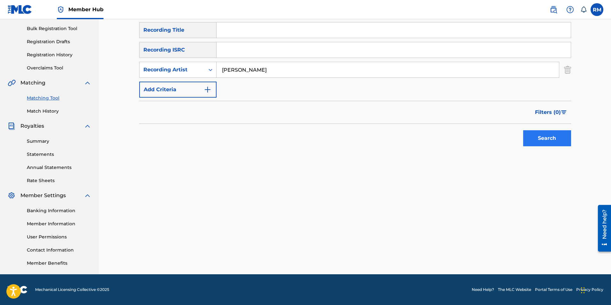
type input "[PERSON_NAME]"
click at [550, 135] on button "Search" at bounding box center [547, 138] width 48 height 16
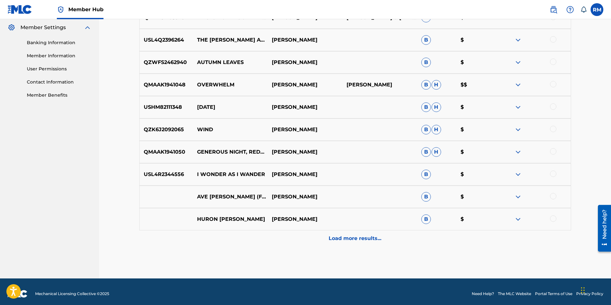
scroll to position [264, 0]
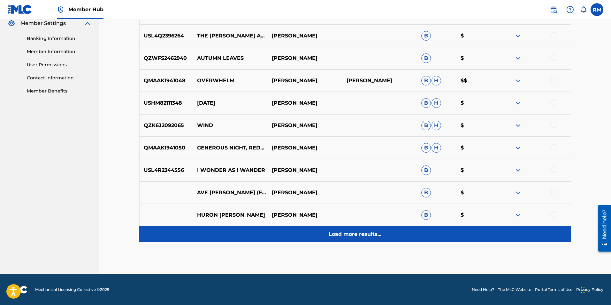
click at [363, 237] on p "Load more results..." at bounding box center [355, 234] width 53 height 8
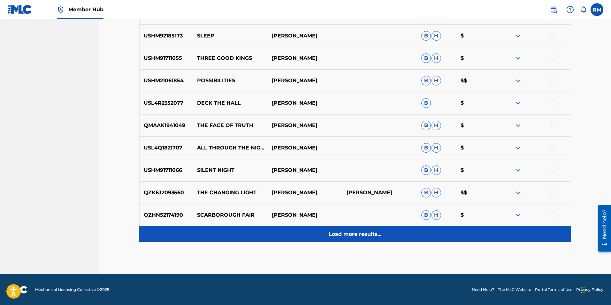
click at [363, 230] on div "Load more results..." at bounding box center [355, 234] width 432 height 16
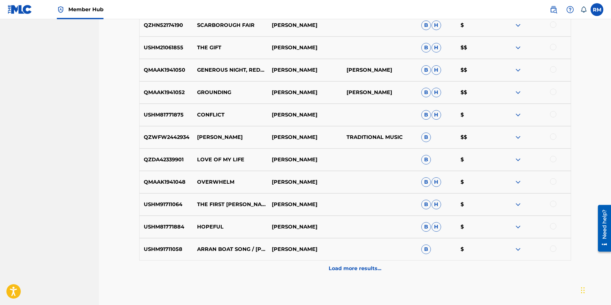
scroll to position [679, 0]
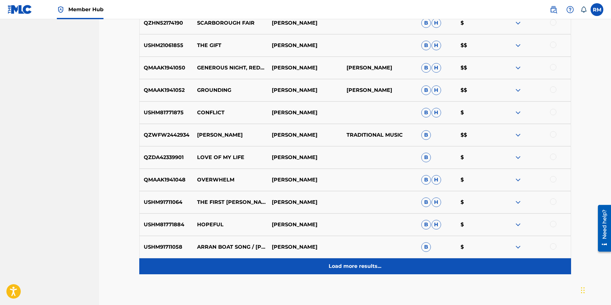
click at [358, 265] on p "Load more results..." at bounding box center [355, 266] width 53 height 8
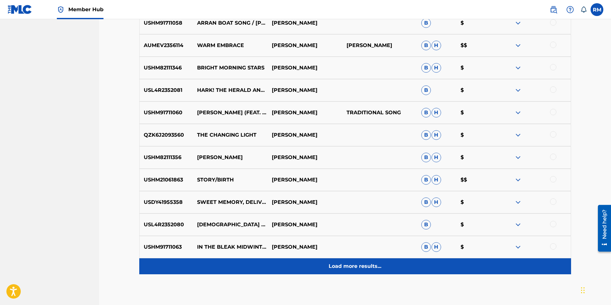
click at [358, 263] on p "Load more results..." at bounding box center [355, 266] width 53 height 8
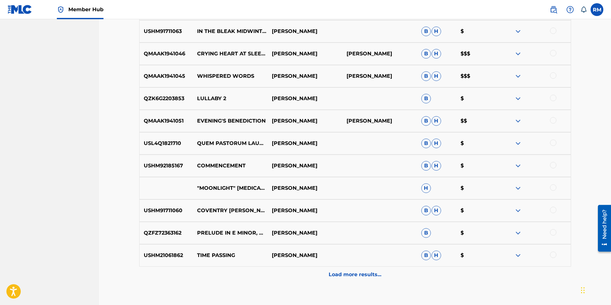
scroll to position [1158, 0]
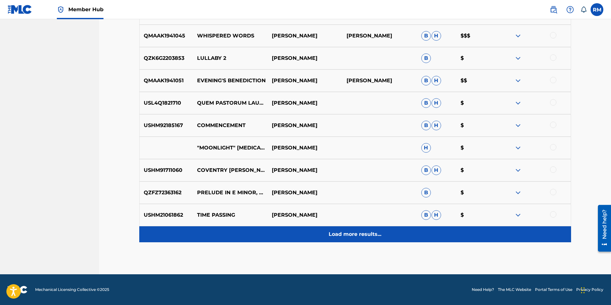
click at [363, 236] on p "Load more results..." at bounding box center [355, 234] width 53 height 8
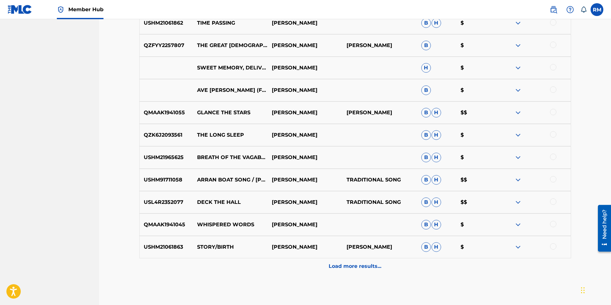
scroll to position [1382, 0]
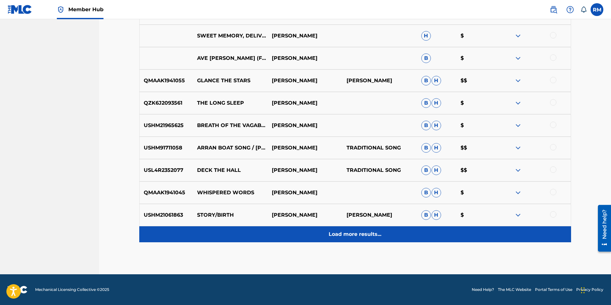
click at [360, 236] on p "Load more results..." at bounding box center [355, 234] width 53 height 8
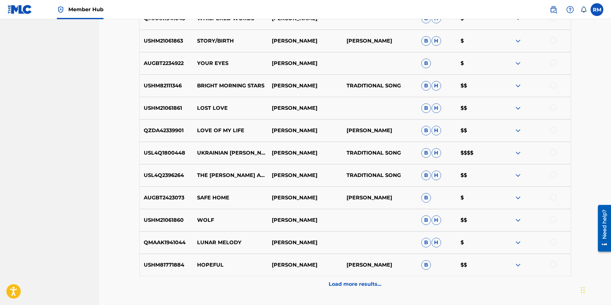
scroll to position [1606, 0]
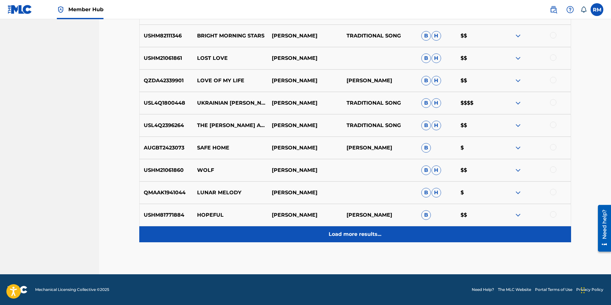
click at [365, 236] on p "Load more results..." at bounding box center [355, 234] width 53 height 8
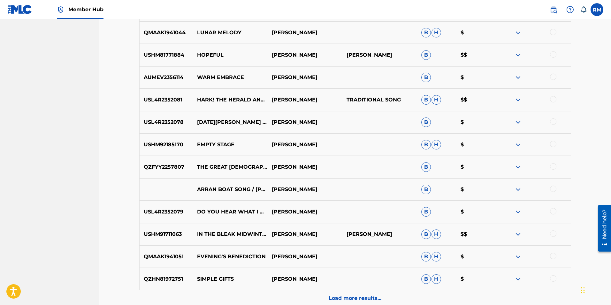
scroll to position [1798, 0]
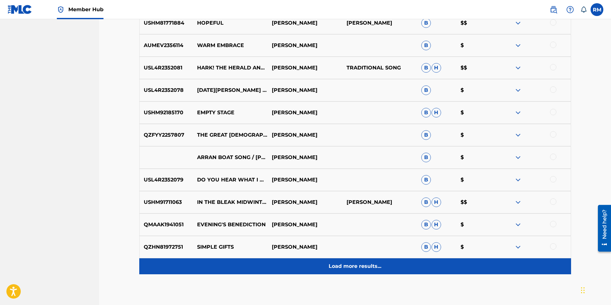
click at [356, 261] on div "Load more results..." at bounding box center [355, 266] width 432 height 16
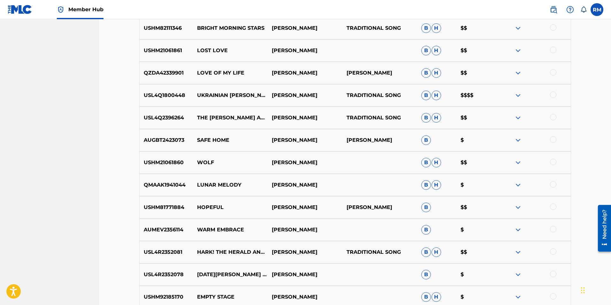
scroll to position [1574, 0]
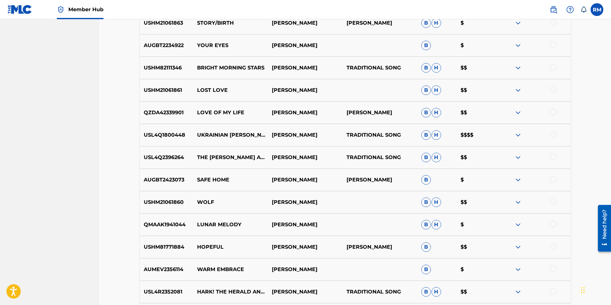
click at [553, 135] on div at bounding box center [553, 134] width 6 height 6
click at [470, 256] on button "Match 1 Group" at bounding box center [449, 252] width 71 height 16
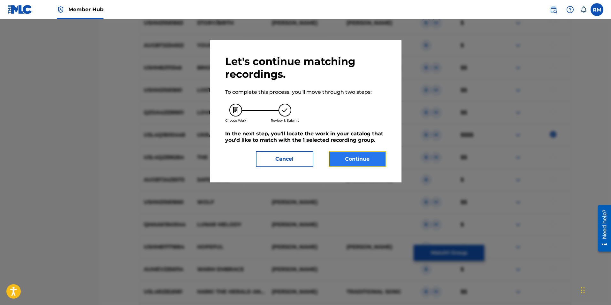
click at [366, 160] on button "Continue" at bounding box center [358, 159] width 58 height 16
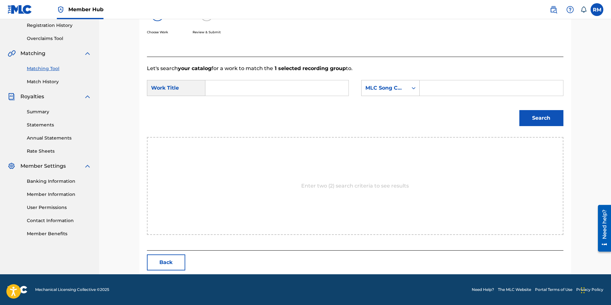
scroll to position [121, 0]
click at [224, 87] on input "Search Form" at bounding box center [277, 87] width 132 height 15
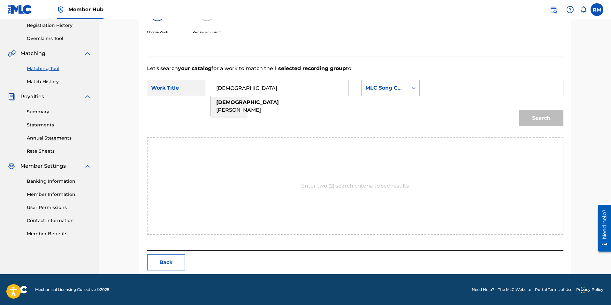
click at [225, 104] on strong "[DEMOGRAPHIC_DATA]" at bounding box center [247, 102] width 63 height 6
type input "ukrainian [PERSON_NAME]"
click at [417, 91] on icon "Search Form" at bounding box center [414, 88] width 6 height 6
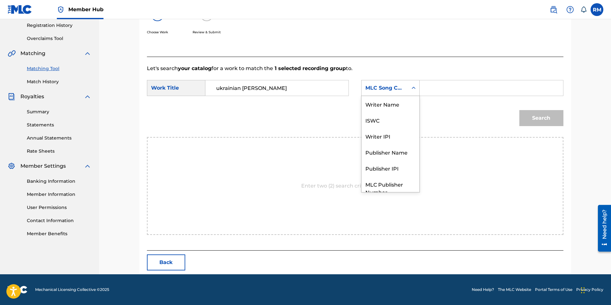
scroll to position [24, 0]
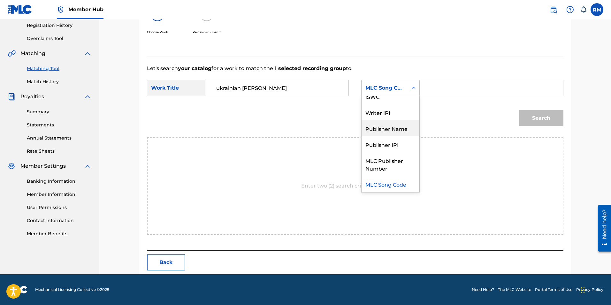
click at [394, 130] on div "Publisher Name" at bounding box center [391, 128] width 58 height 16
click at [429, 88] on input "Search Form" at bounding box center [491, 87] width 132 height 15
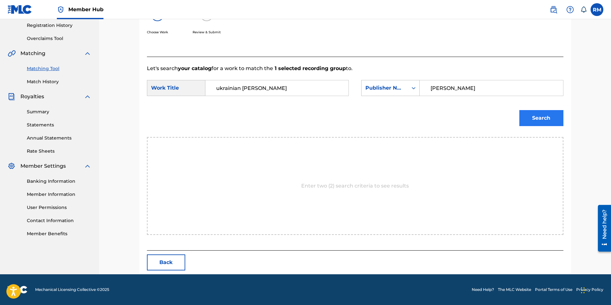
type input "[PERSON_NAME]"
click at [524, 117] on button "Search" at bounding box center [542, 118] width 44 height 16
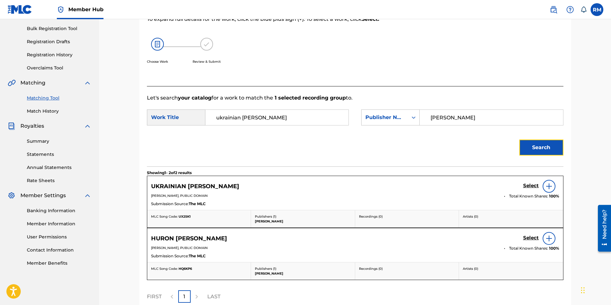
scroll to position [121, 0]
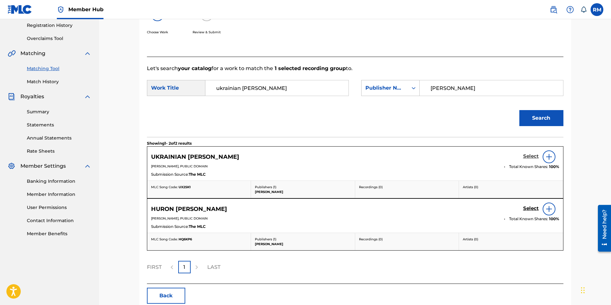
click at [530, 156] on h5 "Select" at bounding box center [531, 156] width 16 height 6
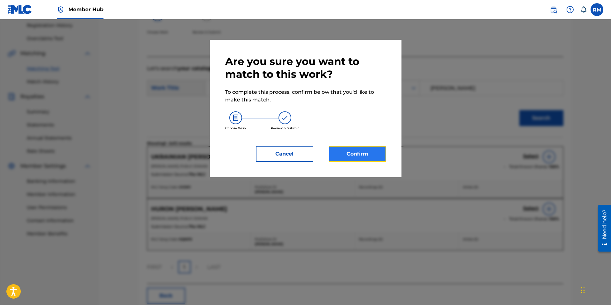
click at [353, 154] on button "Confirm" at bounding box center [358, 154] width 58 height 16
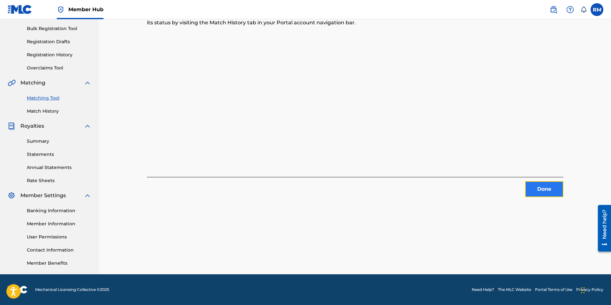
click at [553, 193] on button "Done" at bounding box center [544, 189] width 38 height 16
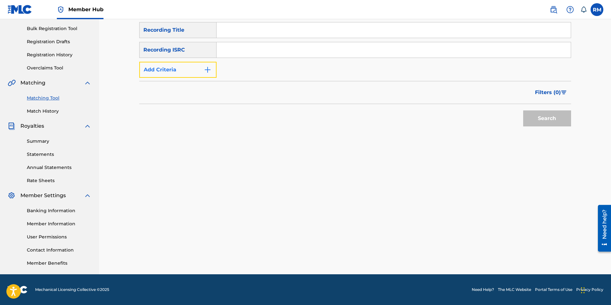
click at [209, 74] on button "Add Criteria" at bounding box center [177, 70] width 77 height 16
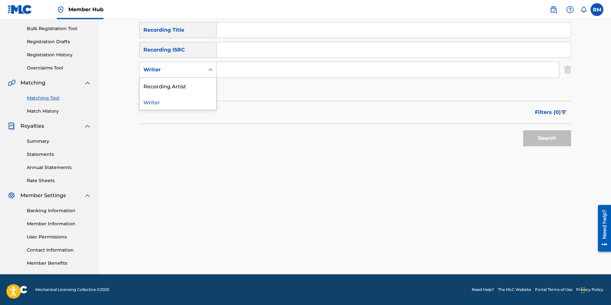
click at [210, 73] on icon "Search Form" at bounding box center [210, 69] width 6 height 6
click at [201, 84] on div "Recording Artist" at bounding box center [178, 86] width 77 height 16
click at [221, 70] on input "Search Form" at bounding box center [388, 69] width 343 height 15
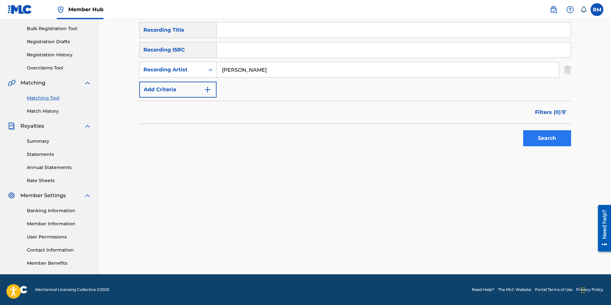
type input "[PERSON_NAME]"
click at [543, 134] on button "Search" at bounding box center [547, 138] width 48 height 16
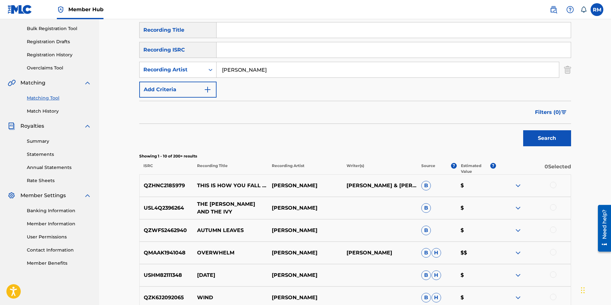
scroll to position [264, 0]
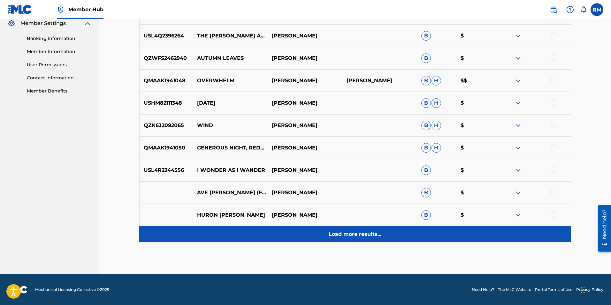
click at [333, 238] on div "Load more results..." at bounding box center [355, 234] width 432 height 16
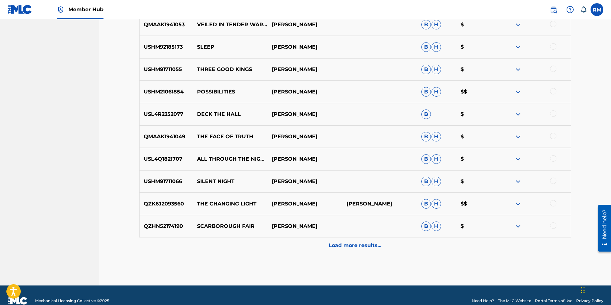
scroll to position [487, 0]
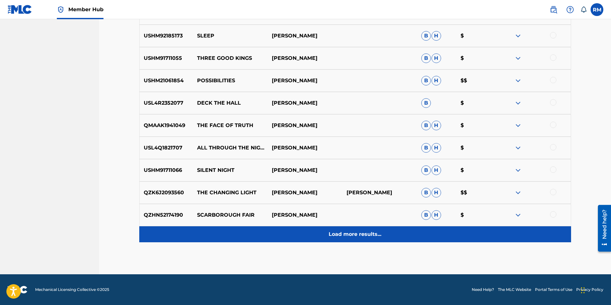
click at [348, 234] on p "Load more results..." at bounding box center [355, 234] width 53 height 8
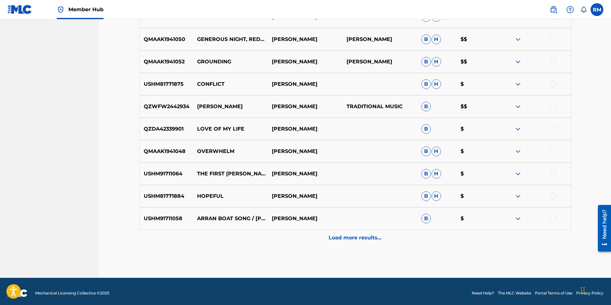
scroll to position [711, 0]
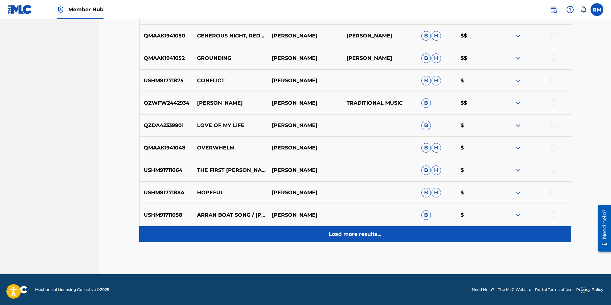
click at [352, 232] on p "Load more results..." at bounding box center [355, 234] width 53 height 8
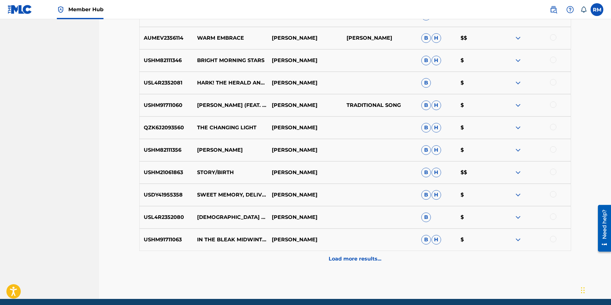
scroll to position [935, 0]
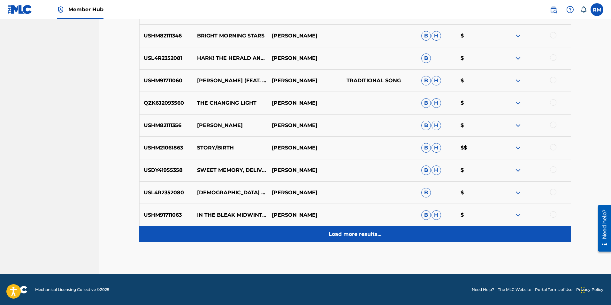
click at [356, 236] on p "Load more results..." at bounding box center [355, 234] width 53 height 8
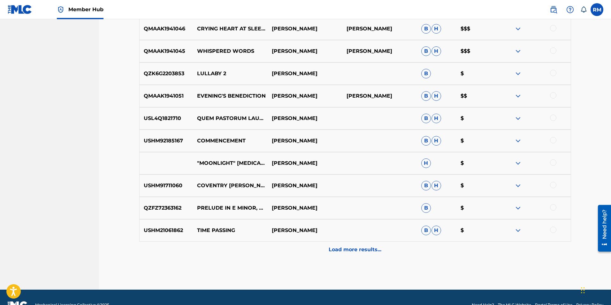
scroll to position [1158, 0]
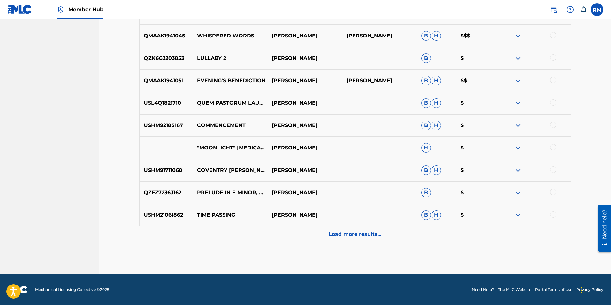
click at [356, 236] on p "Load more results..." at bounding box center [355, 234] width 53 height 8
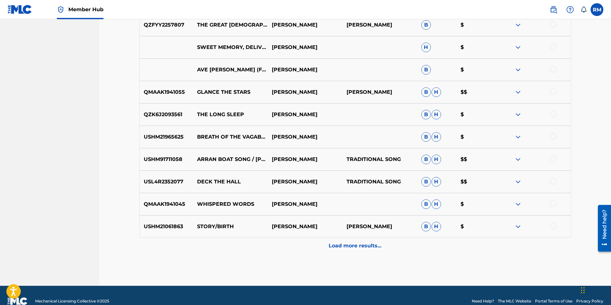
scroll to position [1382, 0]
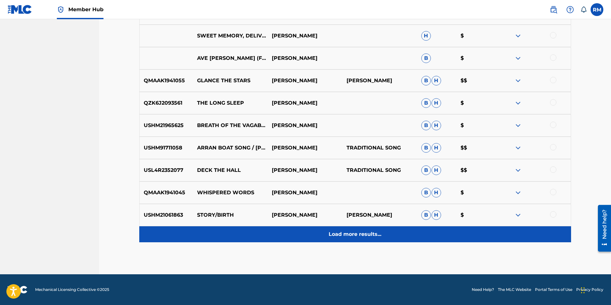
click at [352, 239] on div "Load more results..." at bounding box center [355, 234] width 432 height 16
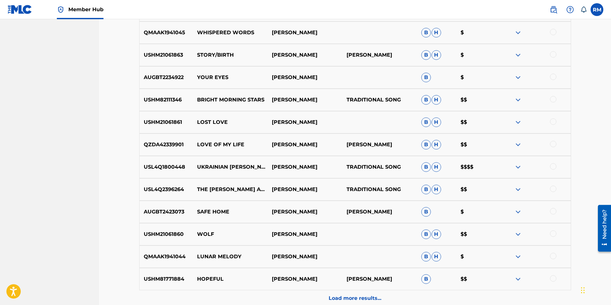
scroll to position [1606, 0]
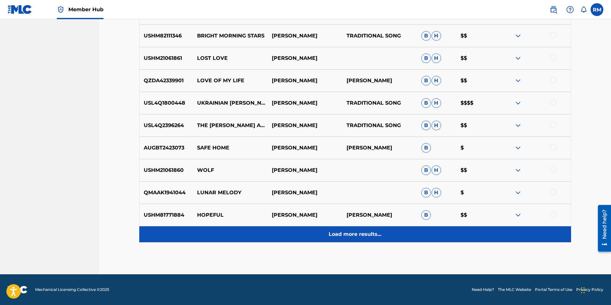
click at [355, 236] on p "Load more results..." at bounding box center [355, 234] width 53 height 8
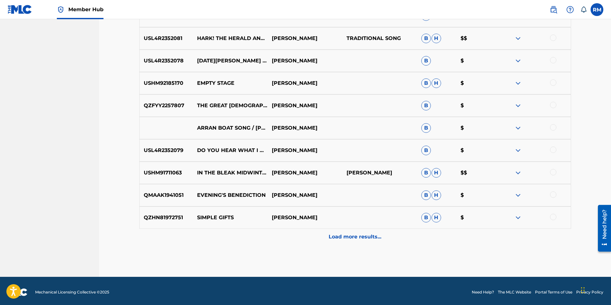
scroll to position [1830, 0]
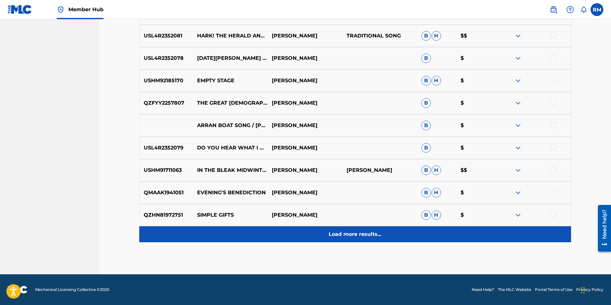
click at [371, 238] on div "Load more results..." at bounding box center [355, 234] width 432 height 16
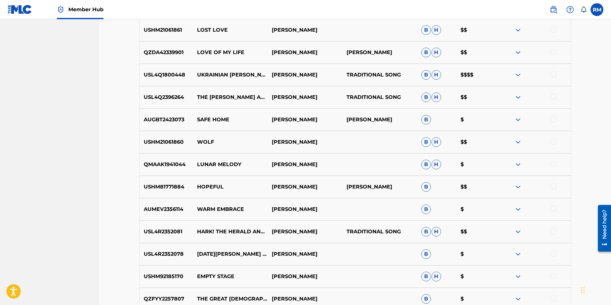
scroll to position [1638, 0]
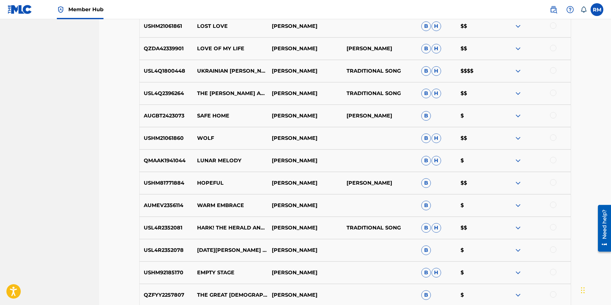
click at [552, 205] on div at bounding box center [553, 204] width 6 height 6
click at [434, 254] on button "Match 1 Group" at bounding box center [449, 252] width 71 height 16
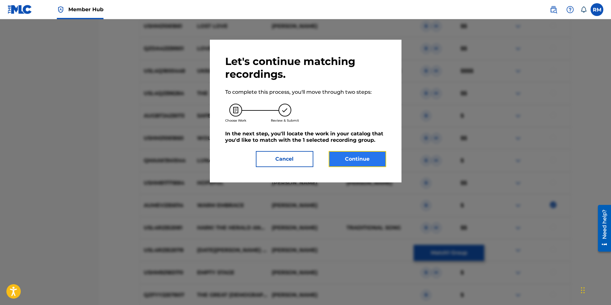
click at [373, 164] on button "Continue" at bounding box center [358, 159] width 58 height 16
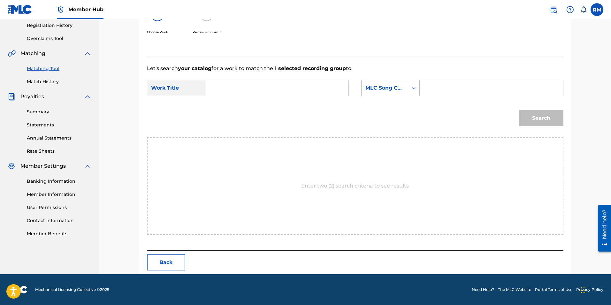
click at [263, 93] on input "Search Form" at bounding box center [277, 87] width 132 height 15
click at [235, 102] on div "war m embrace" at bounding box center [229, 106] width 36 height 19
type input "warm embrace"
click at [430, 87] on input "Search Form" at bounding box center [491, 87] width 132 height 15
click at [416, 88] on icon "Search Form" at bounding box center [414, 88] width 6 height 6
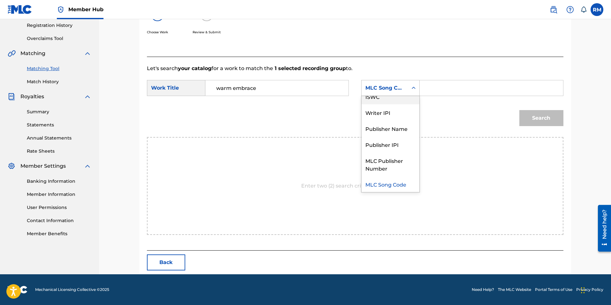
scroll to position [0, 0]
click at [404, 102] on div "Writer Name" at bounding box center [391, 104] width 58 height 16
click at [439, 85] on input "Search Form" at bounding box center [491, 87] width 132 height 15
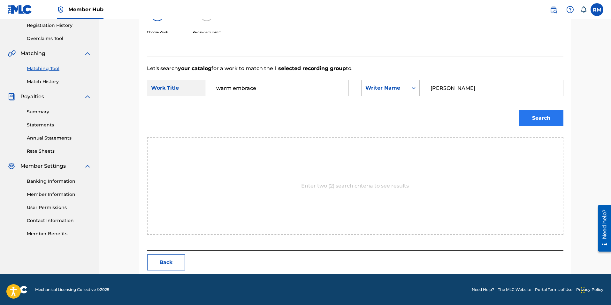
type input "[PERSON_NAME]"
click at [533, 118] on button "Search" at bounding box center [542, 118] width 44 height 16
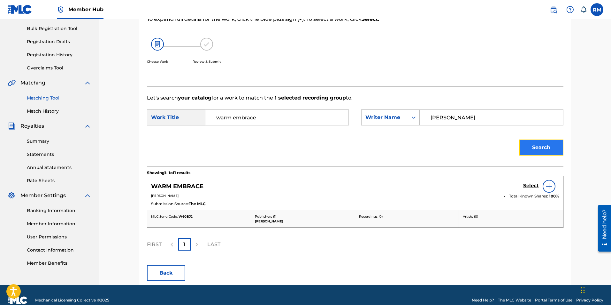
scroll to position [102, 0]
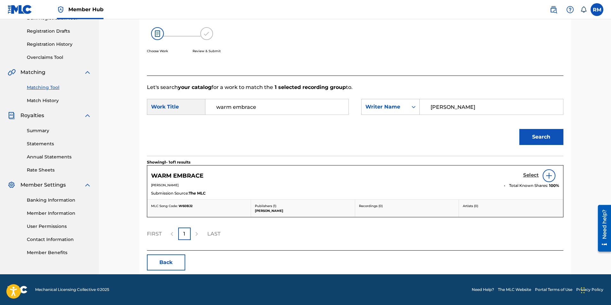
click at [528, 174] on h5 "Select" at bounding box center [531, 175] width 16 height 6
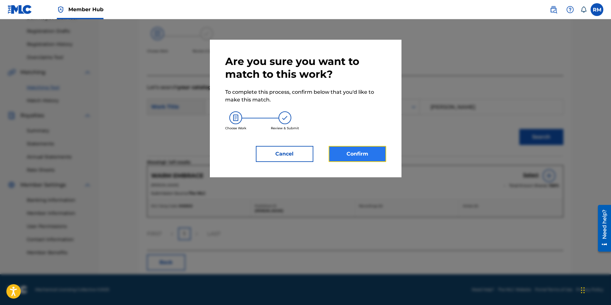
click at [365, 153] on button "Confirm" at bounding box center [358, 154] width 58 height 16
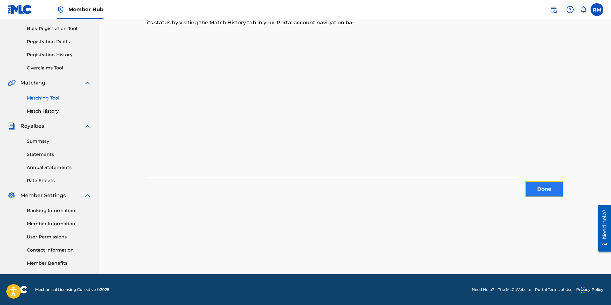
click at [538, 190] on button "Done" at bounding box center [544, 189] width 38 height 16
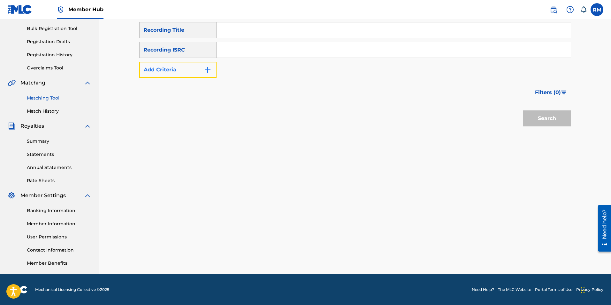
click at [212, 71] on button "Add Criteria" at bounding box center [177, 70] width 77 height 16
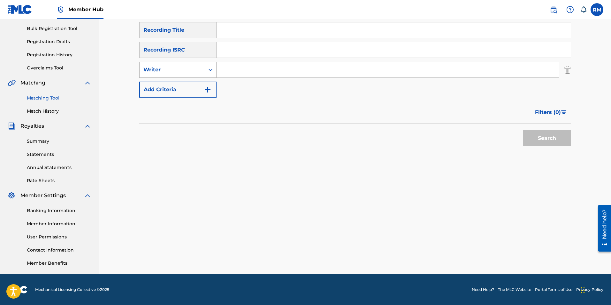
click at [207, 71] on icon "Search Form" at bounding box center [210, 69] width 6 height 6
click at [204, 83] on div "Recording Artist" at bounding box center [178, 86] width 77 height 16
click at [220, 69] on input "Search Form" at bounding box center [388, 69] width 343 height 15
type input "[PERSON_NAME]"
click at [542, 135] on button "Search" at bounding box center [547, 138] width 48 height 16
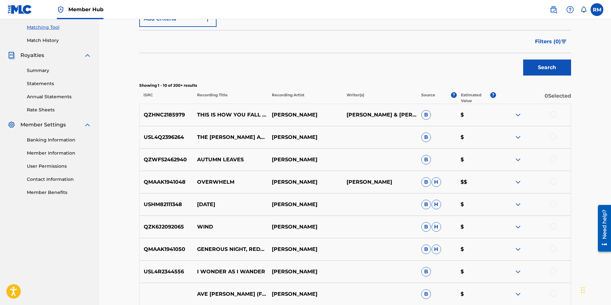
scroll to position [264, 0]
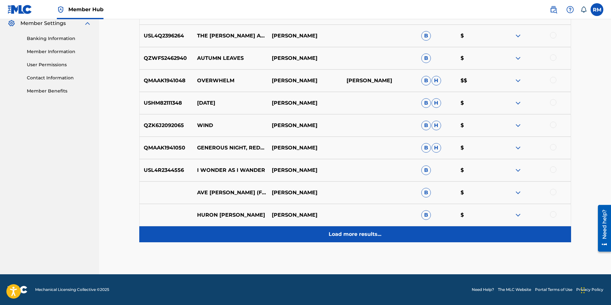
click at [342, 235] on p "Load more results..." at bounding box center [355, 234] width 53 height 8
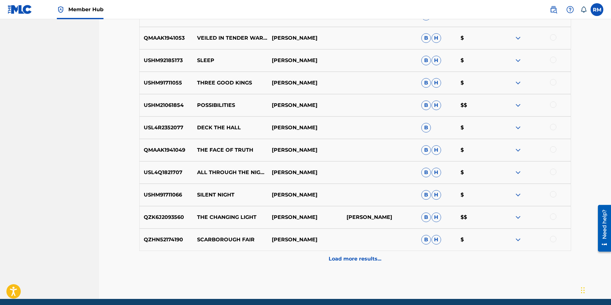
scroll to position [487, 0]
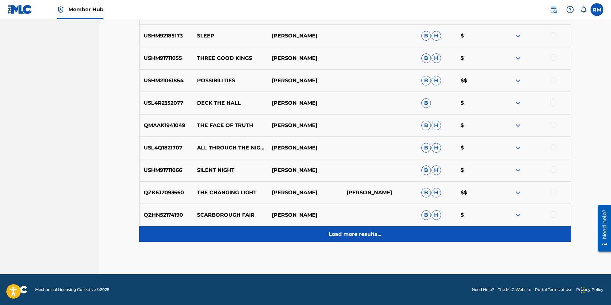
click at [354, 236] on p "Load more results..." at bounding box center [355, 234] width 53 height 8
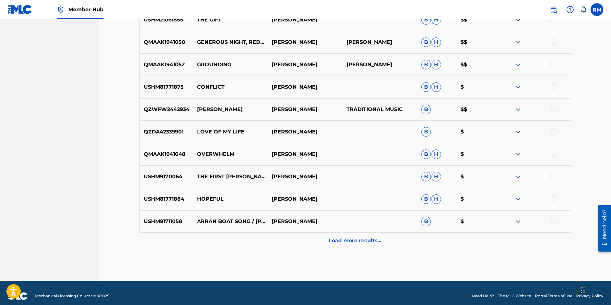
scroll to position [711, 0]
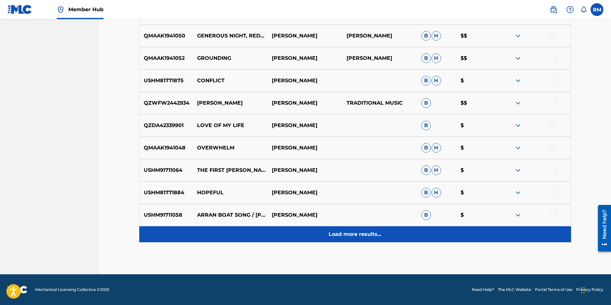
click at [368, 233] on p "Load more results..." at bounding box center [355, 234] width 53 height 8
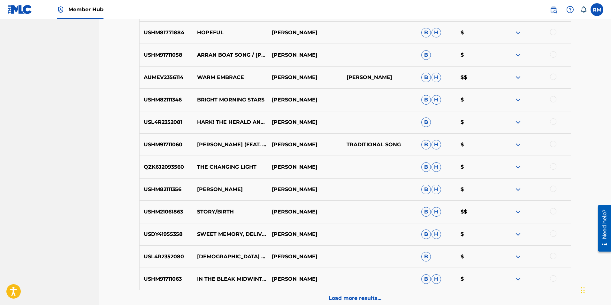
scroll to position [903, 0]
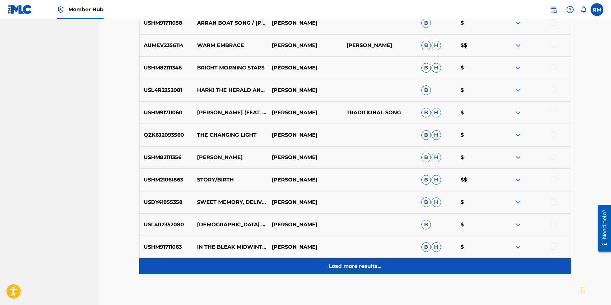
click at [366, 267] on p "Load more results..." at bounding box center [355, 266] width 53 height 8
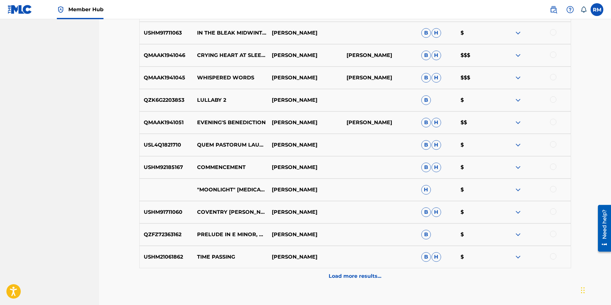
scroll to position [1158, 0]
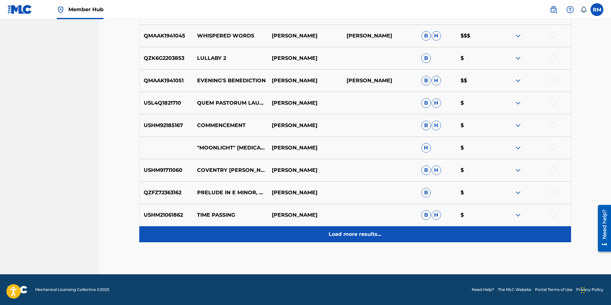
click at [363, 231] on p "Load more results..." at bounding box center [355, 234] width 53 height 8
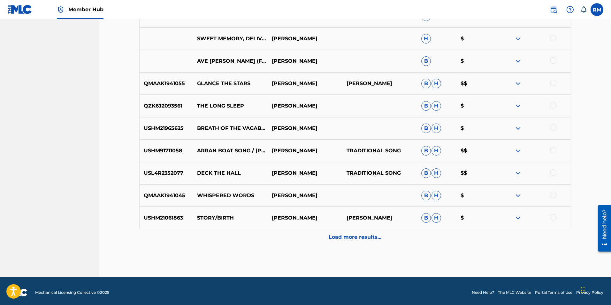
scroll to position [1382, 0]
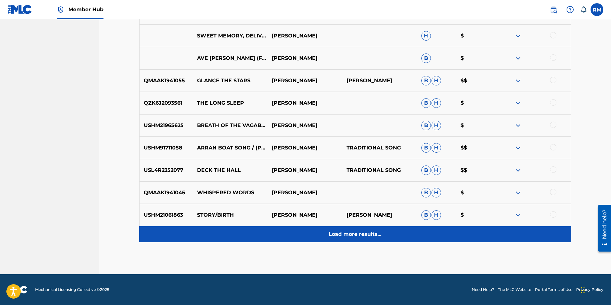
click at [357, 232] on p "Load more results..." at bounding box center [355, 234] width 53 height 8
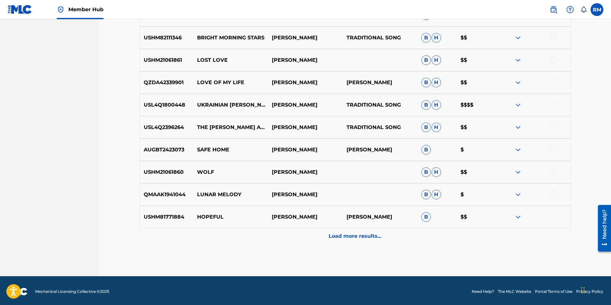
scroll to position [1606, 0]
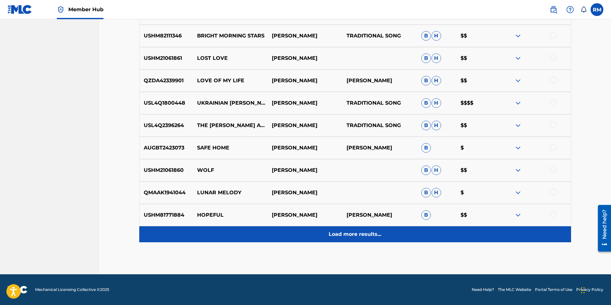
click at [358, 236] on p "Load more results..." at bounding box center [355, 234] width 53 height 8
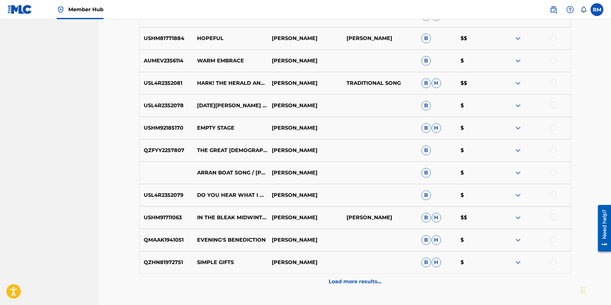
scroll to position [1798, 0]
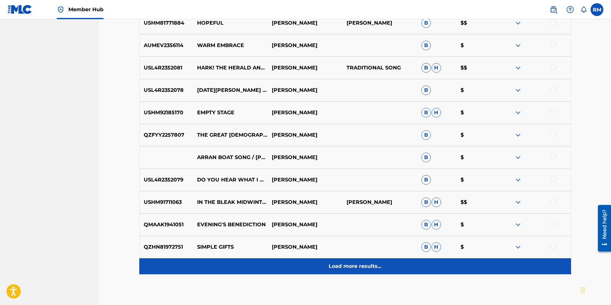
click at [363, 266] on p "Load more results..." at bounding box center [355, 266] width 53 height 8
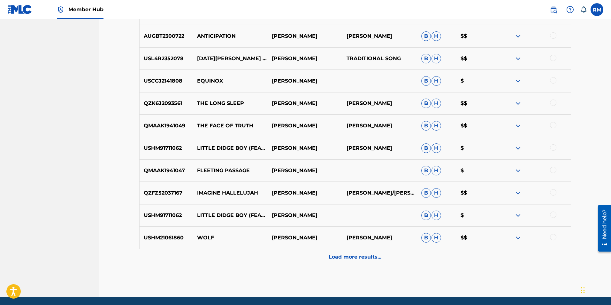
scroll to position [2053, 0]
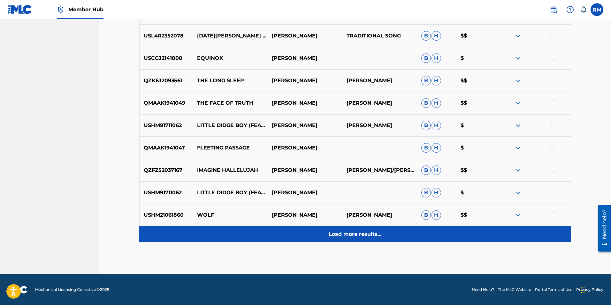
click at [367, 238] on div "Load more results..." at bounding box center [355, 234] width 432 height 16
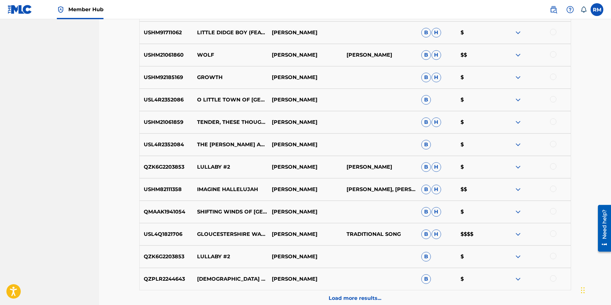
scroll to position [2245, 0]
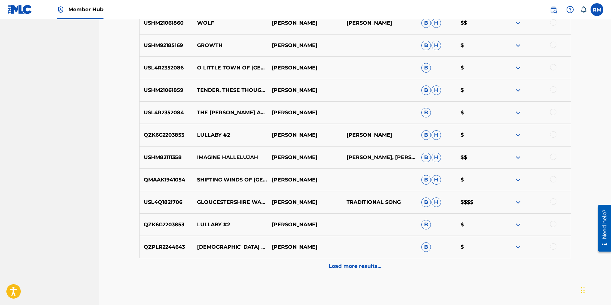
click at [552, 201] on div at bounding box center [553, 201] width 6 height 6
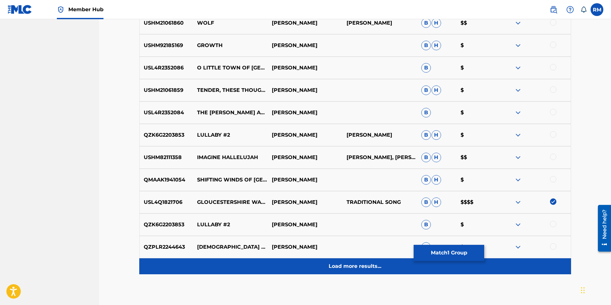
click at [343, 265] on p "Load more results..." at bounding box center [355, 266] width 53 height 8
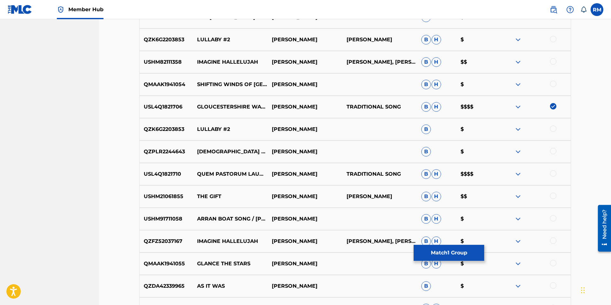
scroll to position [2341, 0]
click at [554, 175] on div at bounding box center [553, 172] width 6 height 6
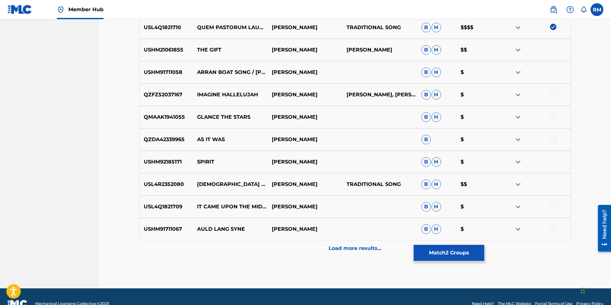
scroll to position [2501, 0]
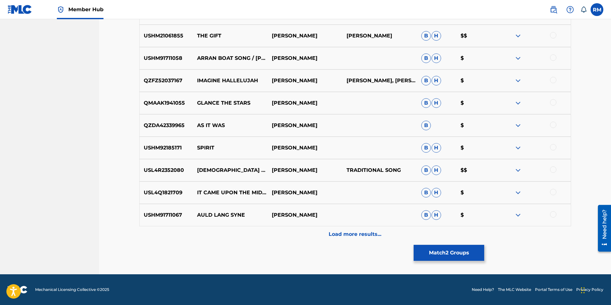
click at [552, 191] on div at bounding box center [553, 192] width 6 height 6
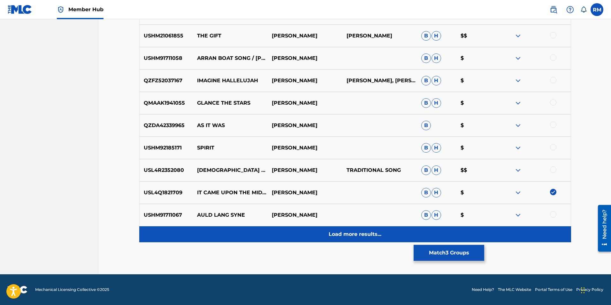
click at [342, 232] on p "Load more results..." at bounding box center [355, 234] width 53 height 8
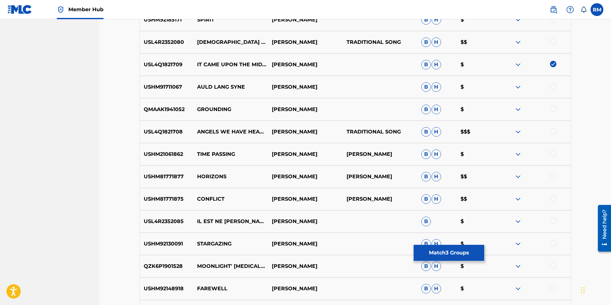
scroll to position [2661, 0]
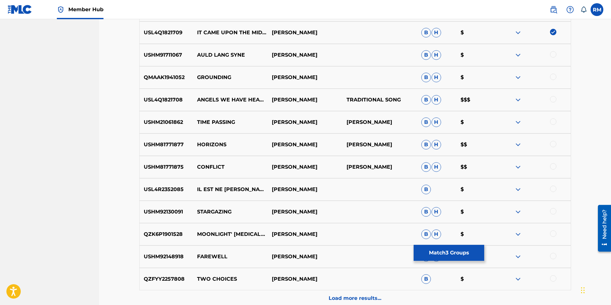
click at [554, 98] on div at bounding box center [553, 99] width 6 height 6
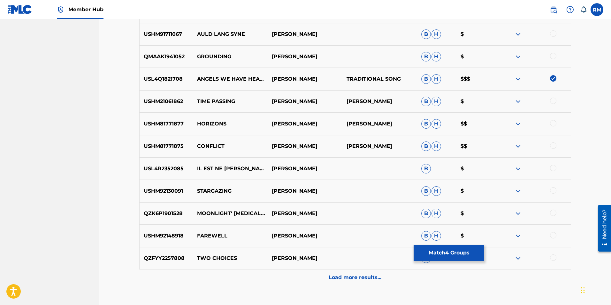
scroll to position [2692, 0]
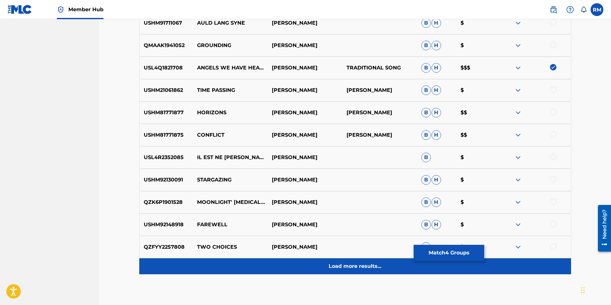
click at [371, 267] on p "Load more results..." at bounding box center [355, 266] width 53 height 8
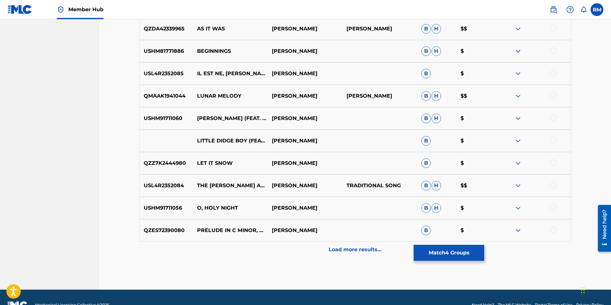
scroll to position [2948, 0]
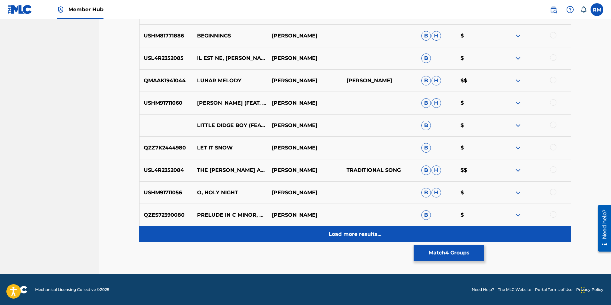
click at [362, 236] on p "Load more results..." at bounding box center [355, 234] width 53 height 8
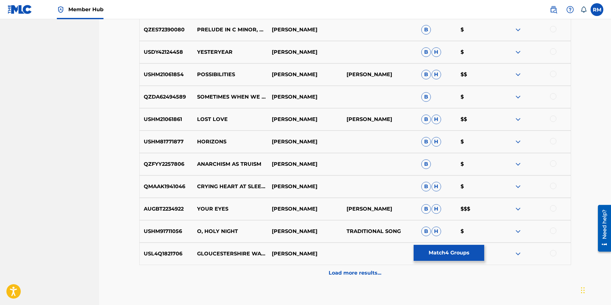
scroll to position [3172, 0]
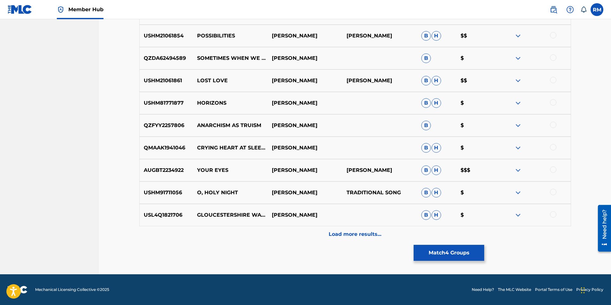
click at [552, 169] on div at bounding box center [553, 169] width 6 height 6
click at [555, 216] on div at bounding box center [553, 214] width 6 height 6
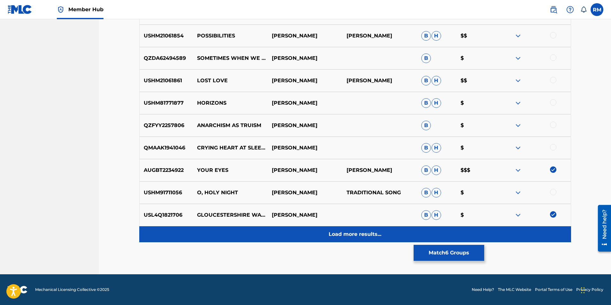
click at [354, 237] on p "Load more results..." at bounding box center [355, 234] width 53 height 8
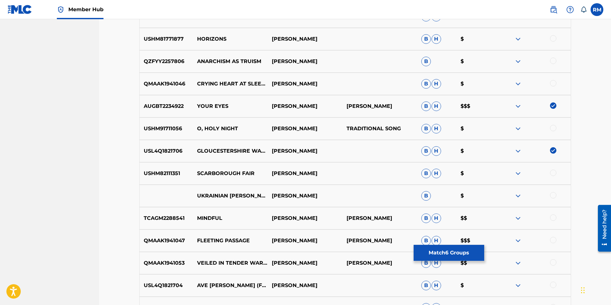
scroll to position [3300, 0]
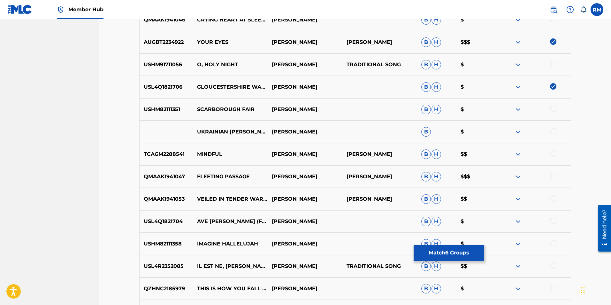
click at [555, 132] on div at bounding box center [553, 131] width 6 height 6
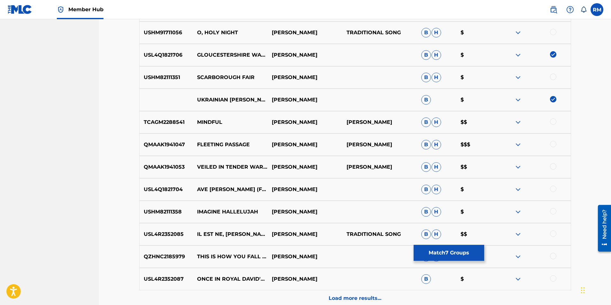
click at [553, 189] on div at bounding box center [553, 188] width 6 height 6
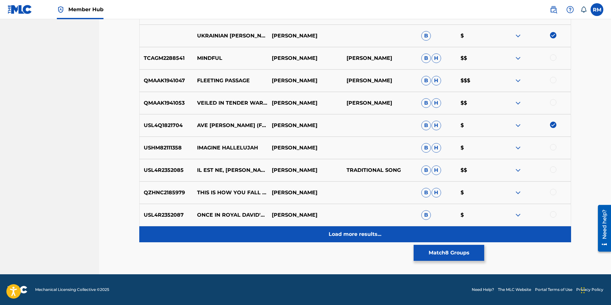
click at [362, 232] on p "Load more results..." at bounding box center [355, 234] width 53 height 8
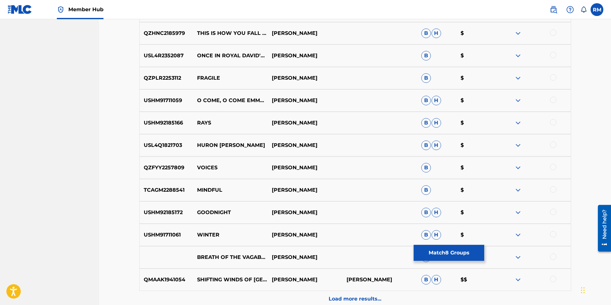
scroll to position [3555, 0]
click at [552, 144] on div at bounding box center [553, 144] width 6 height 6
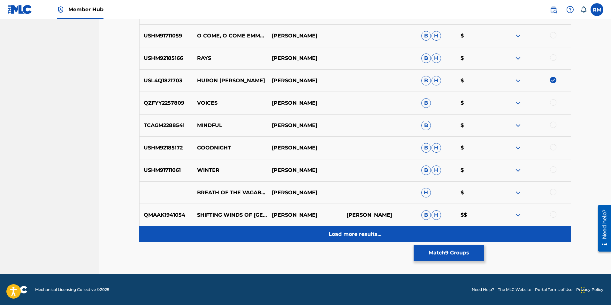
click at [364, 233] on p "Load more results..." at bounding box center [355, 234] width 53 height 8
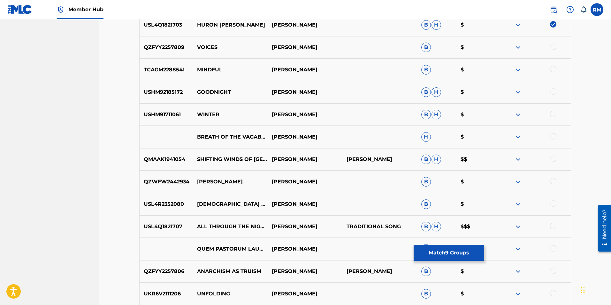
scroll to position [3683, 0]
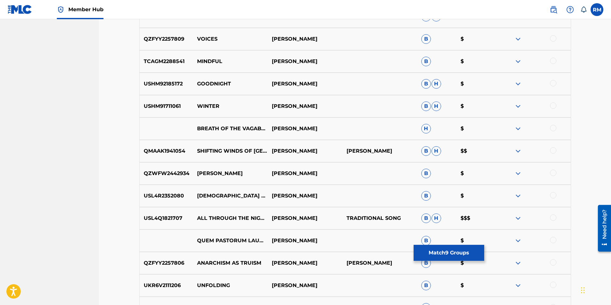
click at [552, 217] on div at bounding box center [553, 217] width 6 height 6
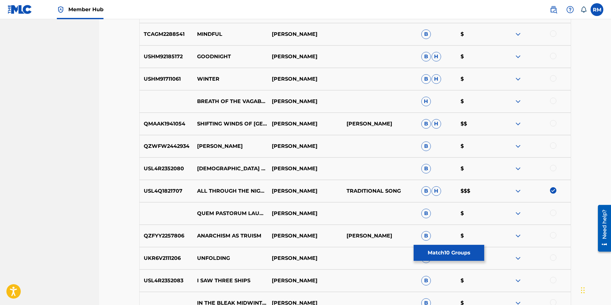
scroll to position [3747, 0]
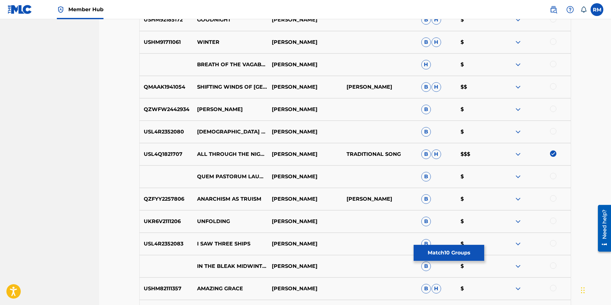
click at [551, 179] on div at bounding box center [533, 177] width 75 height 8
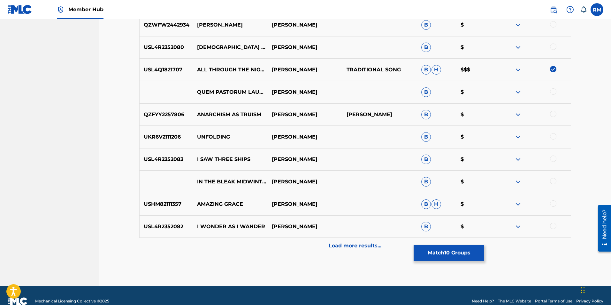
scroll to position [3843, 0]
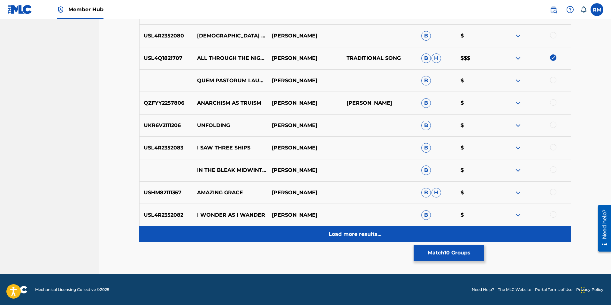
click at [360, 234] on p "Load more results..." at bounding box center [355, 234] width 53 height 8
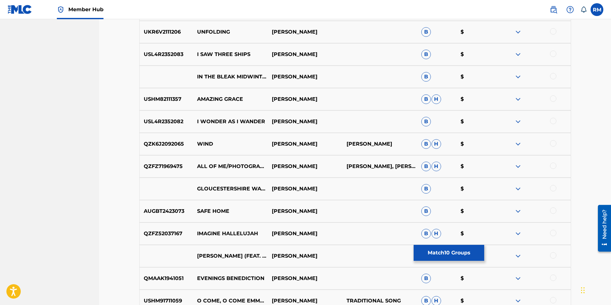
scroll to position [3971, 0]
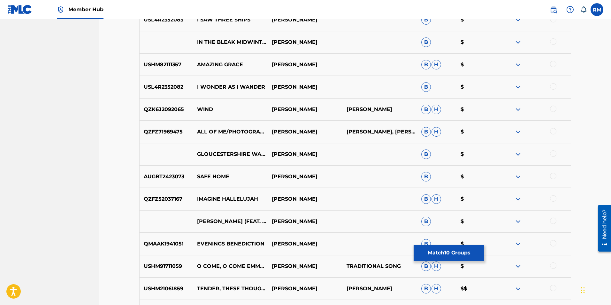
click at [552, 154] on div at bounding box center [553, 153] width 6 height 6
click at [552, 178] on div at bounding box center [553, 176] width 6 height 6
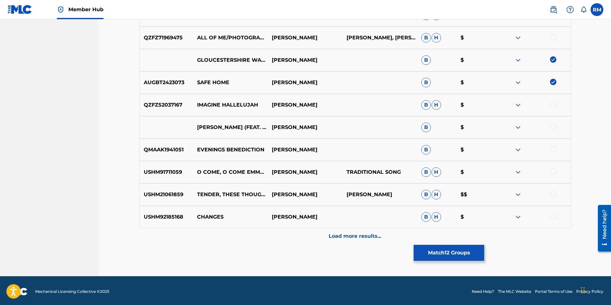
scroll to position [4067, 0]
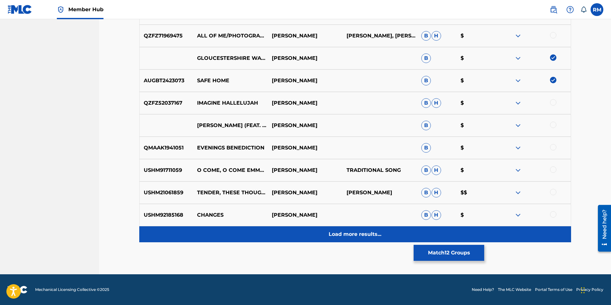
click at [362, 232] on p "Load more results..." at bounding box center [355, 234] width 53 height 8
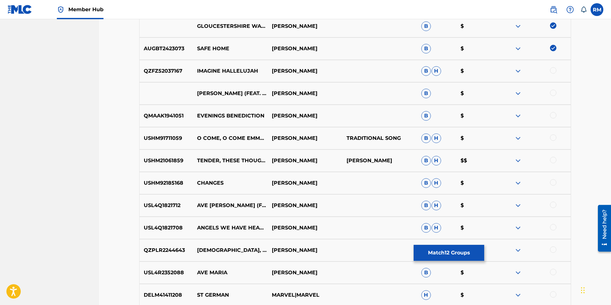
scroll to position [4131, 0]
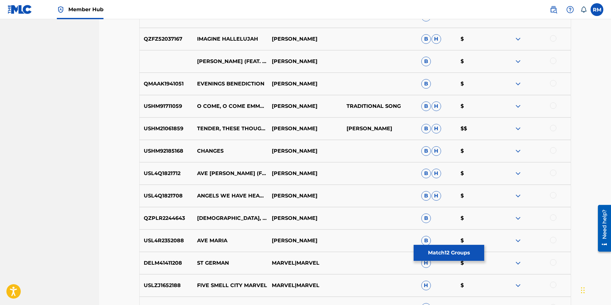
click at [553, 174] on div at bounding box center [553, 172] width 6 height 6
click at [554, 196] on div at bounding box center [553, 195] width 6 height 6
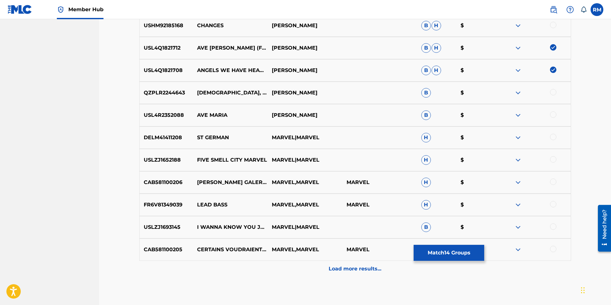
scroll to position [4290, 0]
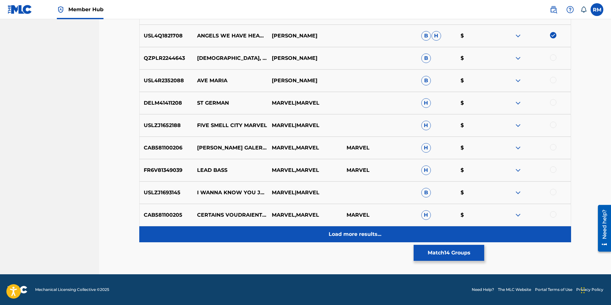
click at [353, 232] on p "Load more results..." at bounding box center [355, 234] width 53 height 8
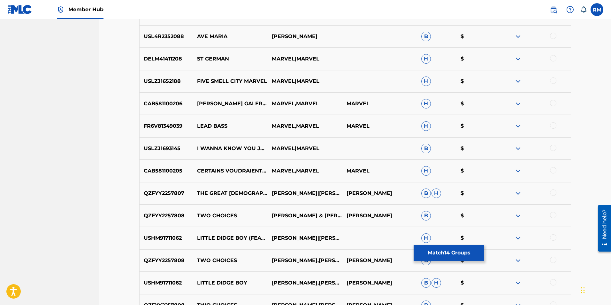
scroll to position [4306, 0]
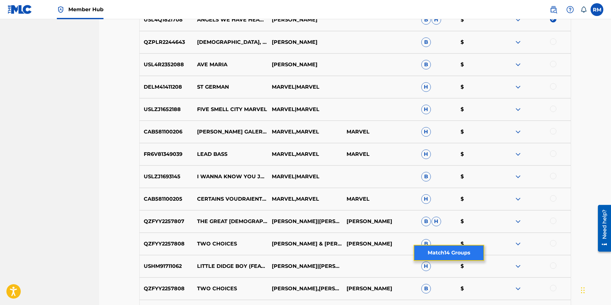
click at [458, 251] on button "Match 14 Groups" at bounding box center [449, 252] width 71 height 16
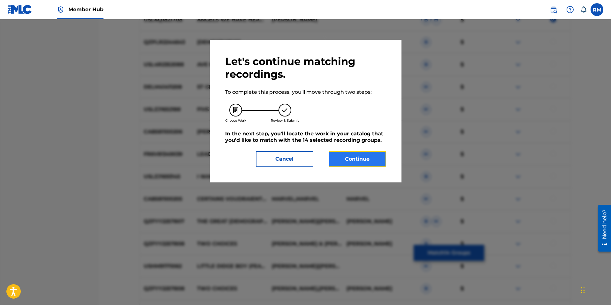
click at [347, 161] on button "Continue" at bounding box center [358, 159] width 58 height 16
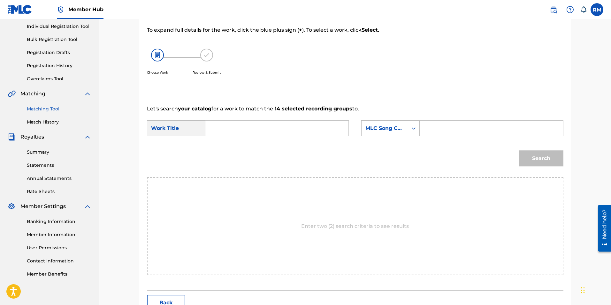
scroll to position [0, 0]
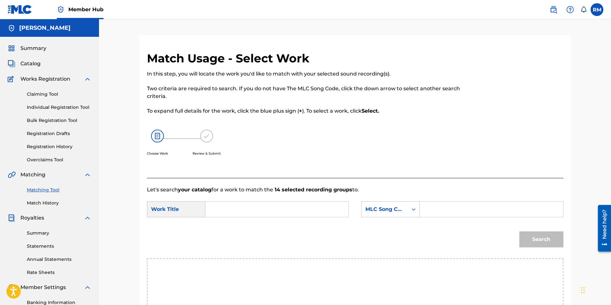
click at [229, 213] on input "Search Form" at bounding box center [277, 208] width 132 height 15
click at [236, 221] on span "cestershirewassail" at bounding box center [252, 223] width 48 height 6
type input "gloucestershirewassail"
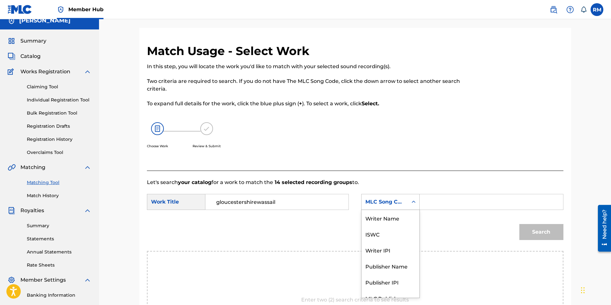
click at [412, 209] on div "7 results available. Use Up and Down to choose options, press Enter to select t…" at bounding box center [390, 202] width 58 height 16
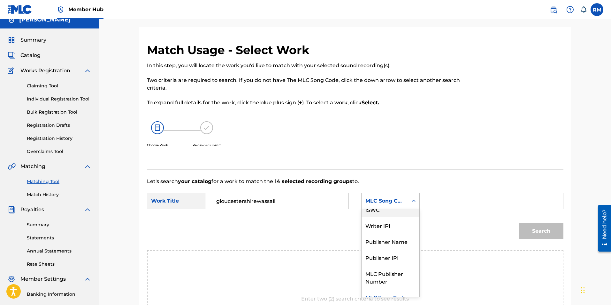
scroll to position [9, 0]
click at [375, 237] on div "Publisher Name" at bounding box center [391, 241] width 58 height 16
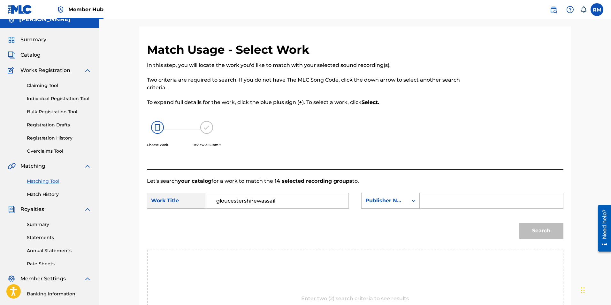
click at [424, 199] on div "Search Form" at bounding box center [491, 200] width 143 height 16
click at [426, 202] on input "Search Form" at bounding box center [491, 200] width 132 height 15
type input "[PERSON_NAME]"
click at [540, 240] on div "Search" at bounding box center [539, 229] width 47 height 26
click at [540, 236] on button "Search" at bounding box center [542, 230] width 44 height 16
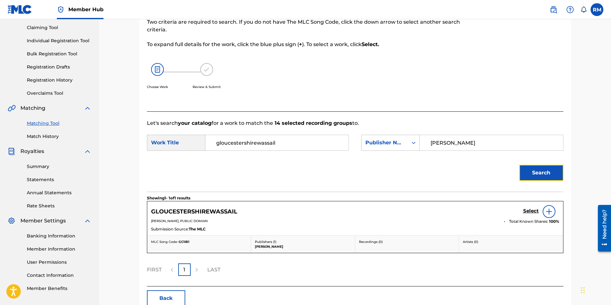
scroll to position [102, 0]
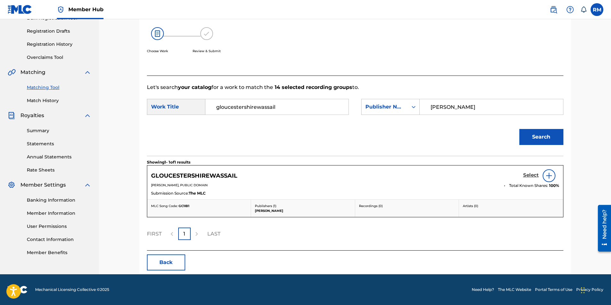
click at [525, 174] on h5 "Select" at bounding box center [531, 175] width 16 height 6
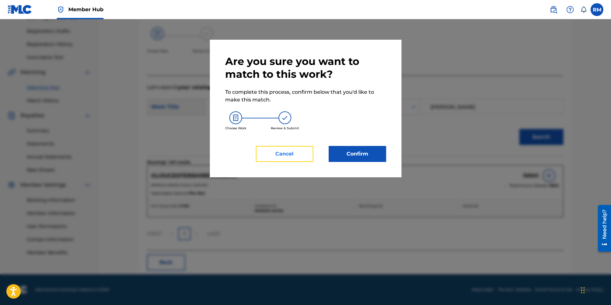
click at [279, 158] on button "Cancel" at bounding box center [285, 154] width 58 height 16
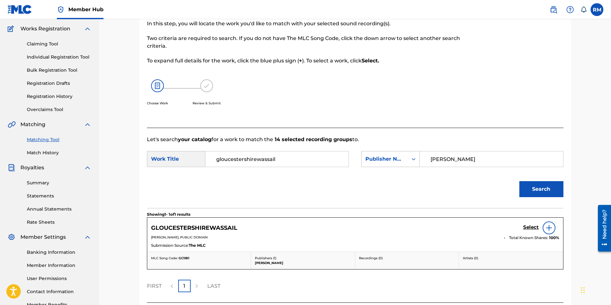
scroll to position [0, 0]
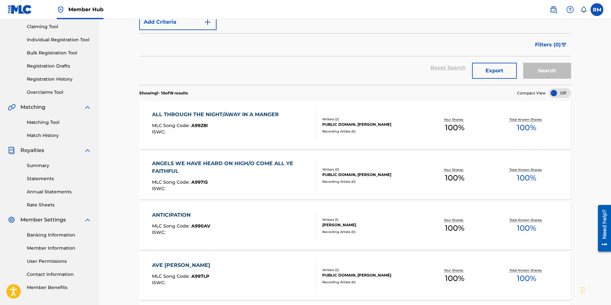
scroll to position [64, 0]
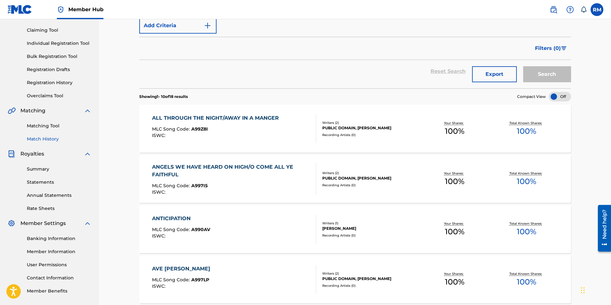
click at [43, 137] on link "Match History" at bounding box center [59, 139] width 65 height 7
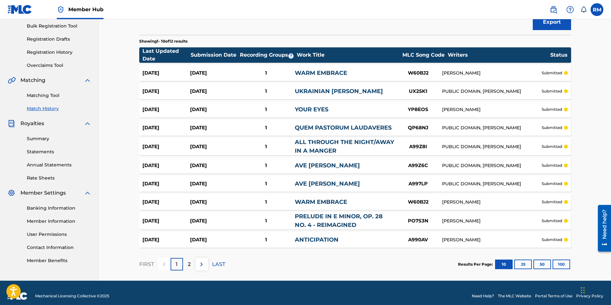
scroll to position [96, 0]
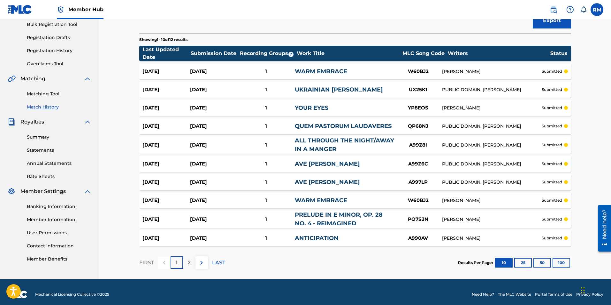
click at [116, 140] on div "Match History Match History is a record of recent match suggestions that you've…" at bounding box center [355, 100] width 512 height 355
click at [184, 273] on div "FIRST 1 2 LAST" at bounding box center [182, 262] width 86 height 33
click at [188, 263] on p "2" at bounding box center [189, 263] width 3 height 8
click at [179, 267] on div "1" at bounding box center [177, 262] width 12 height 12
click at [315, 199] on link "WARM EMBRACE" at bounding box center [321, 200] width 52 height 7
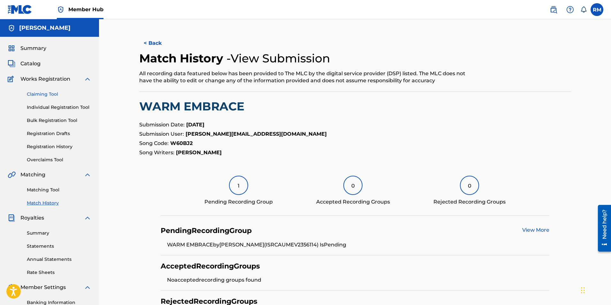
click at [38, 96] on link "Claiming Tool" at bounding box center [59, 94] width 65 height 7
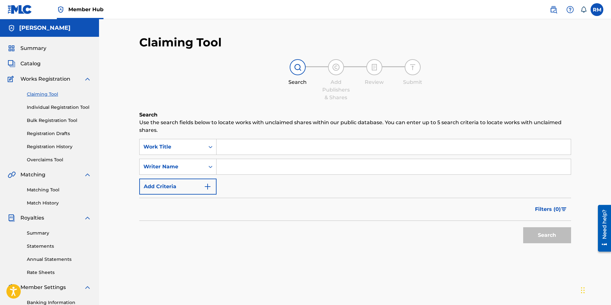
click at [225, 150] on input "Search Form" at bounding box center [394, 146] width 354 height 15
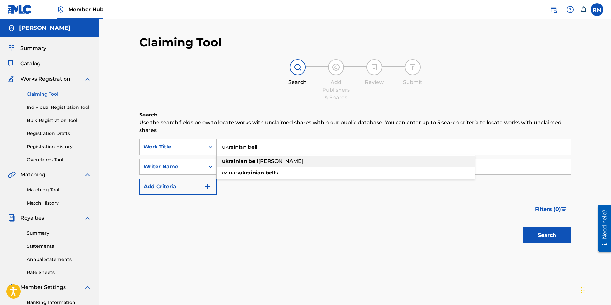
click at [233, 157] on div "ukrainian [PERSON_NAME]" at bounding box center [346, 161] width 258 height 12
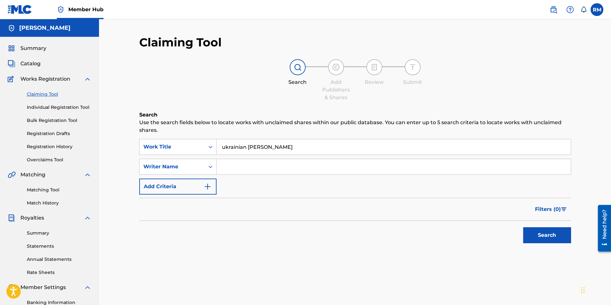
drag, startPoint x: 270, startPoint y: 147, endPoint x: 274, endPoint y: 146, distance: 4.0
click at [274, 146] on input "ukrainian [PERSON_NAME]" at bounding box center [394, 146] width 354 height 15
drag, startPoint x: 274, startPoint y: 159, endPoint x: 208, endPoint y: 160, distance: 65.5
click at [208, 160] on div "SearchWithCriteria50011978-6927-4170-b501-3889a8627a07 Work Title ukrlainian [P…" at bounding box center [355, 167] width 432 height 56
click at [320, 152] on input "ukrlainian [PERSON_NAME]" at bounding box center [394, 146] width 354 height 15
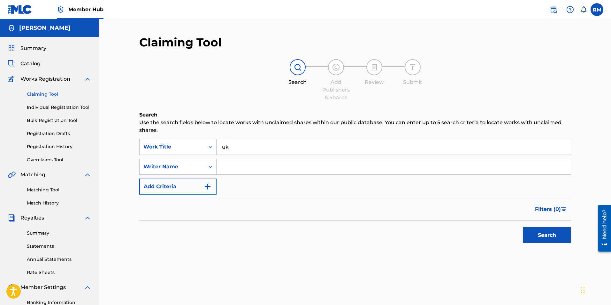
type input "u"
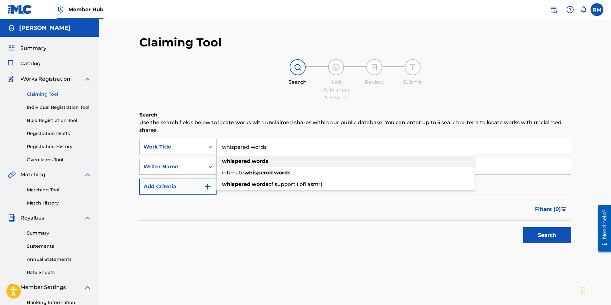
type input "whispered words"
click at [270, 158] on div "whispered words" at bounding box center [346, 161] width 258 height 12
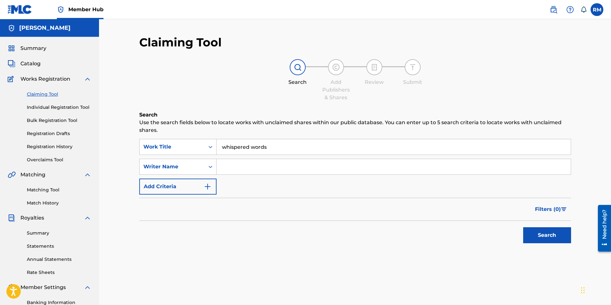
click at [266, 165] on input "Search Form" at bounding box center [394, 166] width 354 height 15
type input "[PERSON_NAME]"
click at [523, 227] on button "Search" at bounding box center [547, 235] width 48 height 16
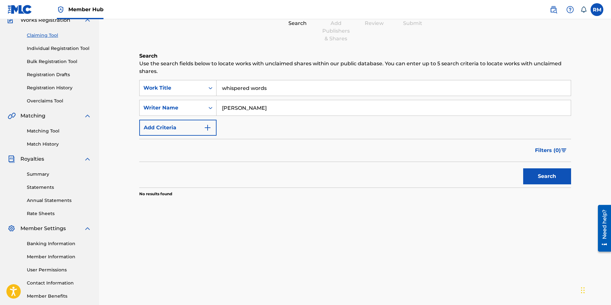
scroll to position [92, 0]
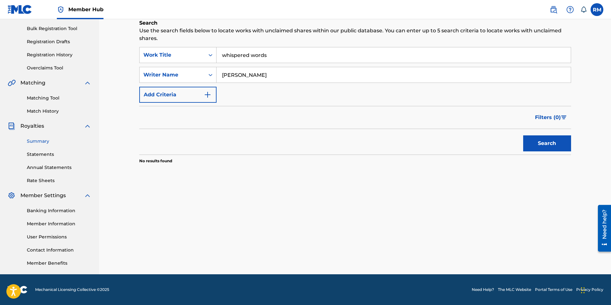
click at [38, 140] on link "Summary" at bounding box center [59, 141] width 65 height 7
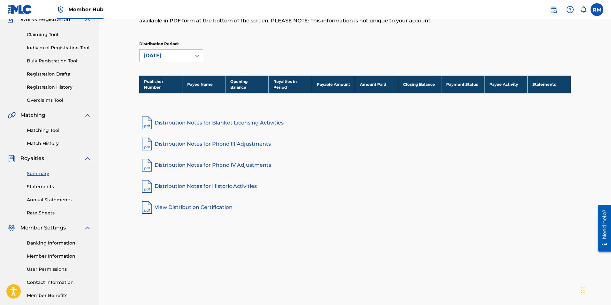
scroll to position [92, 0]
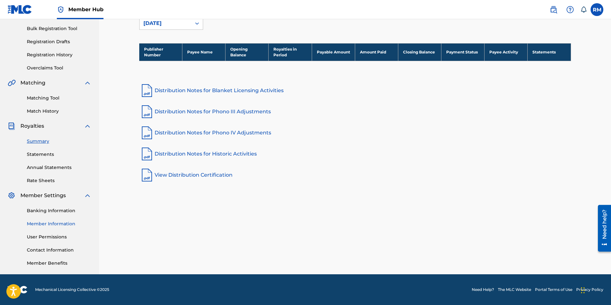
click at [48, 223] on link "Member Information" at bounding box center [59, 223] width 65 height 7
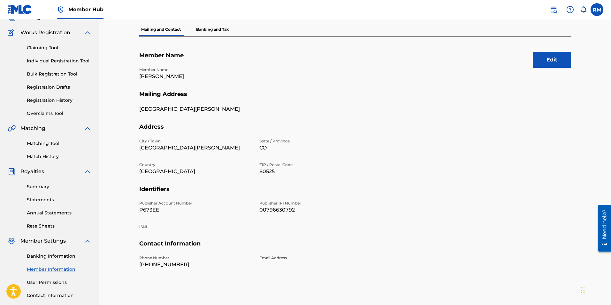
scroll to position [92, 0]
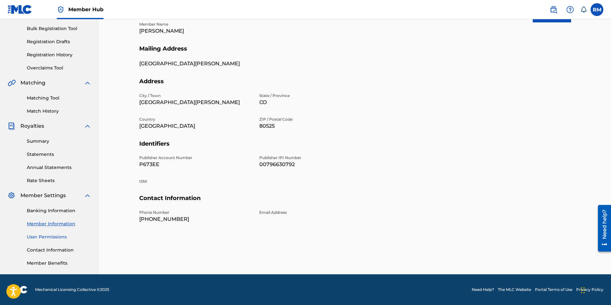
click at [49, 237] on link "User Permissions" at bounding box center [59, 236] width 65 height 7
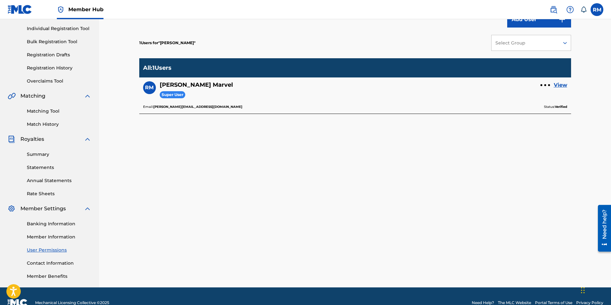
scroll to position [92, 0]
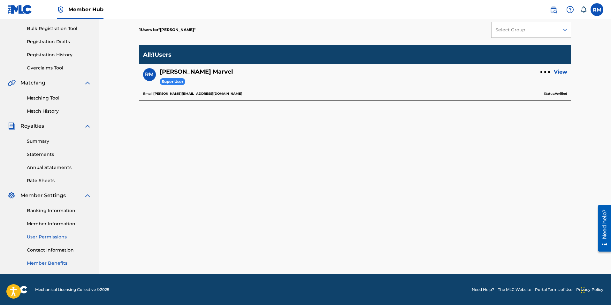
click at [53, 263] on link "Member Benefits" at bounding box center [59, 262] width 65 height 7
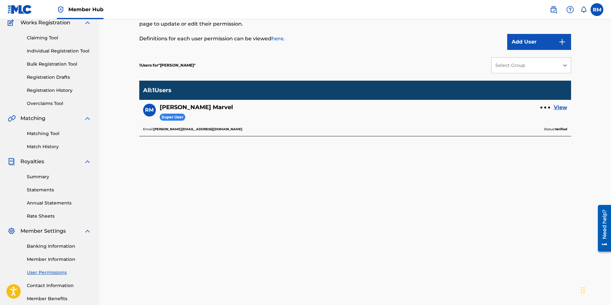
scroll to position [0, 0]
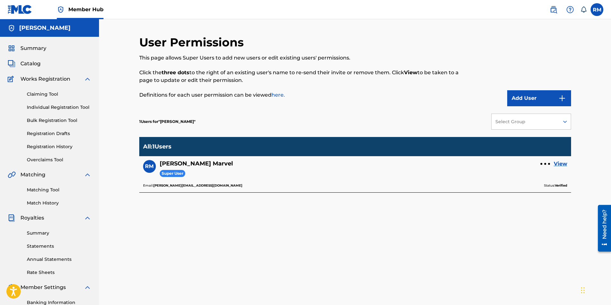
click at [568, 32] on div "User Permissions This page allows Super Users to add new users or edit existing…" at bounding box center [355, 192] width 512 height 346
click at [420, 254] on div "User Permissions This page allows Super Users to add new users or edit existing…" at bounding box center [355, 200] width 432 height 330
click at [33, 65] on span "Catalog" at bounding box center [30, 64] width 20 height 8
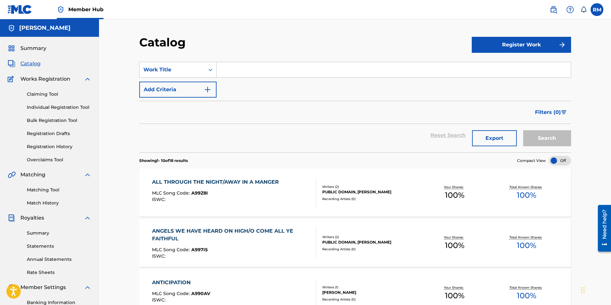
click at [302, 36] on div "Catalog" at bounding box center [305, 44] width 333 height 19
